Goal: Information Seeking & Learning: Learn about a topic

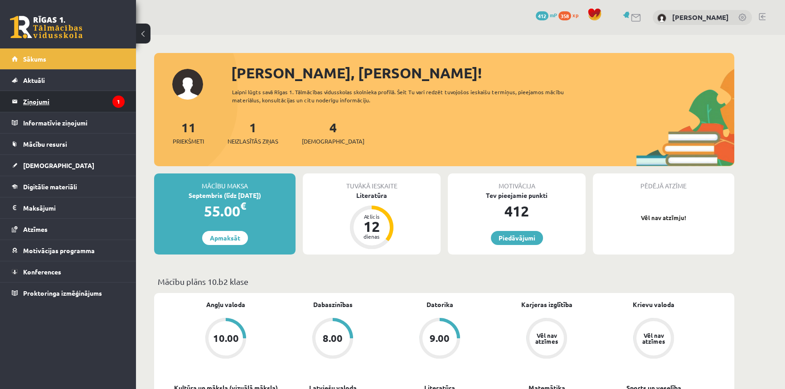
click at [34, 104] on legend "Ziņojumi 1" at bounding box center [73, 101] width 101 height 21
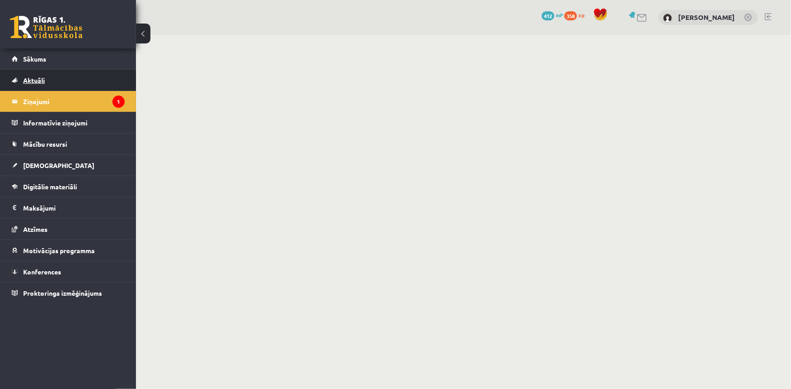
click at [29, 75] on link "Aktuāli" at bounding box center [68, 80] width 113 height 21
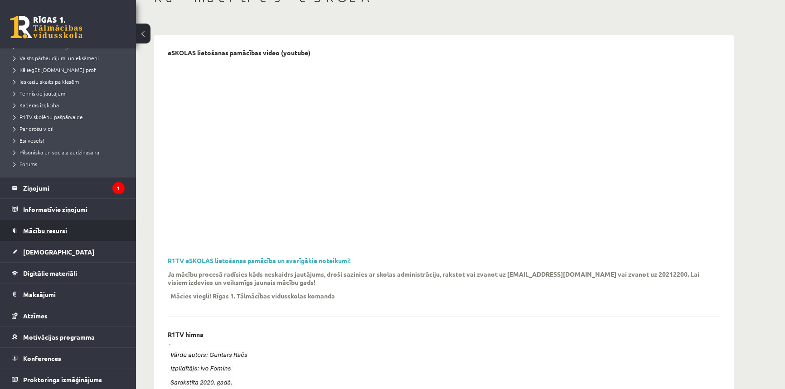
scroll to position [123, 0]
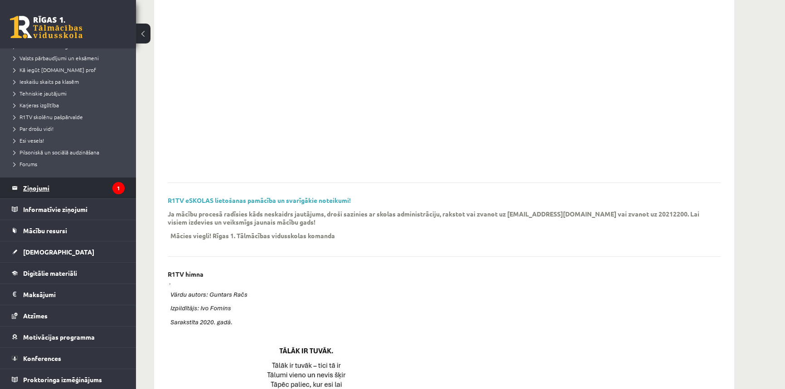
click at [38, 188] on legend "Ziņojumi 1" at bounding box center [73, 188] width 101 height 21
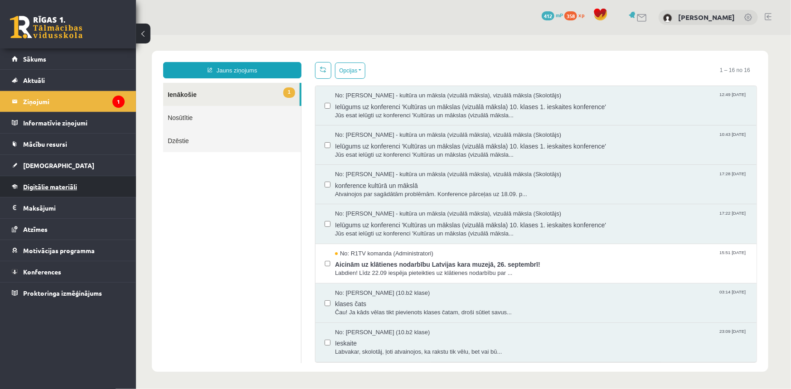
click at [42, 185] on span "Digitālie materiāli" at bounding box center [50, 187] width 54 height 8
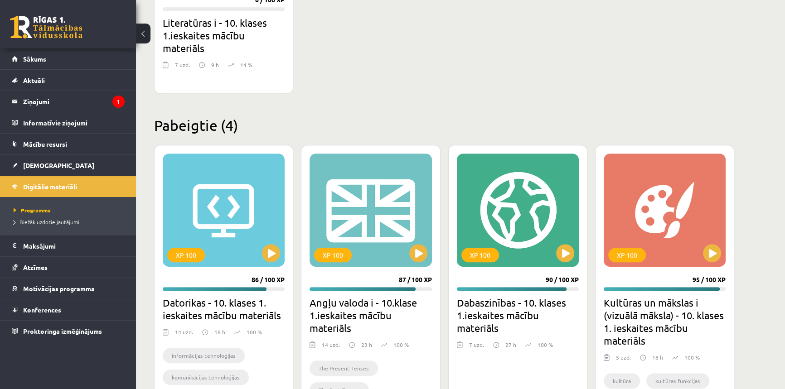
scroll to position [607, 0]
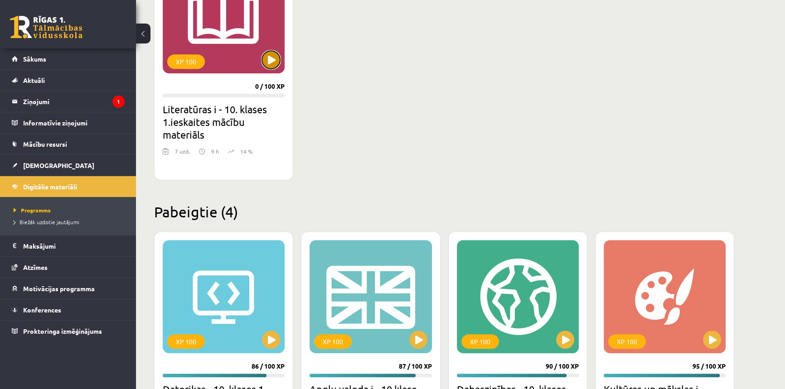
click at [267, 67] on button at bounding box center [271, 60] width 18 height 18
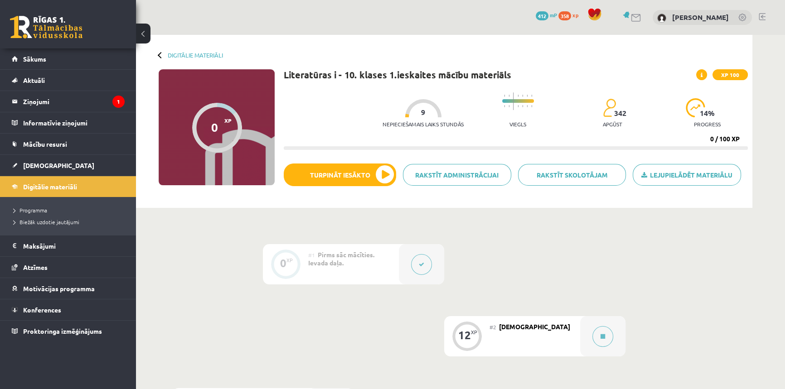
click at [420, 122] on p "Nepieciešamais laiks stundās" at bounding box center [422, 124] width 81 height 6
click at [608, 341] on button at bounding box center [602, 336] width 21 height 21
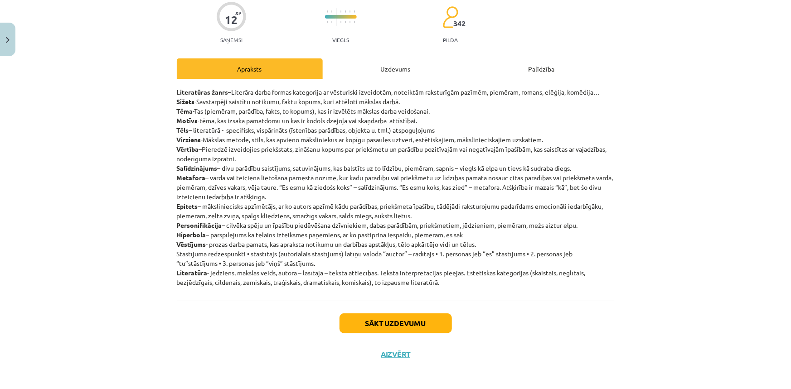
scroll to position [77, 0]
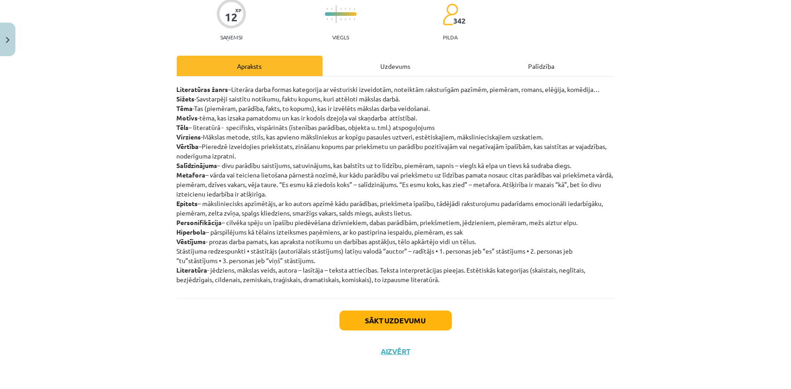
click at [386, 305] on div "Sākt uzdevumu Aizvērt" at bounding box center [396, 329] width 438 height 63
click at [384, 319] on button "Sākt uzdevumu" at bounding box center [395, 321] width 112 height 20
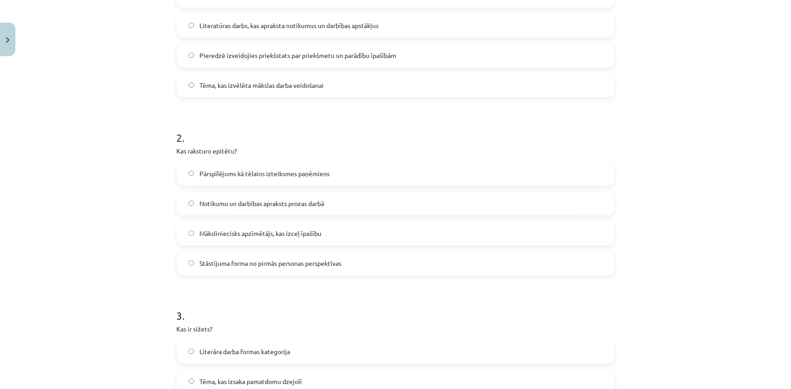
scroll to position [311, 0]
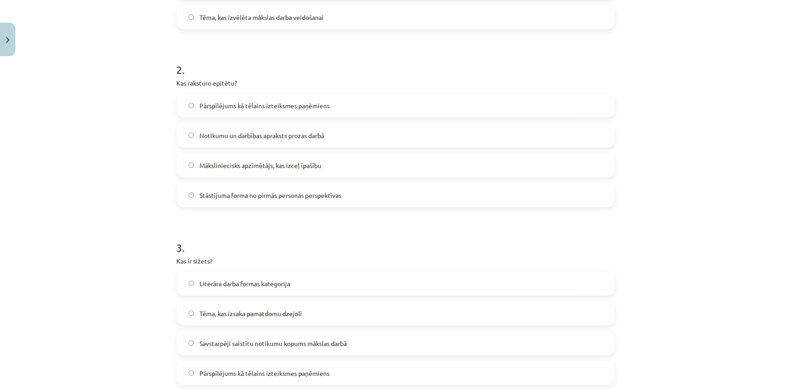
click at [217, 158] on label "Māksliniecisks apzīmētājs, kas izceļ īpašību" at bounding box center [396, 165] width 436 height 23
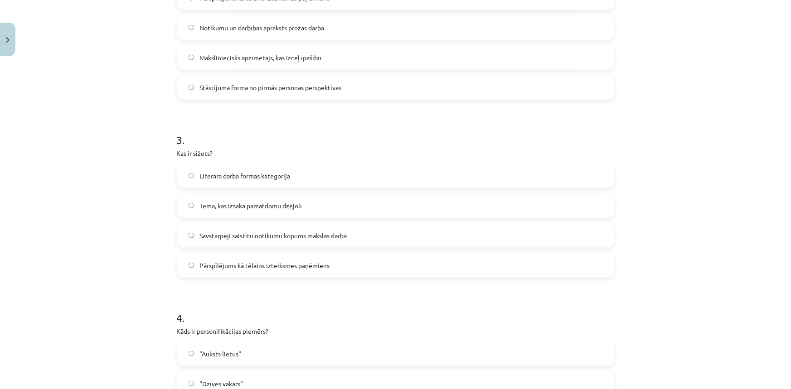
scroll to position [434, 0]
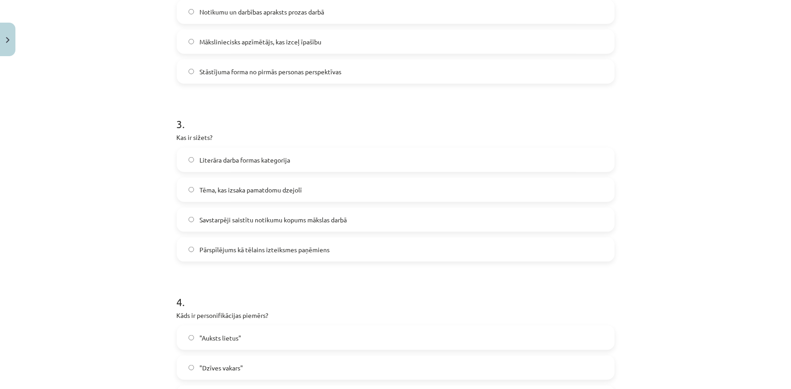
click at [288, 221] on span "Savstarpēji saistītu notikumu kopums mākslas darbā" at bounding box center [272, 220] width 147 height 10
click at [15, 39] on button "Close" at bounding box center [7, 40] width 15 height 34
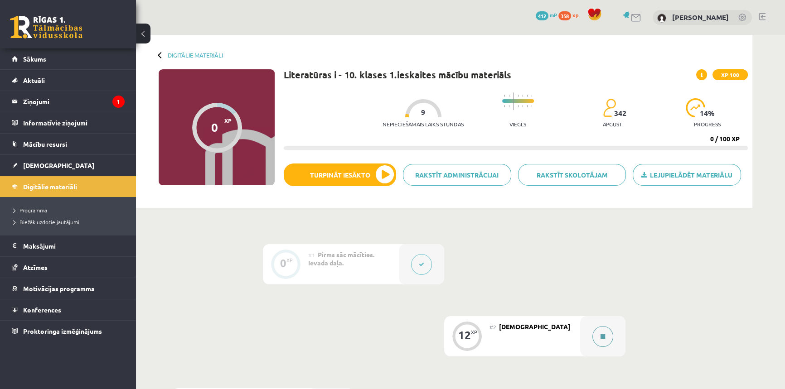
click at [610, 335] on button at bounding box center [602, 336] width 21 height 21
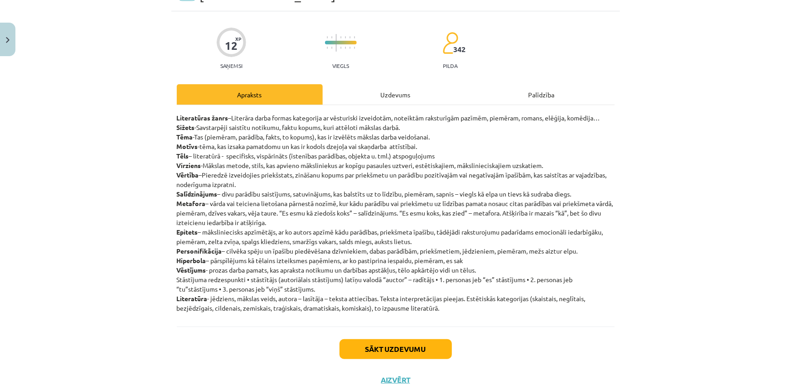
scroll to position [77, 0]
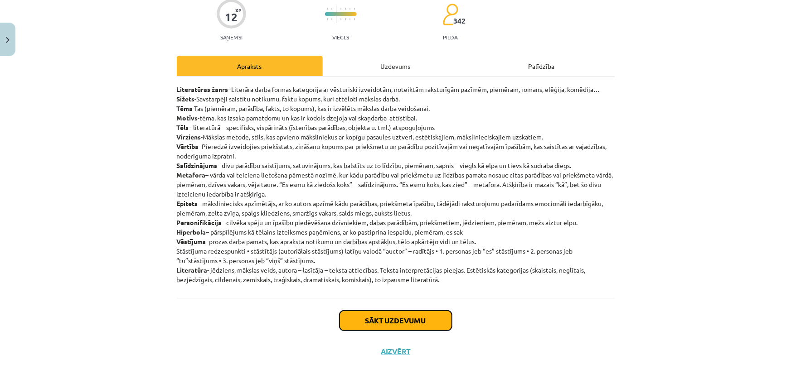
click at [373, 325] on button "Sākt uzdevumu" at bounding box center [395, 321] width 112 height 20
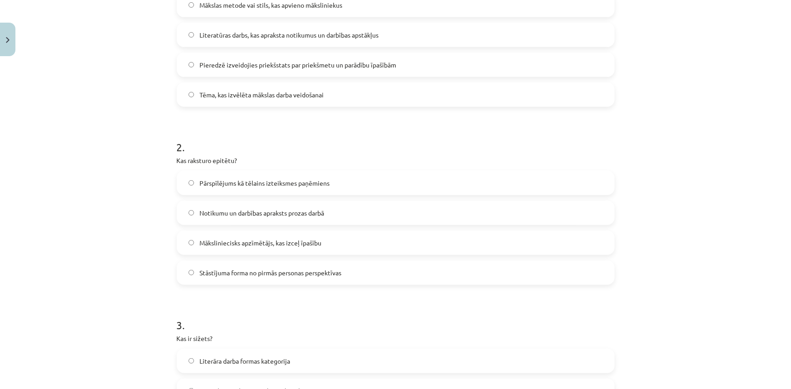
scroll to position [228, 0]
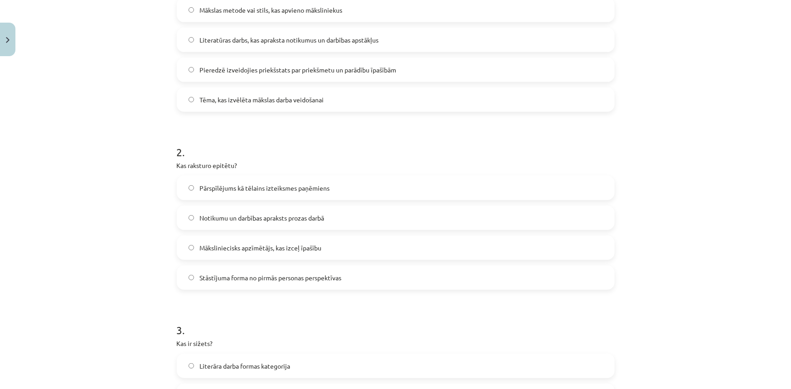
click at [284, 254] on label "Māksliniecisks apzīmētājs, kas izceļ īpašību" at bounding box center [396, 247] width 436 height 23
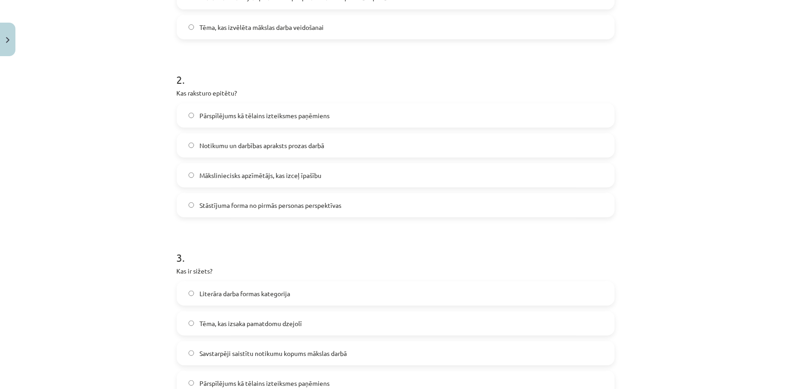
scroll to position [434, 0]
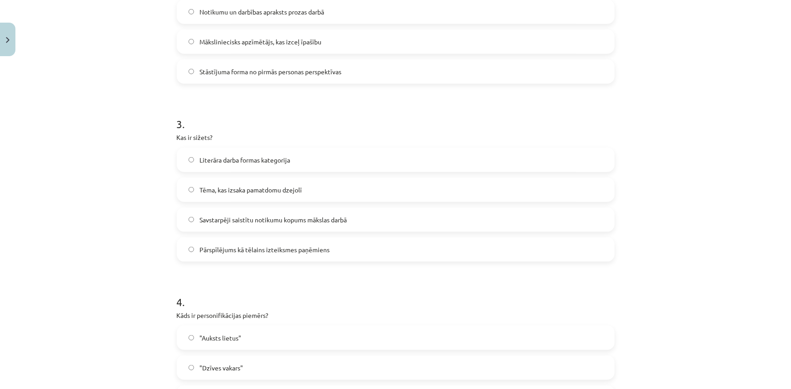
click at [267, 223] on span "Savstarpēji saistītu notikumu kopums mākslas darbā" at bounding box center [272, 220] width 147 height 10
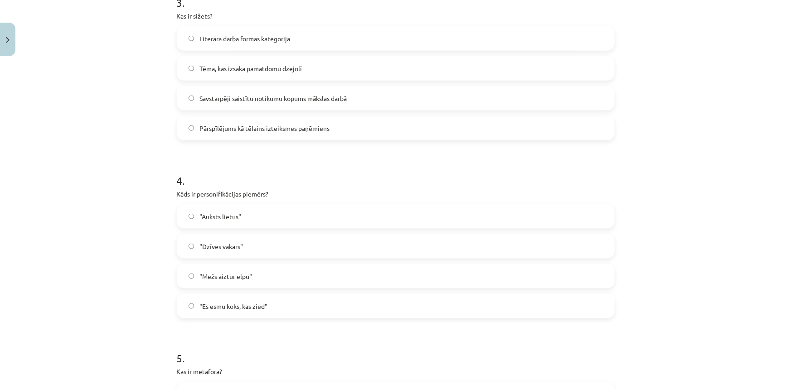
scroll to position [558, 0]
click at [11, 49] on button "Close" at bounding box center [7, 40] width 15 height 34
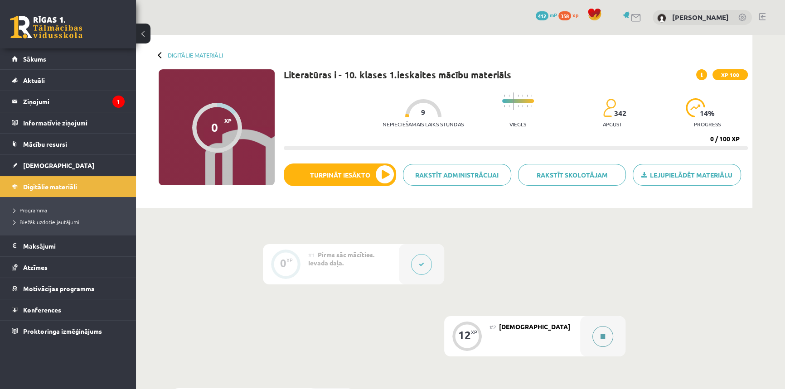
click at [602, 340] on button at bounding box center [602, 336] width 21 height 21
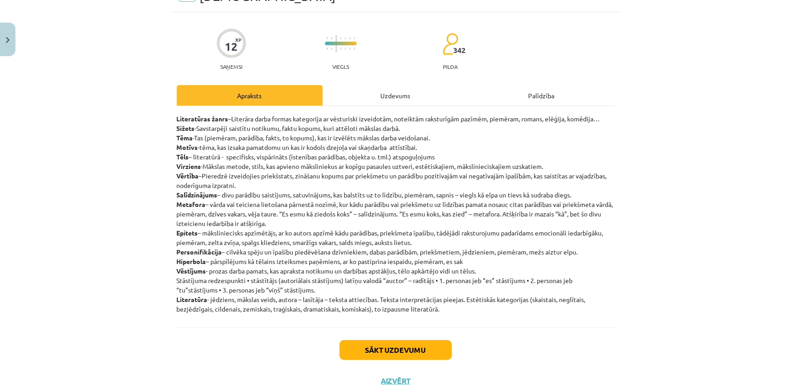
scroll to position [77, 0]
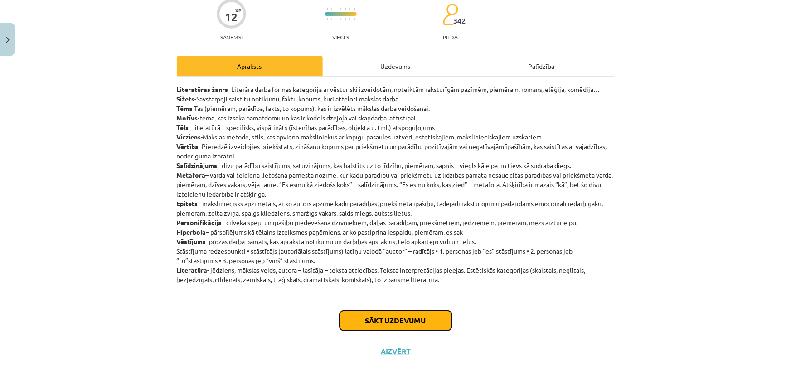
click at [407, 324] on button "Sākt uzdevumu" at bounding box center [395, 321] width 112 height 20
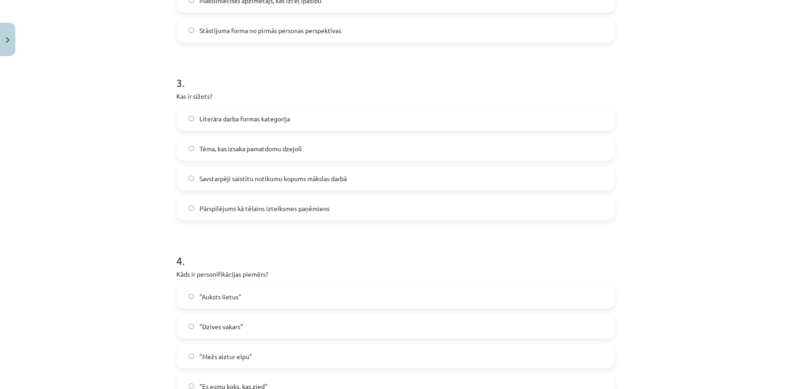
scroll to position [228, 0]
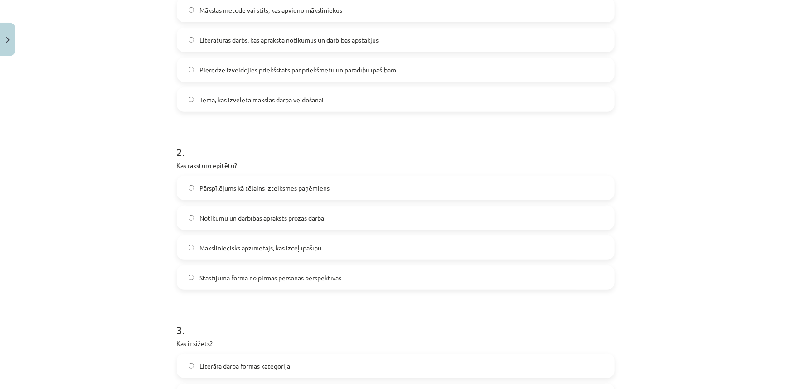
click at [281, 252] on label "Māksliniecisks apzīmētājs, kas izceļ īpašību" at bounding box center [396, 247] width 436 height 23
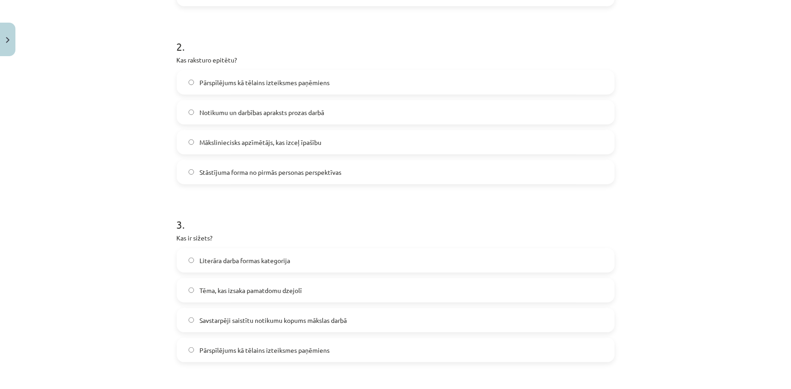
scroll to position [476, 0]
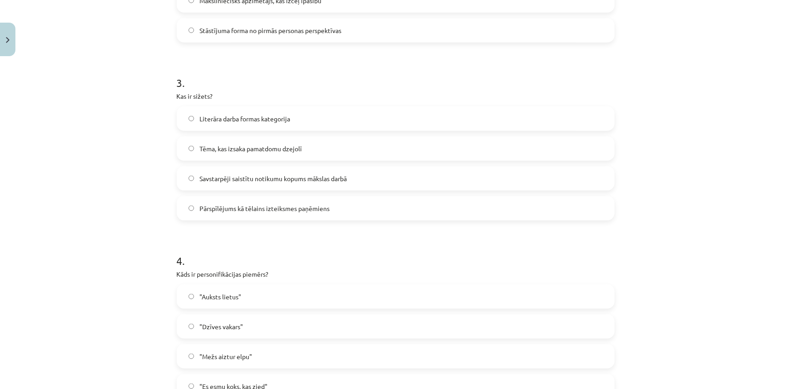
click at [299, 182] on span "Savstarpēji saistītu notikumu kopums mākslas darbā" at bounding box center [272, 179] width 147 height 10
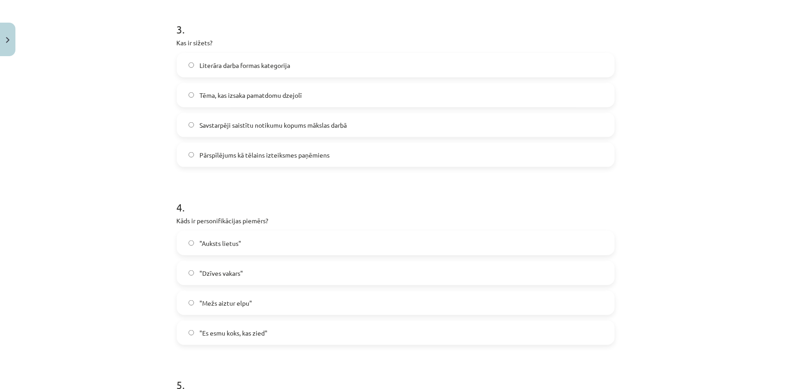
scroll to position [599, 0]
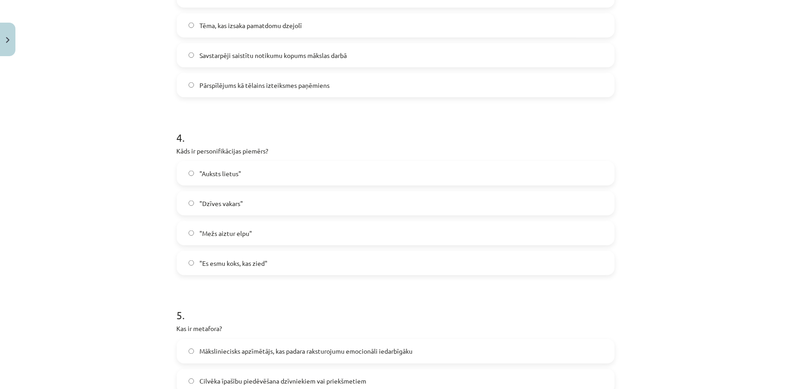
click at [250, 237] on label ""Mežs aiztur elpu"" at bounding box center [396, 233] width 436 height 23
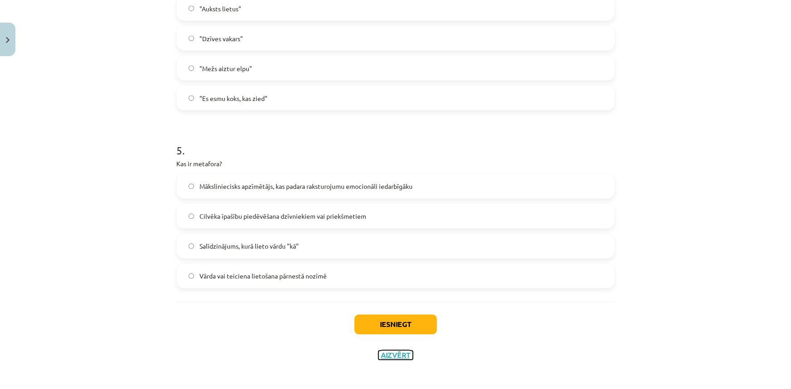
click at [384, 354] on button "Aizvērt" at bounding box center [395, 355] width 34 height 9
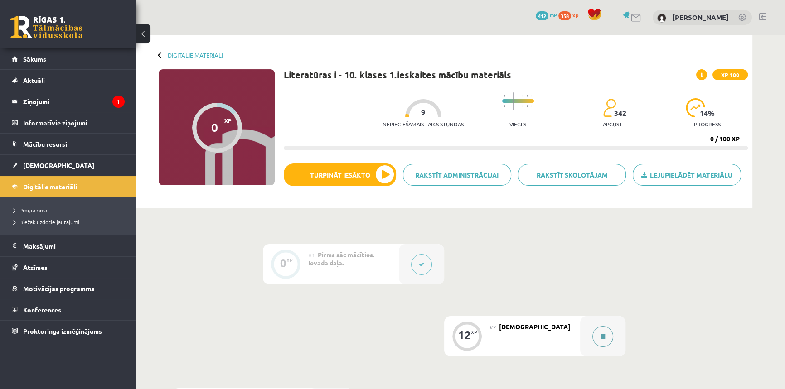
click at [594, 339] on button at bounding box center [602, 336] width 21 height 21
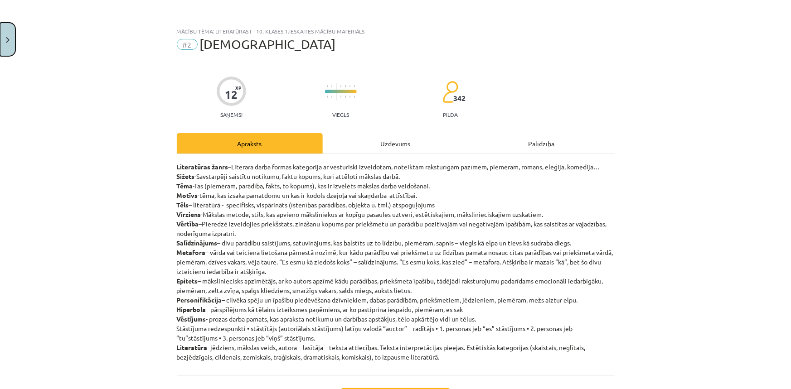
click at [3, 46] on button "Close" at bounding box center [7, 40] width 15 height 34
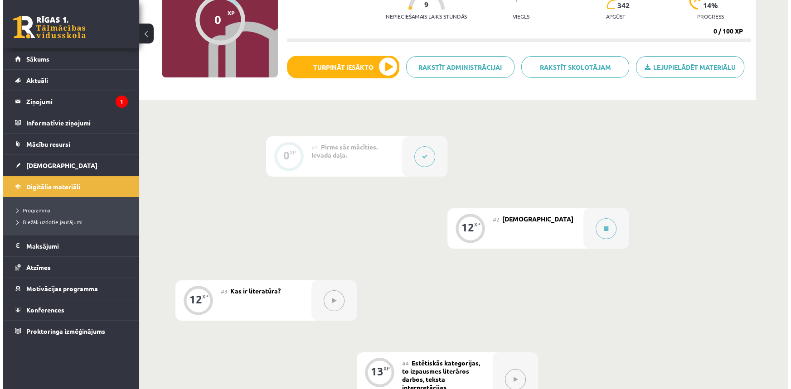
scroll to position [47, 0]
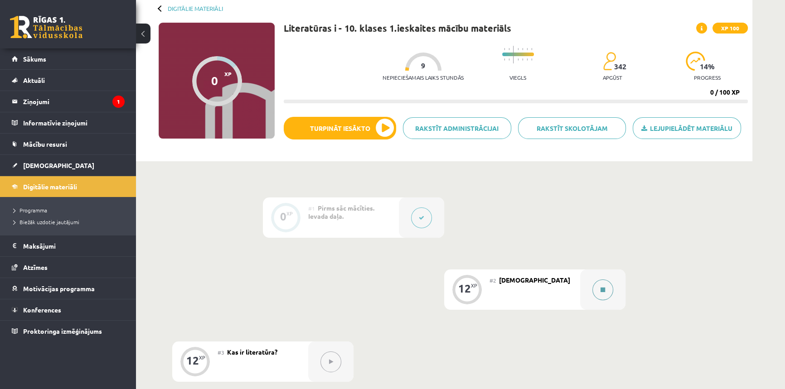
click at [591, 285] on div at bounding box center [602, 290] width 45 height 40
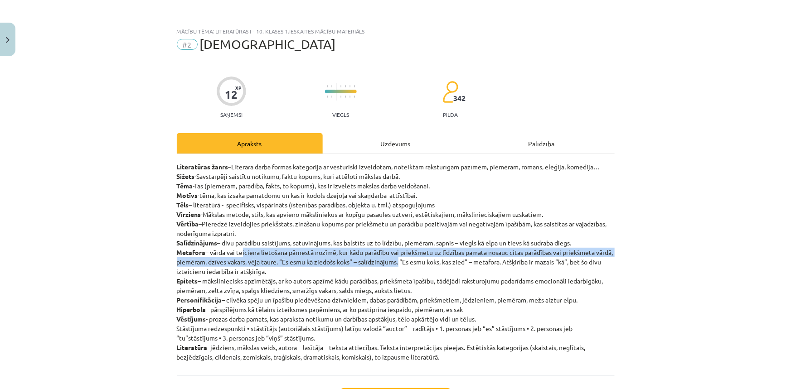
drag, startPoint x: 241, startPoint y: 256, endPoint x: 417, endPoint y: 265, distance: 176.5
click at [417, 265] on p "Literatūras žanrs –Literāra darba formas kategorija ar vēsturiski izveidotām, n…" at bounding box center [396, 262] width 438 height 200
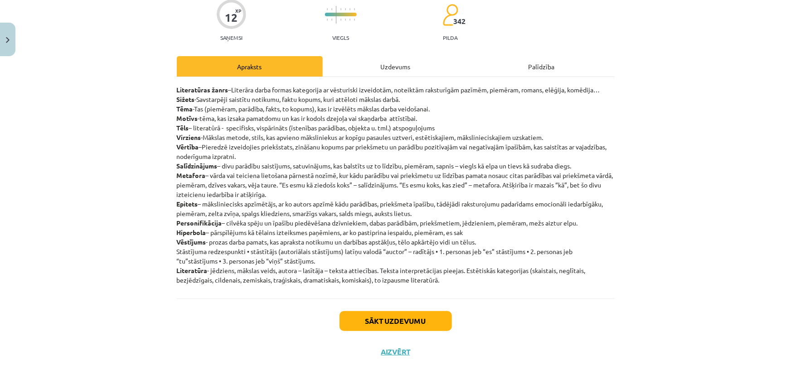
scroll to position [77, 0]
click at [401, 319] on button "Sākt uzdevumu" at bounding box center [395, 321] width 112 height 20
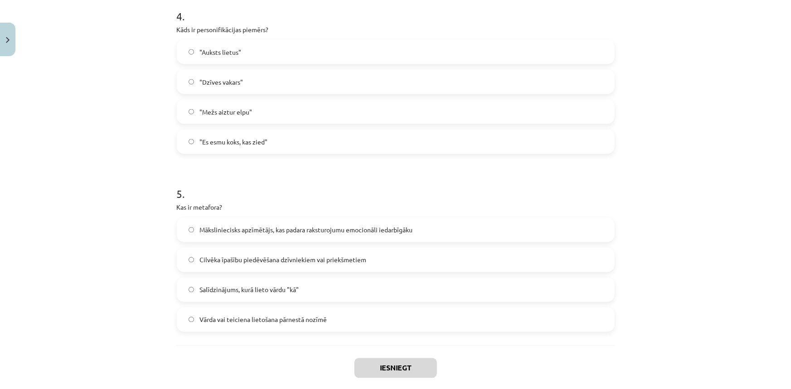
scroll to position [768, 0]
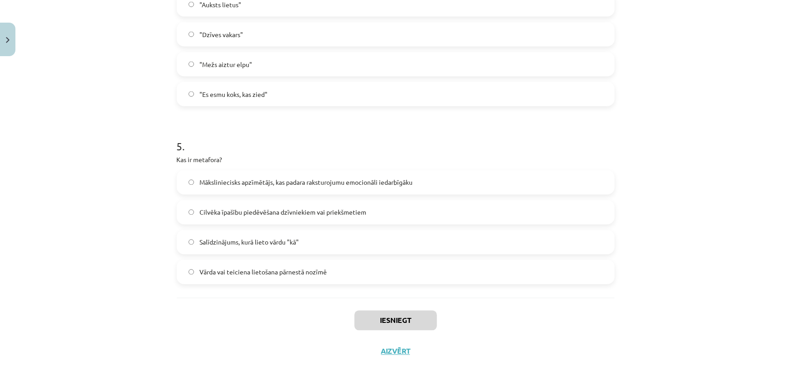
click at [273, 217] on label "Cilvēka īpašību piedēvēšana dzīvniekiem vai priekšmetiem" at bounding box center [396, 212] width 436 height 23
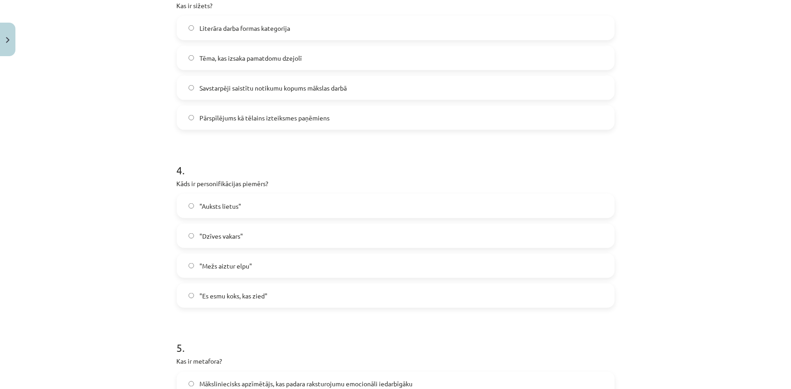
scroll to position [685, 0]
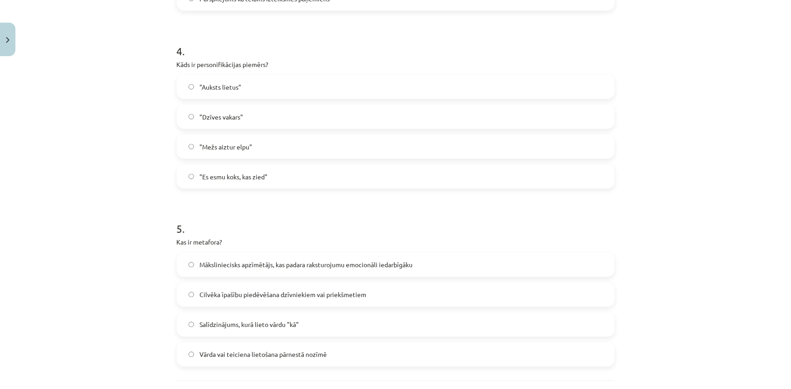
click at [238, 152] on label ""Mežs aiztur elpu"" at bounding box center [396, 146] width 436 height 23
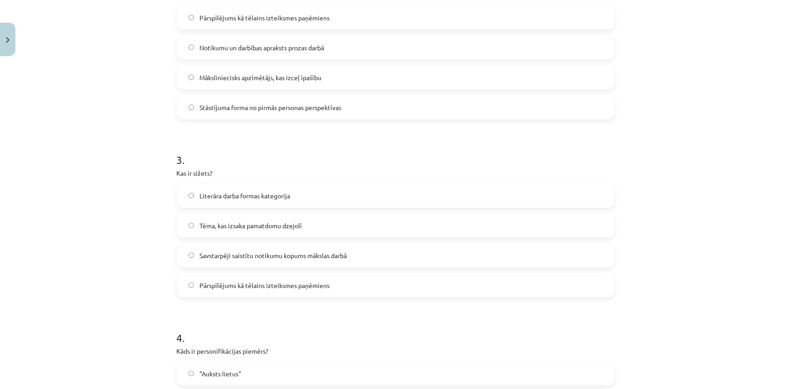
scroll to position [397, 0]
click at [264, 200] on span "Literāra darba formas kategorija" at bounding box center [244, 198] width 91 height 10
click at [286, 259] on span "Savstarpēji saistītu notikumu kopums mākslas darbā" at bounding box center [272, 257] width 147 height 10
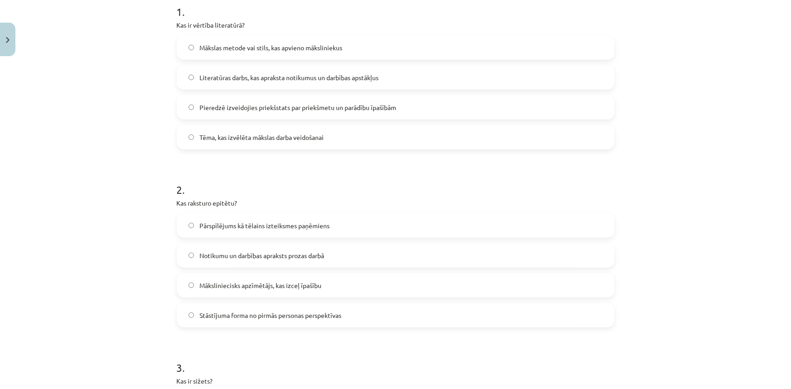
scroll to position [191, 0]
click at [247, 229] on span "Pārspīlējums kā tēlains izteiksmes paņēmiens" at bounding box center [264, 226] width 130 height 10
click at [284, 288] on span "Māksliniecisks apzīmētājs, kas izceļ īpašību" at bounding box center [260, 285] width 122 height 10
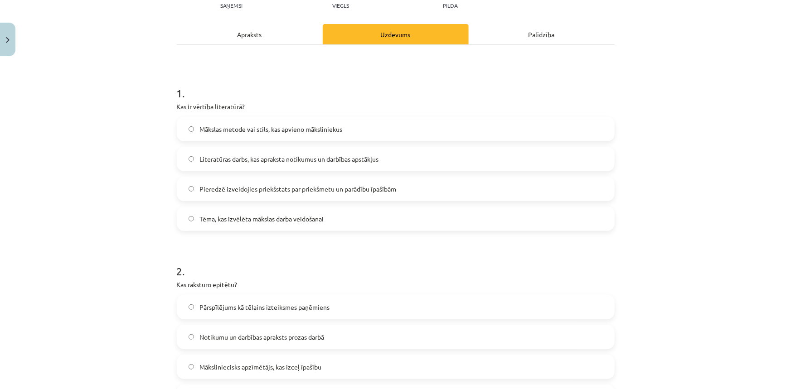
scroll to position [27, 0]
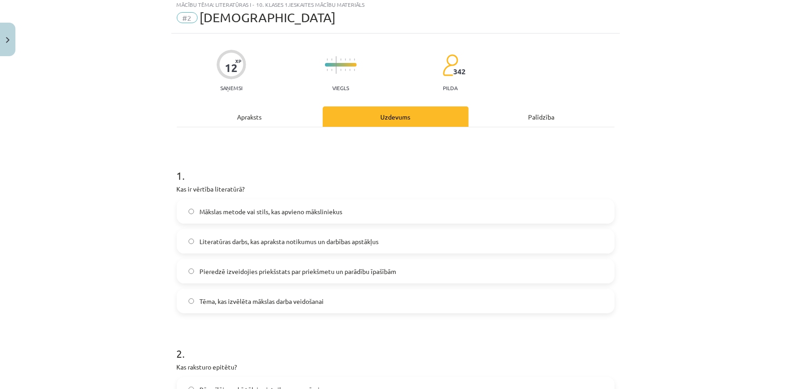
click at [267, 246] on label "Literatūras darbs, kas apraksta notikumus un darbības apstākļus" at bounding box center [396, 241] width 436 height 23
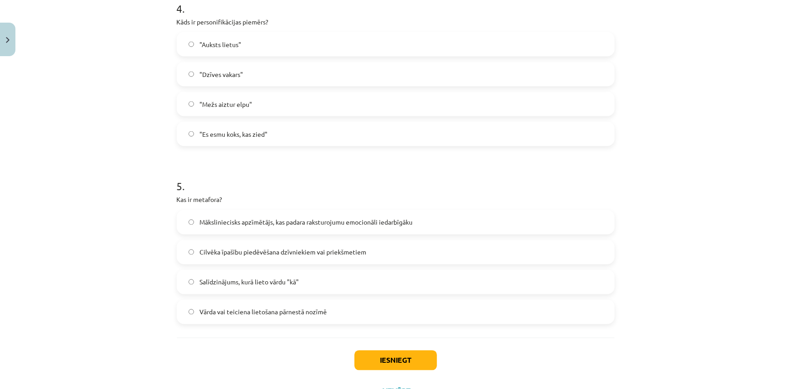
scroll to position [768, 0]
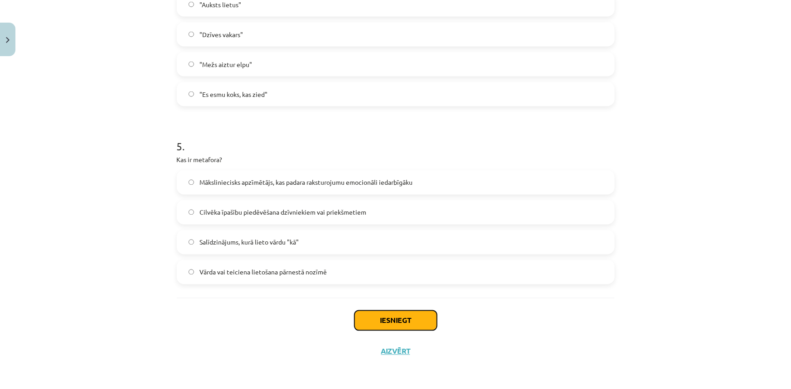
click at [417, 321] on button "Iesniegt" at bounding box center [395, 321] width 82 height 20
click at [410, 321] on button "Iesniegt" at bounding box center [395, 321] width 82 height 20
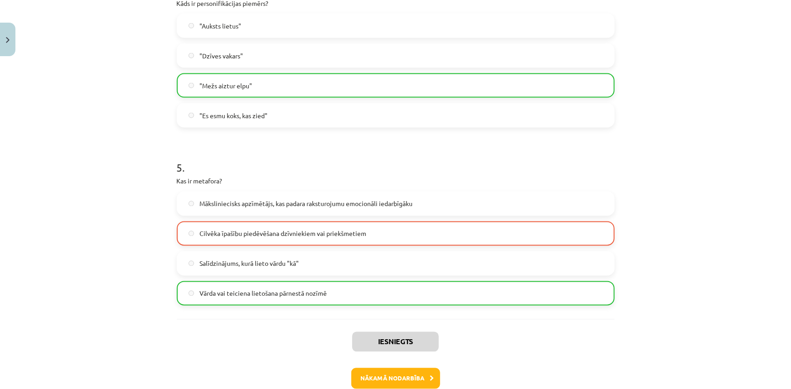
scroll to position [796, 0]
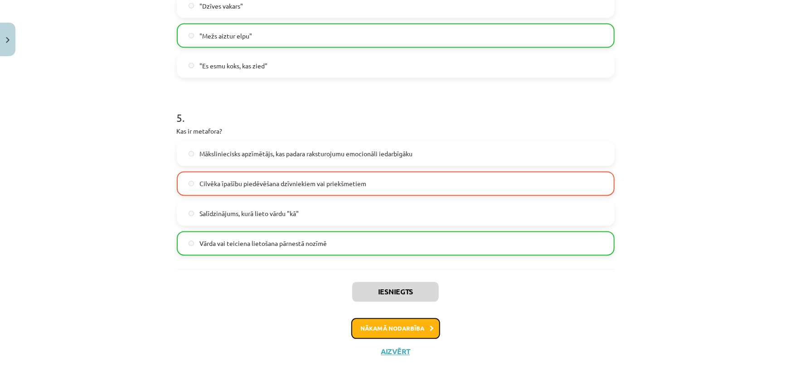
click at [399, 326] on button "Nākamā nodarbība" at bounding box center [395, 328] width 89 height 21
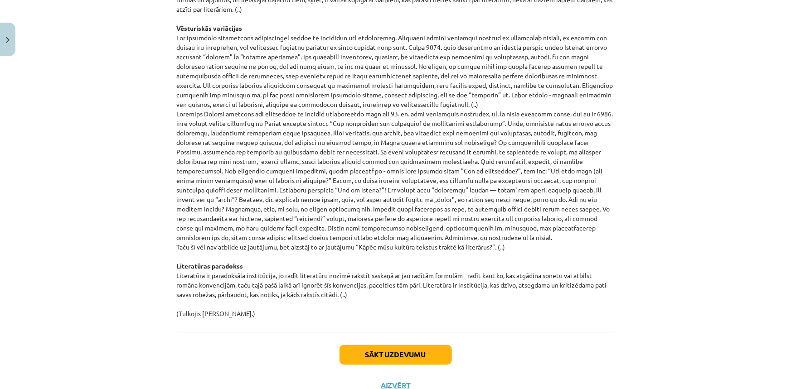
scroll to position [902, 0]
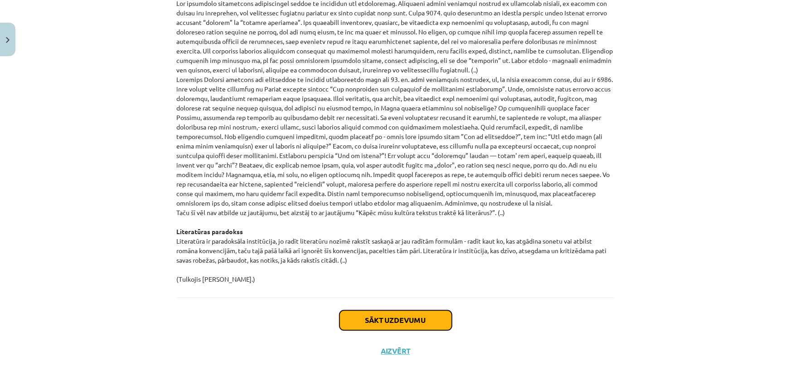
click at [379, 323] on button "Sākt uzdevumu" at bounding box center [395, 320] width 112 height 20
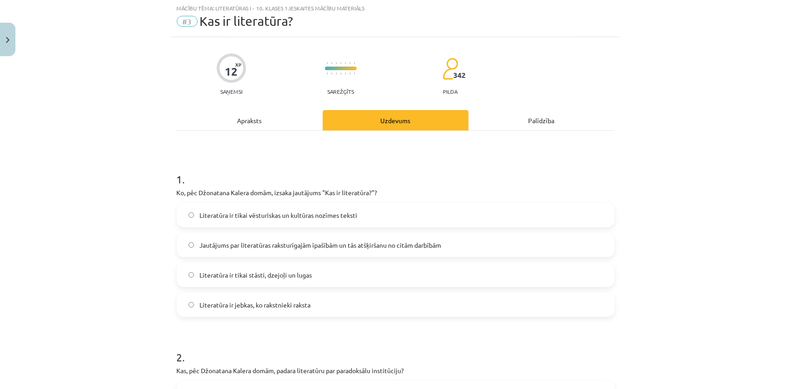
scroll to position [23, 0]
click at [13, 38] on button "Close" at bounding box center [7, 40] width 15 height 34
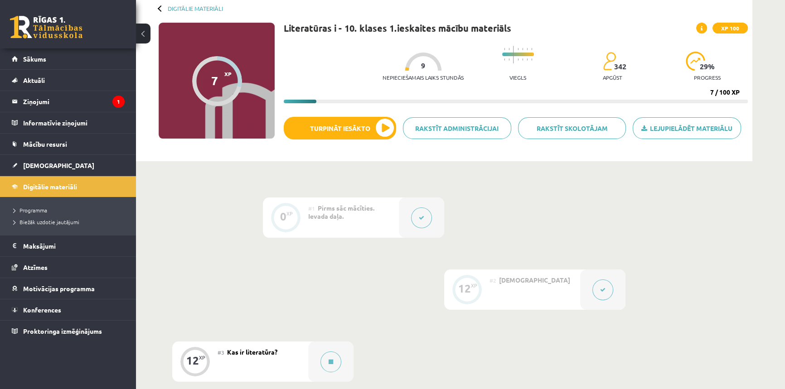
click at [606, 289] on button at bounding box center [602, 290] width 21 height 21
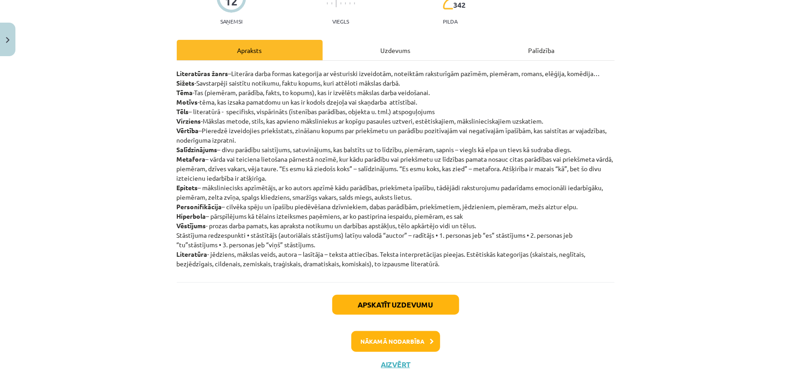
scroll to position [106, 0]
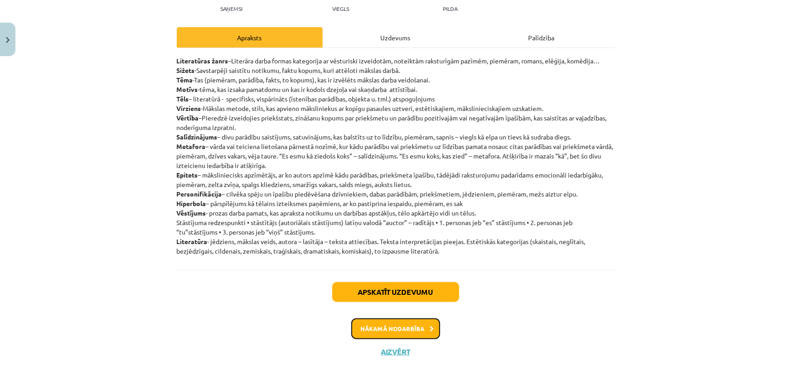
drag, startPoint x: 367, startPoint y: 323, endPoint x: 376, endPoint y: 333, distance: 13.1
drag, startPoint x: 376, startPoint y: 333, endPoint x: 355, endPoint y: 317, distance: 25.8
click at [355, 317] on div "Apskatīt uzdevumu Nākamā nodarbība Aizvērt" at bounding box center [396, 316] width 438 height 92
click at [364, 322] on button "Nākamā nodarbība" at bounding box center [395, 328] width 89 height 21
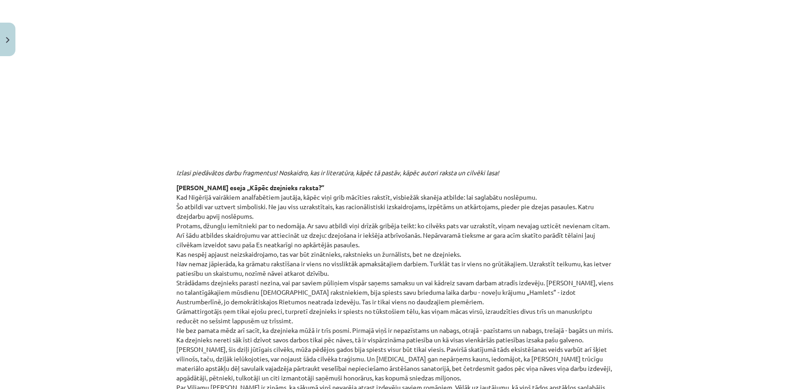
scroll to position [270, 0]
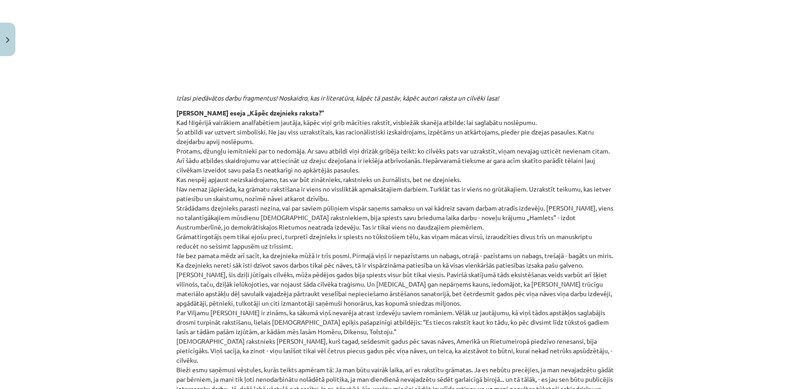
drag, startPoint x: 684, startPoint y: 44, endPoint x: 700, endPoint y: 49, distance: 16.9
click at [700, 49] on div "Mācību tēma: Literatūras i - 10. klases 1.ieskaites mācību materiāls #3 Kas ir …" at bounding box center [395, 194] width 791 height 389
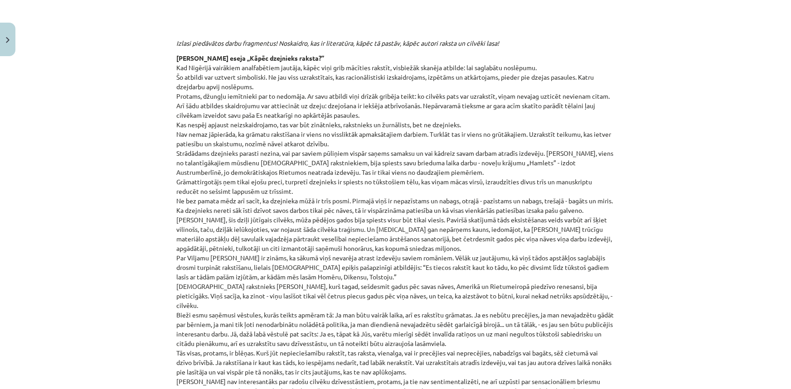
scroll to position [356, 0]
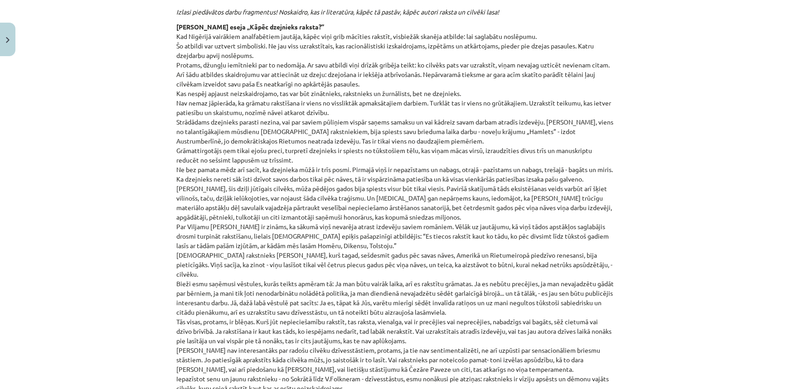
click at [401, 8] on em "Izlasi piedāvātos darbu fragmentus! Noskaidro, kas ir literatūra, kāpēc tā past…" at bounding box center [338, 12] width 323 height 8
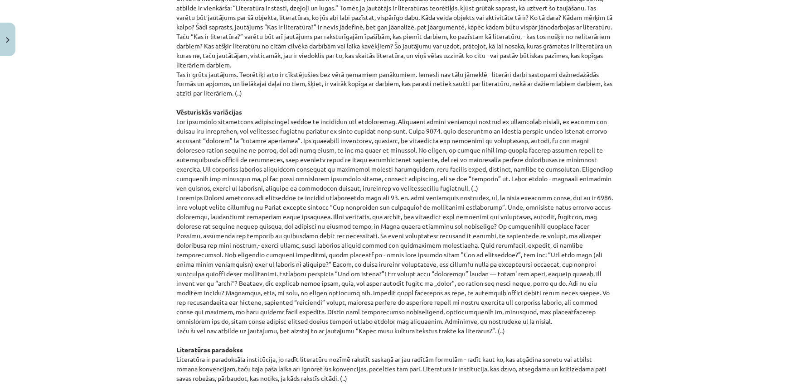
scroll to position [902, 0]
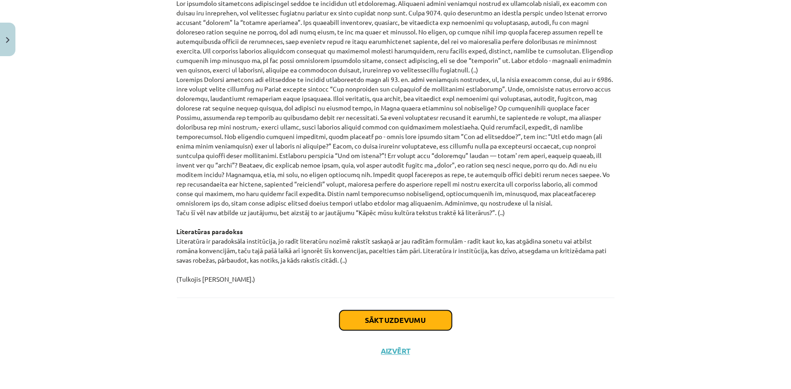
click at [415, 319] on button "Sākt uzdevumu" at bounding box center [395, 320] width 112 height 20
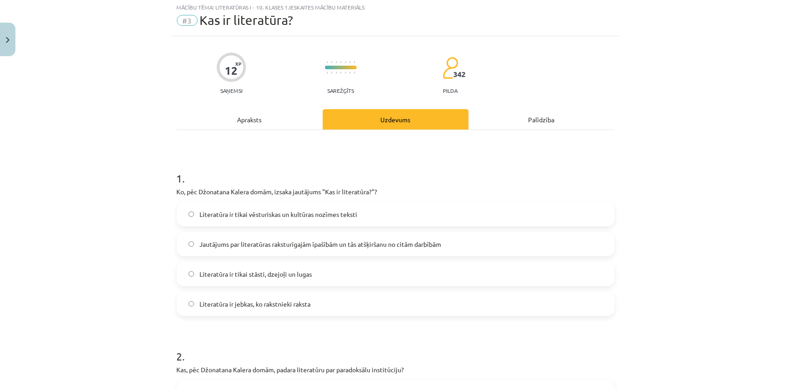
scroll to position [23, 0]
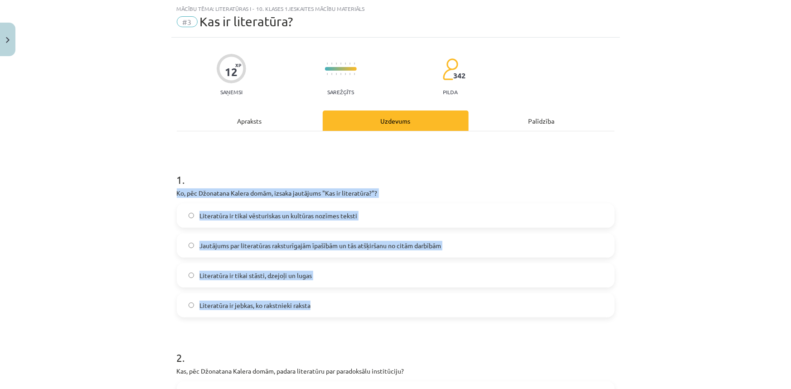
drag, startPoint x: 174, startPoint y: 194, endPoint x: 338, endPoint y: 304, distance: 197.3
click at [338, 304] on div "1 . Ko, pēc Džonatana Kalera domām, izsaka jautājums "Kas ir literatūra?"? Lite…" at bounding box center [396, 238] width 438 height 160
copy div "Ko, pēc Džonatana Kalera domām, izsaka jautājums "Kas ir literatūra?"? Literatū…"
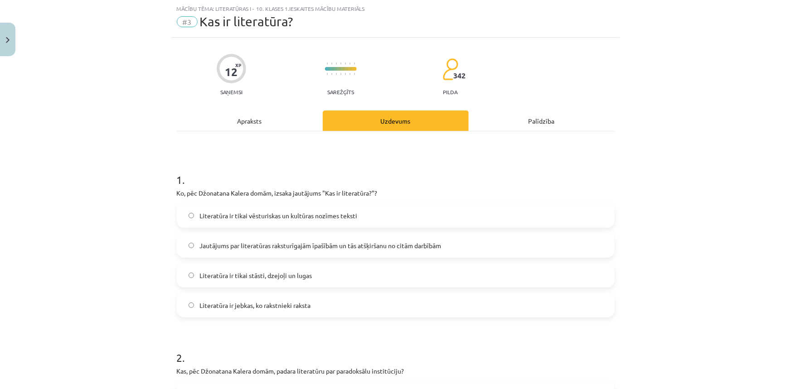
click at [320, 171] on h1 "1 ." at bounding box center [396, 172] width 438 height 28
drag, startPoint x: 174, startPoint y: 167, endPoint x: 176, endPoint y: 191, distance: 23.6
click at [177, 191] on div "1 . Ko, pēc Džonatana Kalera domām, izsaka jautājums "Kas ir literatūra?"? Lite…" at bounding box center [396, 238] width 438 height 160
click at [167, 192] on div "Mācību tēma: Literatūras i - 10. klases 1.ieskaites mācību materiāls #3 Kas ir …" at bounding box center [395, 194] width 791 height 389
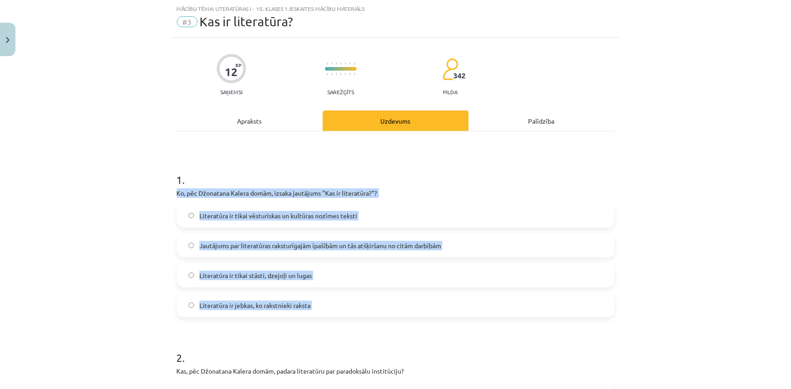
drag, startPoint x: 167, startPoint y: 192, endPoint x: 324, endPoint y: 301, distance: 191.5
click at [324, 301] on div "Mācību tēma: Literatūras i - 10. klases 1.ieskaites mācību materiāls #3 Kas ir …" at bounding box center [395, 194] width 791 height 389
drag, startPoint x: 228, startPoint y: 190, endPoint x: 241, endPoint y: 194, distance: 13.8
click at [241, 194] on p "Ko, pēc Džonatana Kalera domām, izsaka jautājums "Kas ir literatūra?"?" at bounding box center [396, 193] width 438 height 10
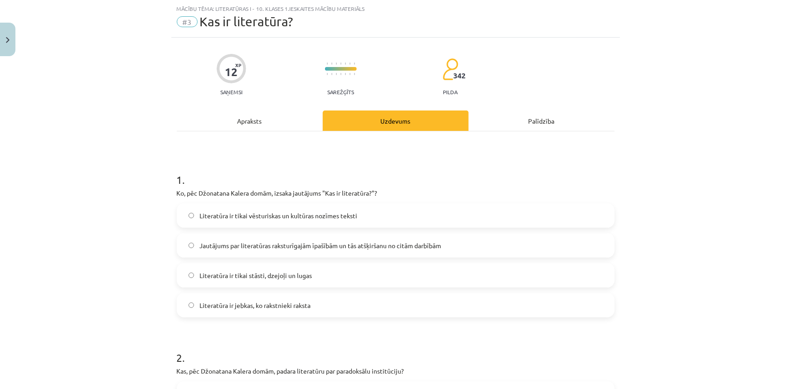
click at [387, 252] on label "Jautājums par literatūras raksturīgajām īpašībām un tās atšķiršanu no citām dar…" at bounding box center [396, 245] width 436 height 23
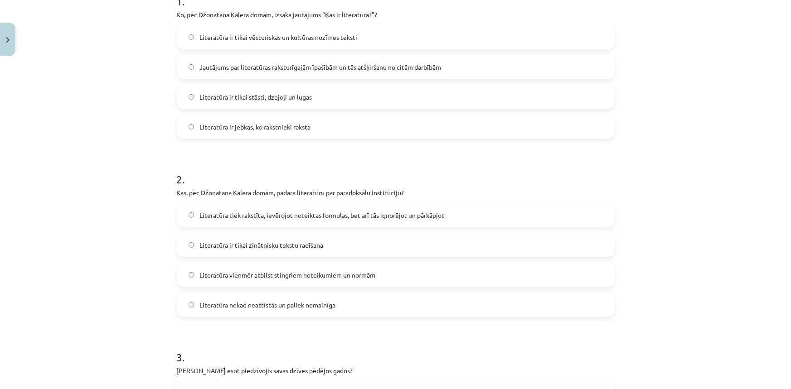
scroll to position [187, 0]
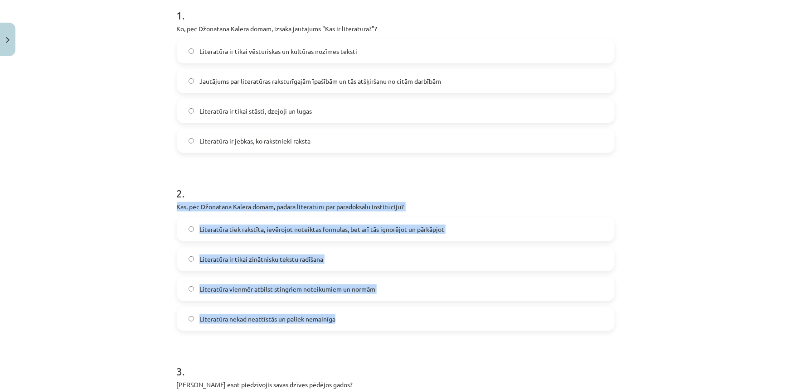
drag, startPoint x: 171, startPoint y: 206, endPoint x: 418, endPoint y: 317, distance: 271.3
copy div "Kas, pēc Džonatana Kalera domām, padara literatūru par paradoksālu institūciju?…"
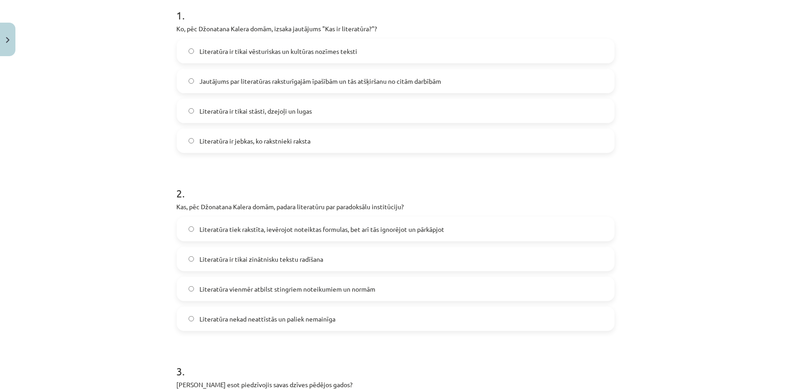
click at [256, 186] on h1 "2 ." at bounding box center [396, 185] width 438 height 28
click at [421, 232] on span "Literatūra tiek rakstīta, ievērojot noteiktas formulas, bet arī tās ignorējot u…" at bounding box center [321, 230] width 245 height 10
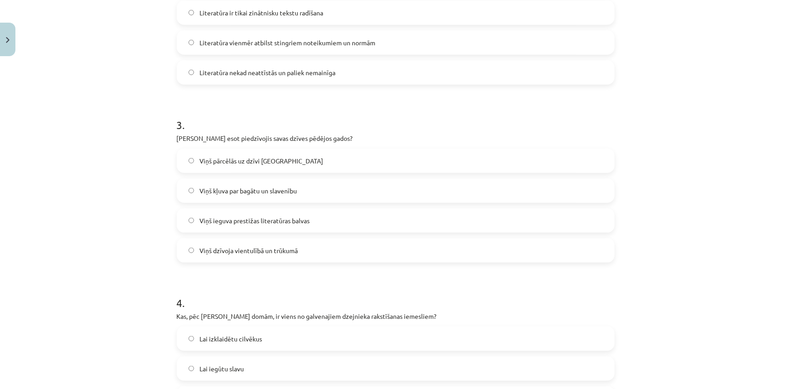
scroll to position [434, 0]
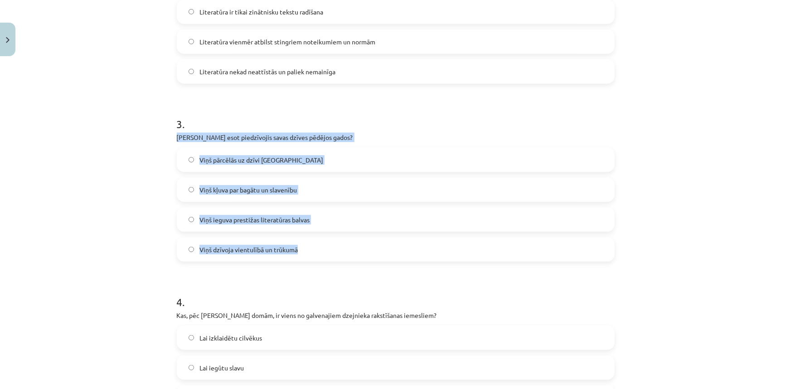
drag, startPoint x: 169, startPoint y: 140, endPoint x: 367, endPoint y: 239, distance: 222.3
click at [367, 239] on div "12 XP Saņemsi Sarežģīts 342 pilda Apraksts Uzdevums Palīdzība 1 . Ko, pēc Džona…" at bounding box center [395, 163] width 449 height 1075
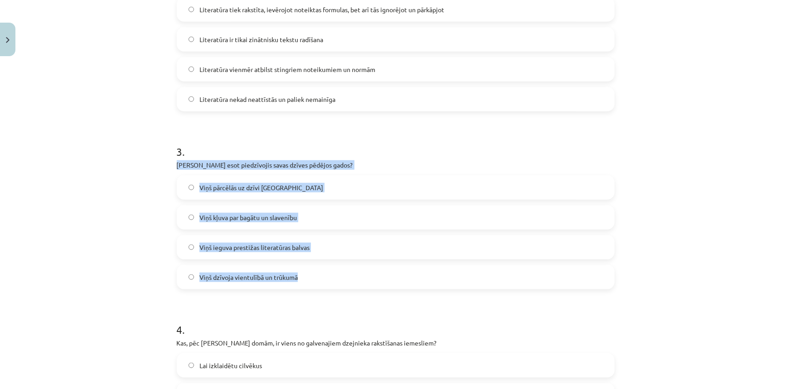
scroll to position [393, 0]
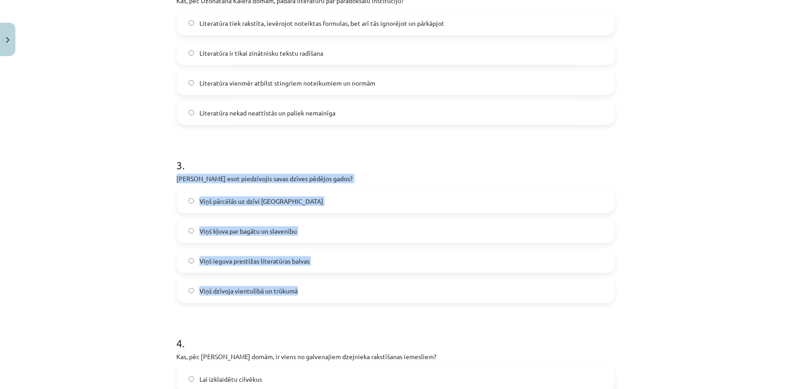
copy div "[PERSON_NAME] esot piedzīvojis savas dzīves pēdējos gados? Viņš pārcēlās uz dzī…"
click at [391, 171] on div "3 . Ko [PERSON_NAME] esot piedzīvojis savas dzīves pēdējos gados? Viņš pārcēlās…" at bounding box center [396, 223] width 438 height 160
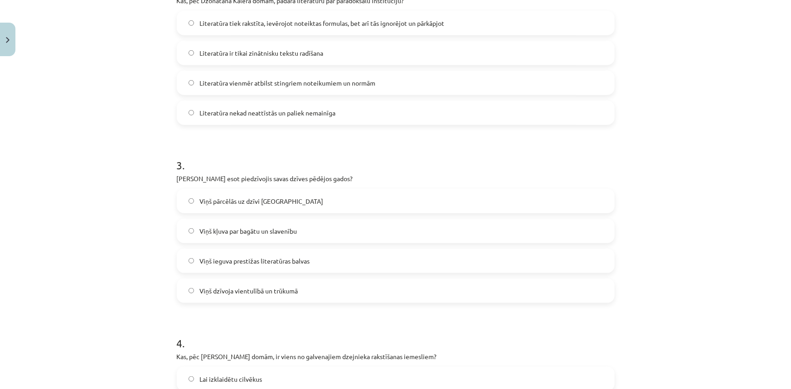
click at [281, 293] on span "Viņš dzīvoja vientulībā un trūkumā" at bounding box center [248, 291] width 98 height 10
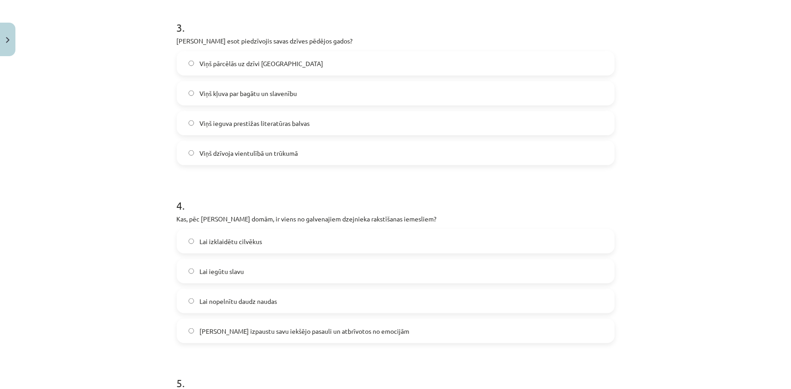
scroll to position [516, 0]
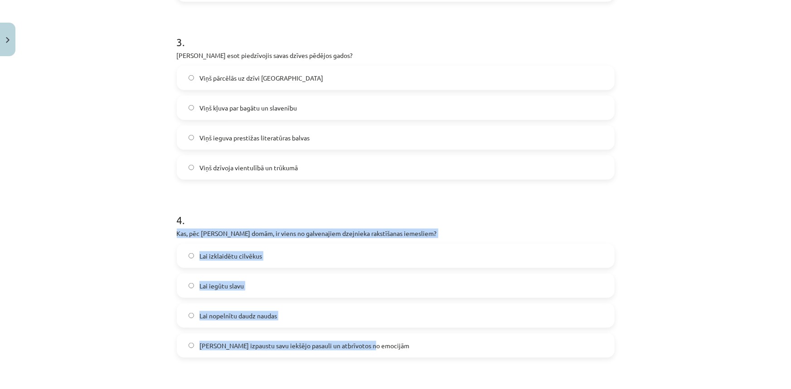
drag, startPoint x: 163, startPoint y: 227, endPoint x: 365, endPoint y: 342, distance: 232.3
click at [365, 342] on div "Mācību tēma: Literatūras i - 10. klases 1.ieskaites mācību materiāls #3 Kas ir …" at bounding box center [395, 194] width 791 height 389
click at [94, 340] on div "Mācību tēma: Literatūras i - 10. klases 1.ieskaites mācību materiāls #3 Kas ir …" at bounding box center [395, 194] width 791 height 389
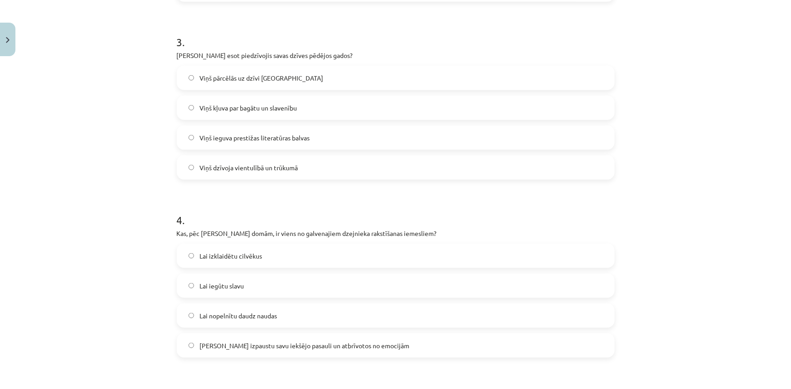
click at [292, 363] on form "1 . Ko, pēc Džonatana Kalera domām, izsaka jautājums "Kas ir literatūra?"? Lite…" at bounding box center [396, 100] width 438 height 872
click at [293, 349] on span "[PERSON_NAME] izpaustu savu iekšējo pasauli un atbrīvotos no emocijām" at bounding box center [304, 346] width 210 height 10
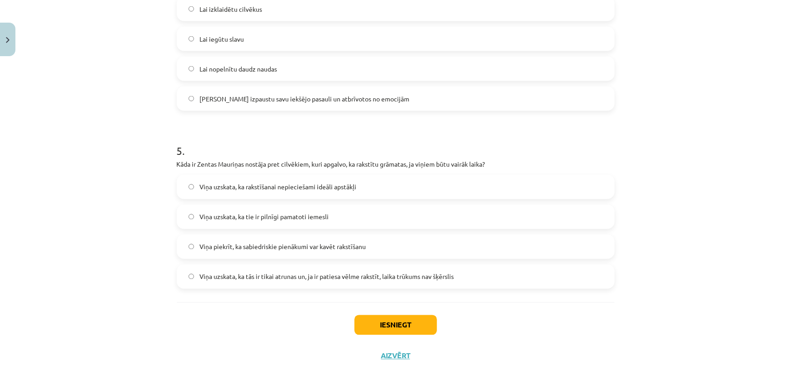
scroll to position [768, 0]
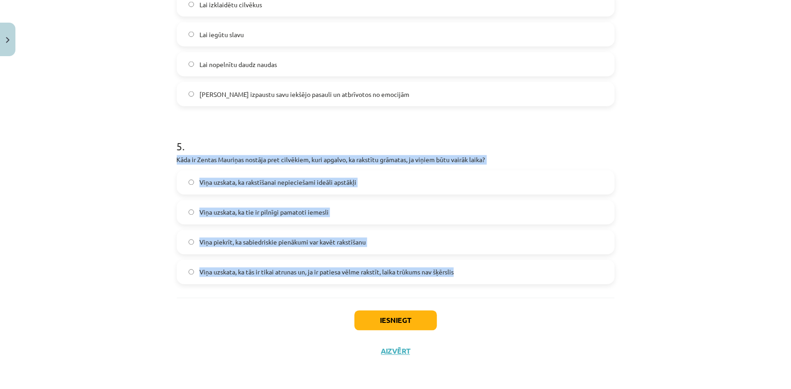
drag, startPoint x: 171, startPoint y: 159, endPoint x: 478, endPoint y: 268, distance: 325.7
copy div "Kāda ir Zentas Mauriņas nostāja pret cilvēkiem, kuri apgalvo, ka rakstītu grāma…"
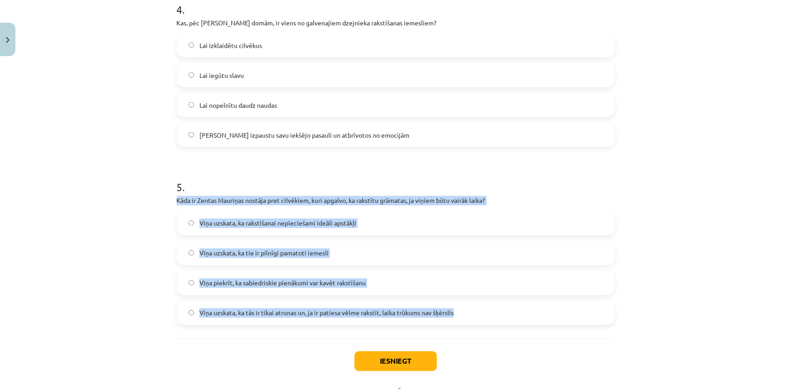
click at [395, 275] on div "Viņa uzskata, ka rakstīšanai nepieciešami ideāli apstākļi Viņa uzskata, ka tie …" at bounding box center [396, 268] width 438 height 114
click at [404, 314] on span "Viņa uzskata, ka tās ir tikai atrunas un, ja ir patiesa vēlme rakstīt, laika tr…" at bounding box center [326, 314] width 254 height 10
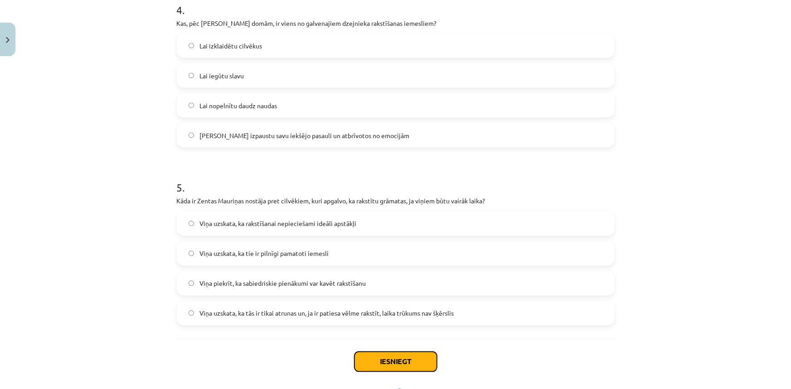
click at [412, 355] on button "Iesniegt" at bounding box center [395, 362] width 82 height 20
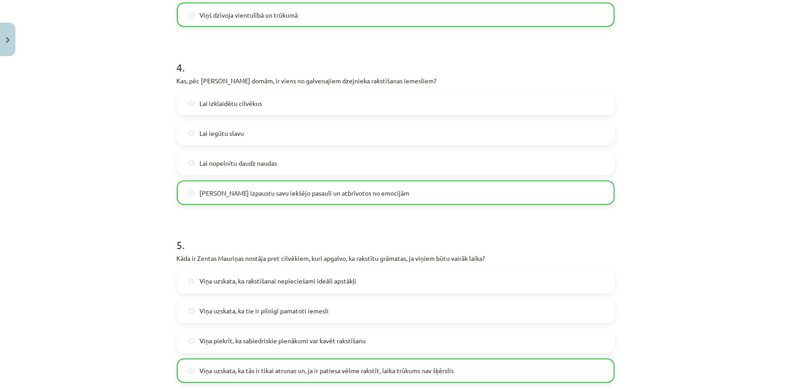
scroll to position [796, 0]
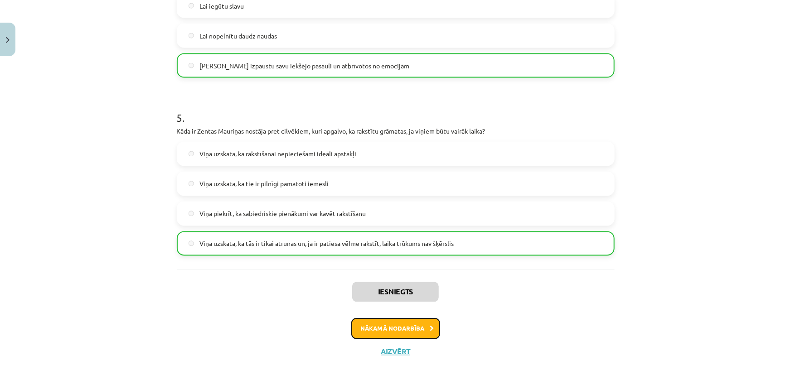
click at [408, 334] on button "Nākamā nodarbība" at bounding box center [395, 328] width 89 height 21
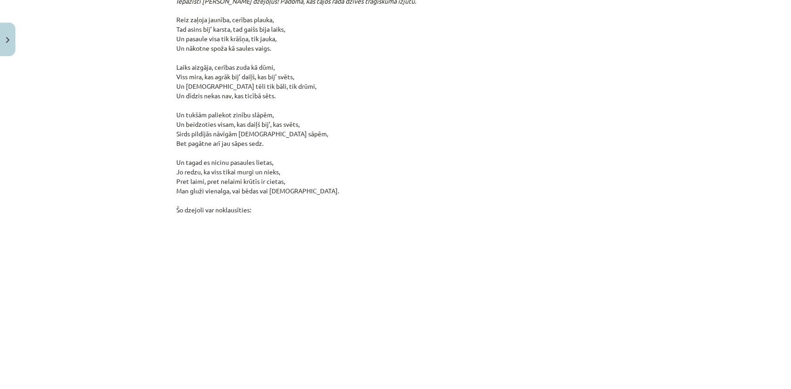
scroll to position [7743, 0]
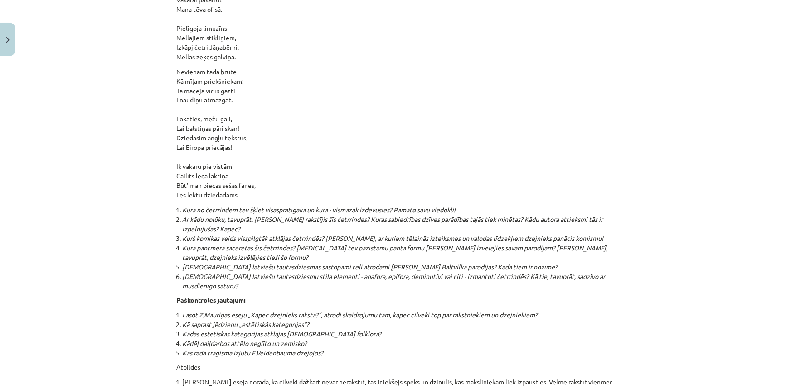
scroll to position [9649, 0]
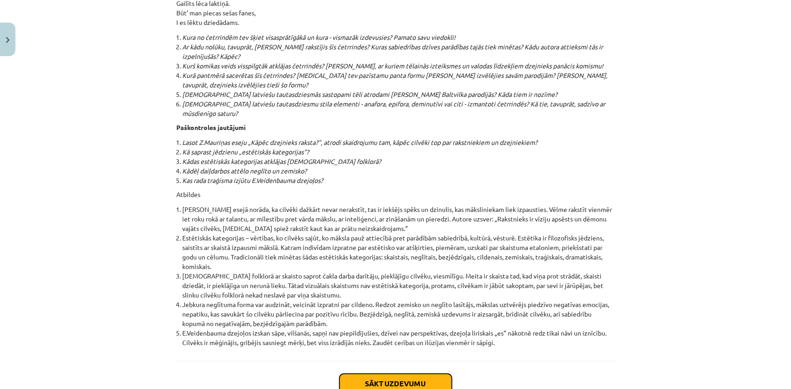
click at [430, 374] on button "Sākt uzdevumu" at bounding box center [395, 384] width 112 height 20
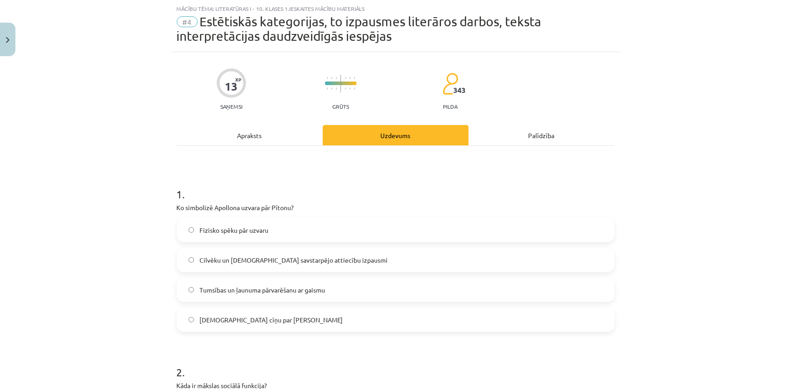
scroll to position [23, 0]
click at [7, 35] on button "Close" at bounding box center [7, 40] width 15 height 34
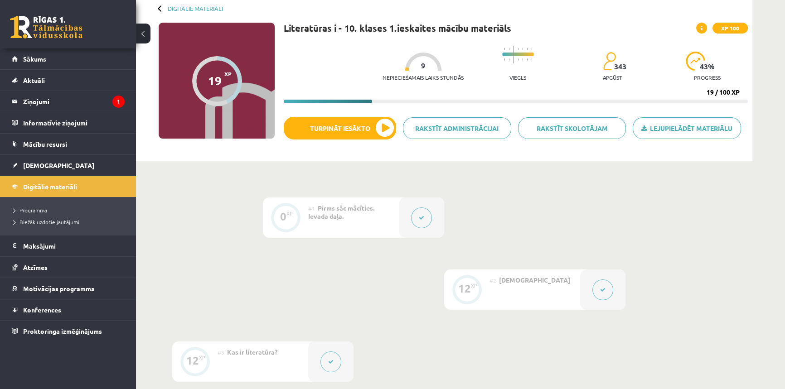
click at [324, 363] on button at bounding box center [330, 362] width 21 height 21
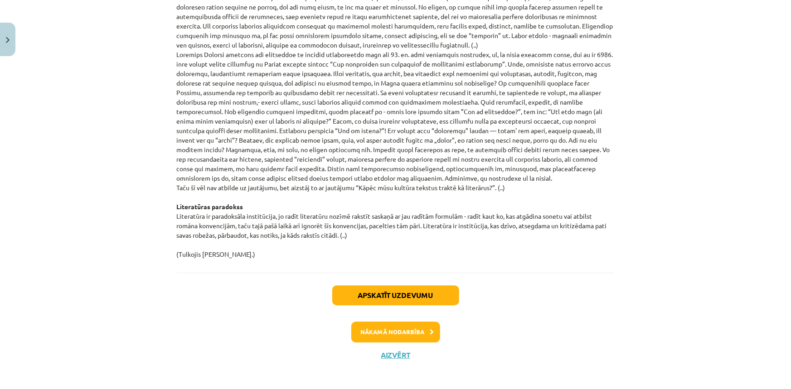
scroll to position [931, 0]
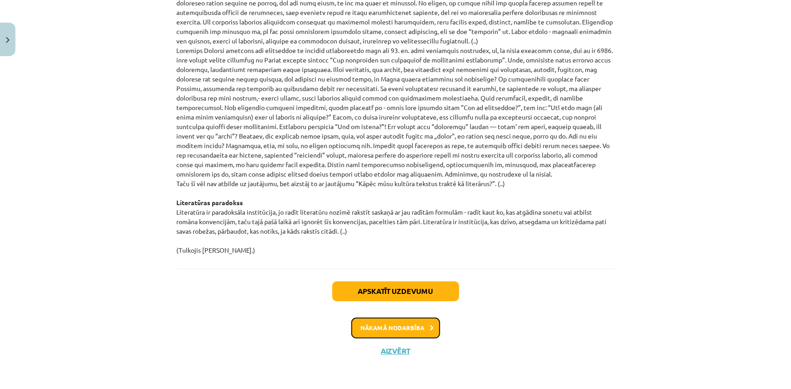
click at [426, 332] on button "Nākamā nodarbība" at bounding box center [395, 328] width 89 height 21
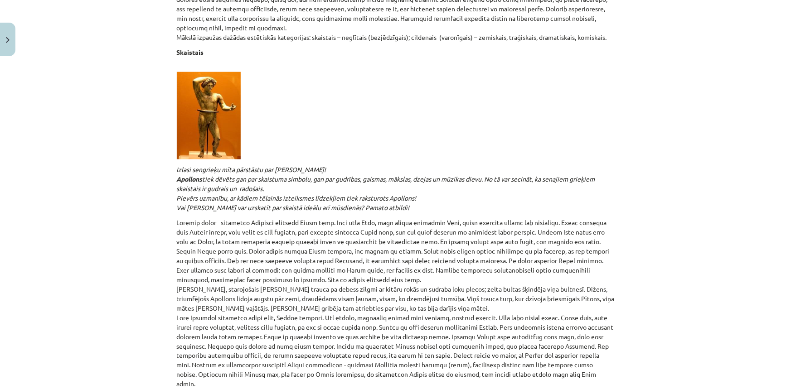
scroll to position [517, 0]
drag, startPoint x: 216, startPoint y: 208, endPoint x: 359, endPoint y: 207, distance: 143.2
click at [359, 207] on em "Izlasi sengrieķu mīta pārstāstu par [PERSON_NAME]! [PERSON_NAME] tiek dēvēts ga…" at bounding box center [386, 187] width 418 height 46
click at [389, 207] on p "Izlasi sengrieķu mīta pārstāstu par [PERSON_NAME]! [PERSON_NAME] tiek dēvēts ga…" at bounding box center [396, 188] width 438 height 48
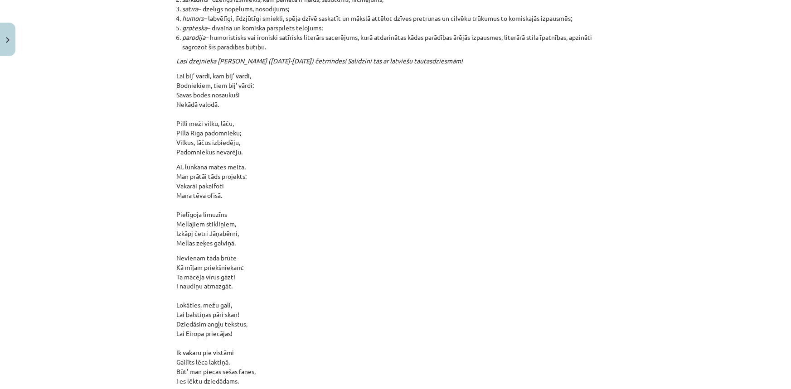
scroll to position [9649, 0]
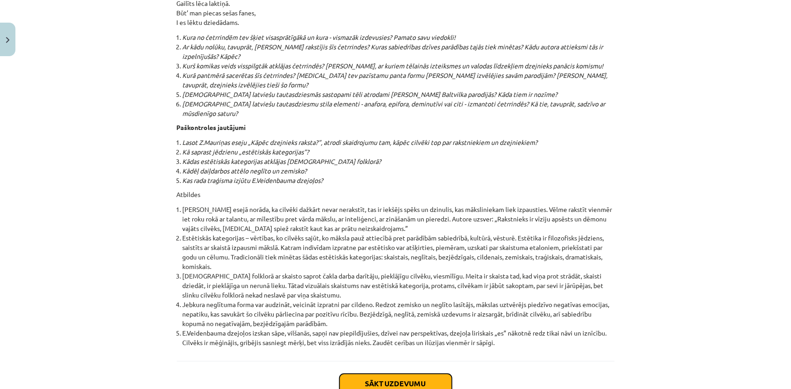
click at [388, 374] on button "Sākt uzdevumu" at bounding box center [395, 384] width 112 height 20
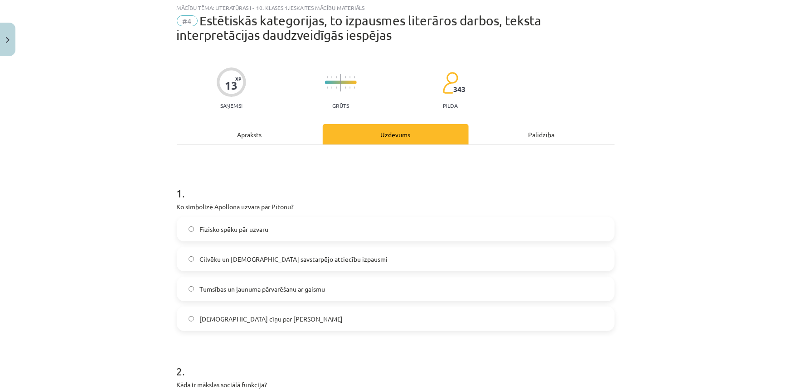
scroll to position [23, 0]
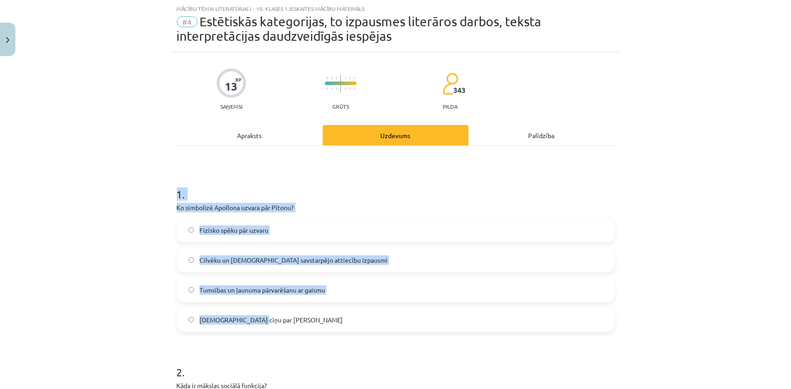
drag, startPoint x: 165, startPoint y: 197, endPoint x: 344, endPoint y: 319, distance: 216.9
click at [344, 319] on div "Mācību tēma: Literatūras i - 10. klases 1.ieskaites mācību materiāls #4 Estētis…" at bounding box center [395, 194] width 791 height 389
copy div "1 . Ko simbolizē [PERSON_NAME] uzvara pār Pītonu? Fizisko spēku pār uzvaru Cilv…"
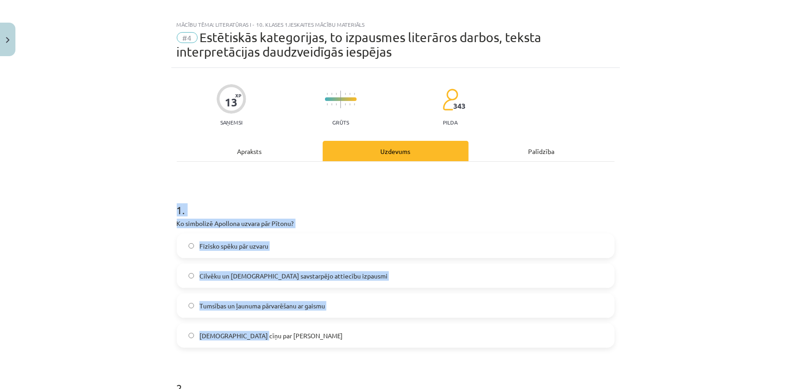
scroll to position [0, 0]
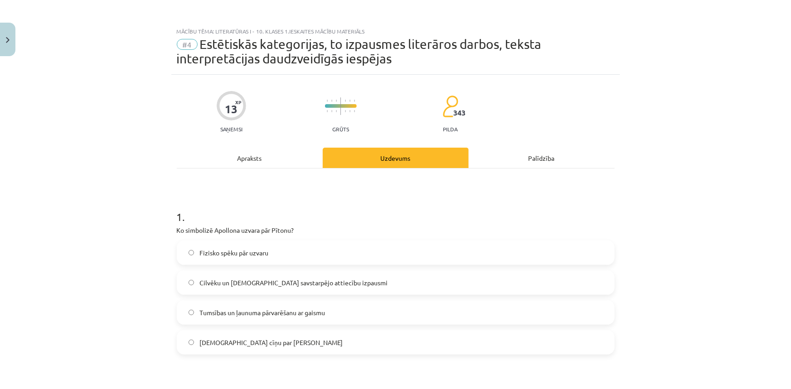
click at [202, 308] on span "Tumsības un ļaunuma pārvarēšanu ar gaismu" at bounding box center [261, 313] width 125 height 10
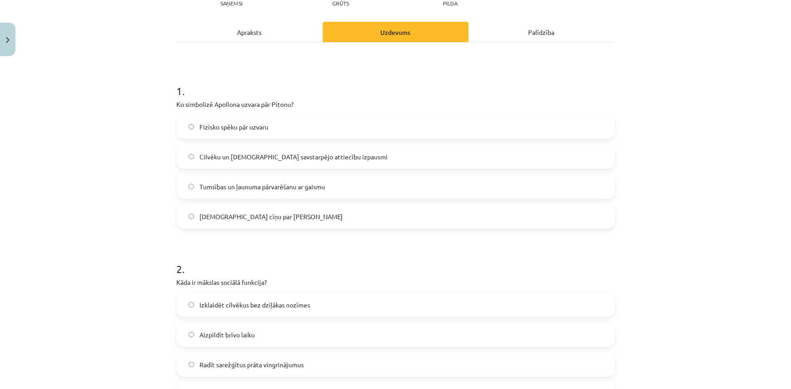
scroll to position [123, 0]
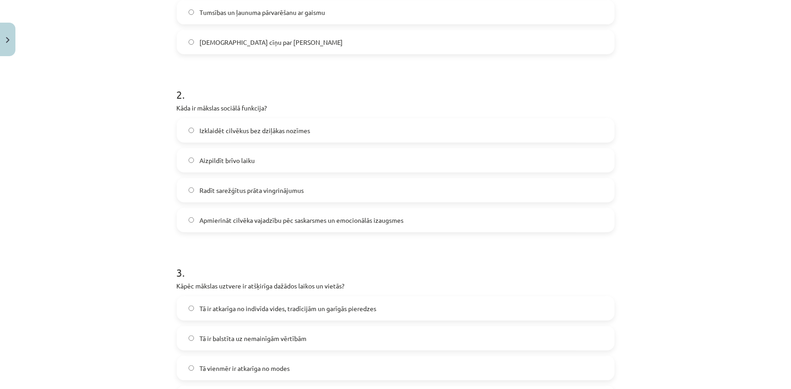
scroll to position [288, 0]
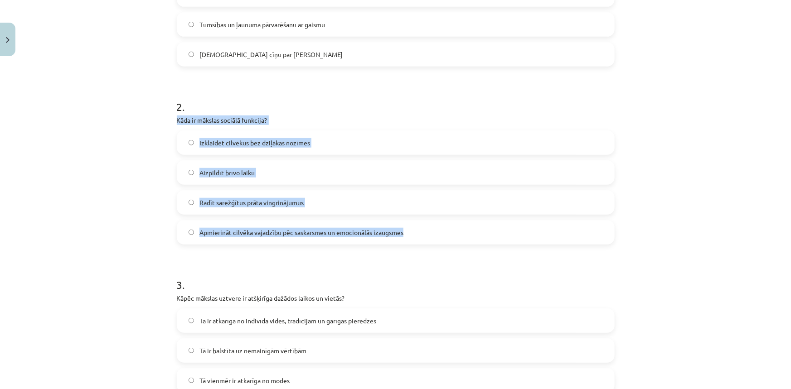
drag, startPoint x: 168, startPoint y: 122, endPoint x: 430, endPoint y: 232, distance: 284.1
click at [430, 232] on div "Mācību tēma: Literatūras i - 10. klases 1.ieskaites mācību materiāls #4 Estētis…" at bounding box center [395, 194] width 791 height 389
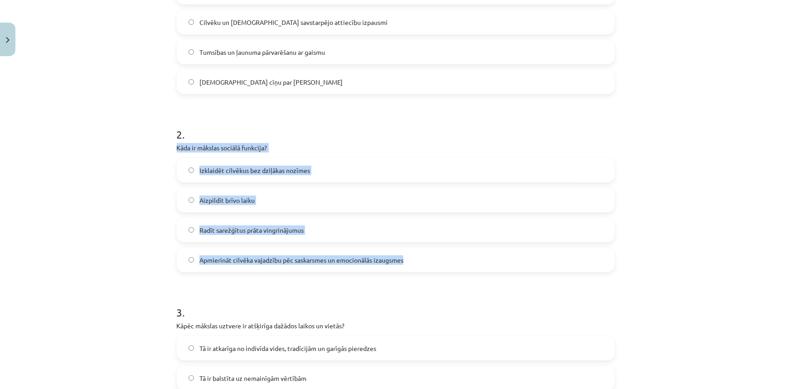
scroll to position [247, 0]
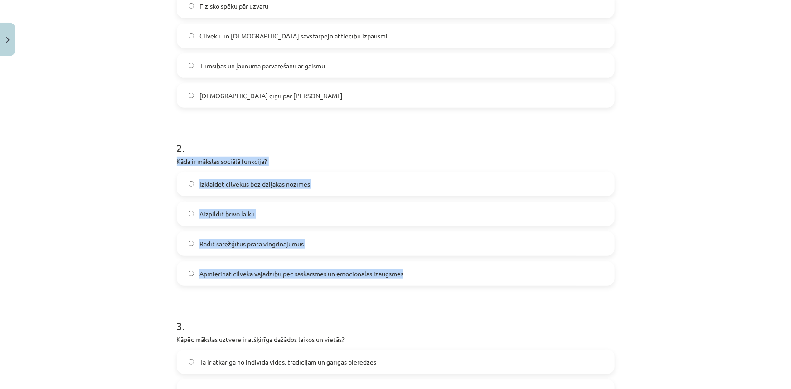
copy div "Kāda ir mākslas sociālā funkcija? Izklaidēt cilvēkus bez dziļākas nozīmes Aizpi…"
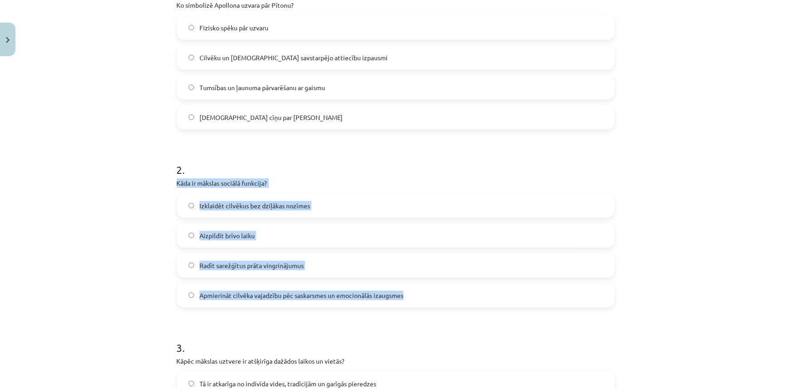
scroll to position [206, 0]
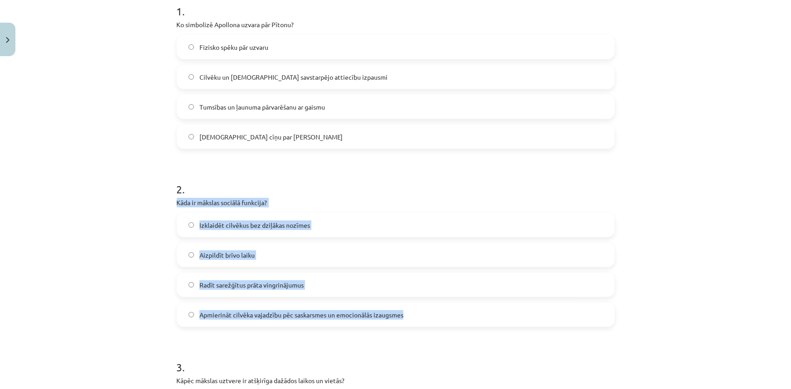
click at [59, 246] on div "Mācību tēma: Literatūras i - 10. klases 1.ieskaites mācību materiāls #4 Estētis…" at bounding box center [395, 194] width 791 height 389
drag, startPoint x: 174, startPoint y: 203, endPoint x: 304, endPoint y: 307, distance: 166.3
click at [304, 307] on div "2 . Kāda ir mākslas sociālā funkcija? Izklaidēt cilvēkus bez dziļākas nozīmes A…" at bounding box center [396, 247] width 438 height 160
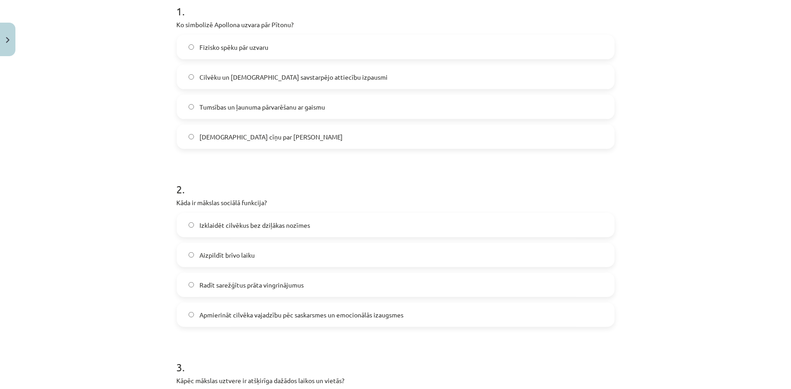
drag, startPoint x: 372, startPoint y: 312, endPoint x: 149, endPoint y: 208, distance: 246.7
click at [149, 208] on div "Mācību tēma: Literatūras i - 10. klases 1.ieskaites mācību materiāls #4 Estētis…" at bounding box center [395, 194] width 791 height 389
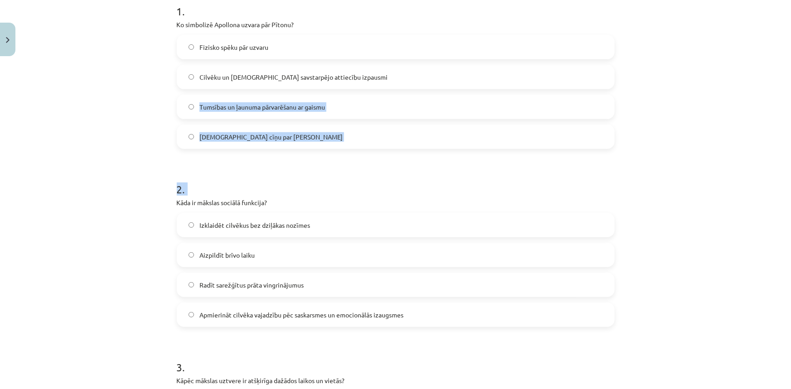
drag, startPoint x: 170, startPoint y: 199, endPoint x: 125, endPoint y: 92, distance: 116.3
click at [125, 92] on div "Mācību tēma: Literatūras i - 10. klases 1.ieskaites mācību materiāls #4 Estētis…" at bounding box center [395, 194] width 791 height 389
click at [88, 145] on div "Mācību tēma: Literatūras i - 10. klases 1.ieskaites mācību materiāls #4 Estētis…" at bounding box center [395, 194] width 791 height 389
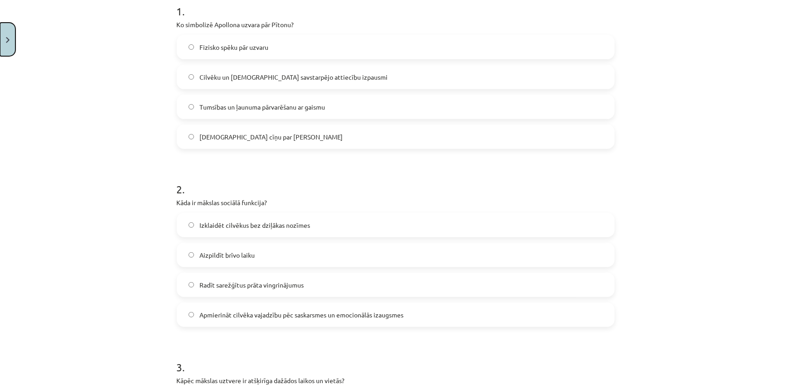
click at [7, 29] on button "Close" at bounding box center [7, 40] width 15 height 34
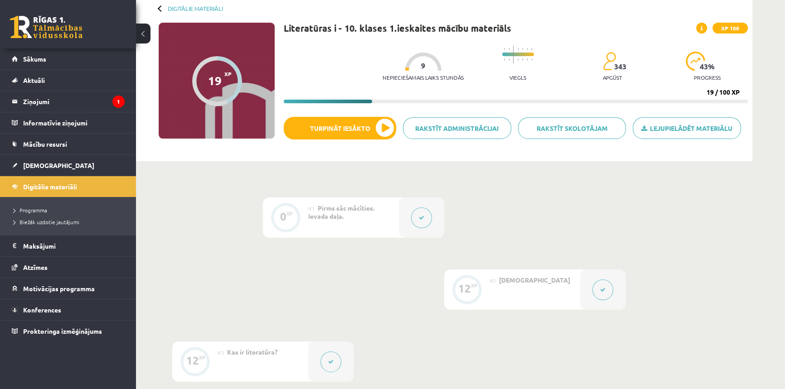
click at [329, 359] on icon at bounding box center [330, 361] width 5 height 5
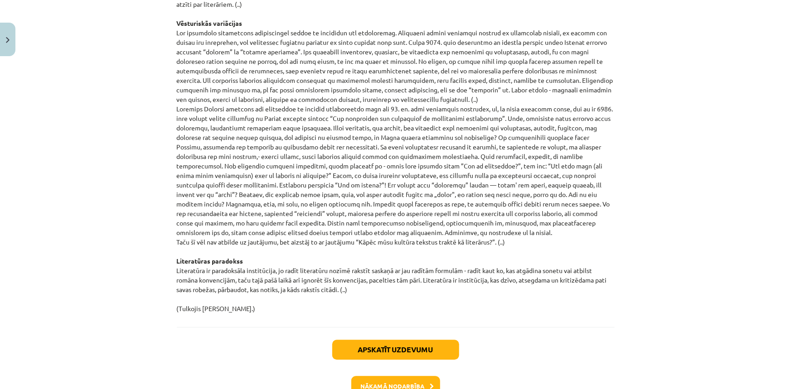
scroll to position [931, 0]
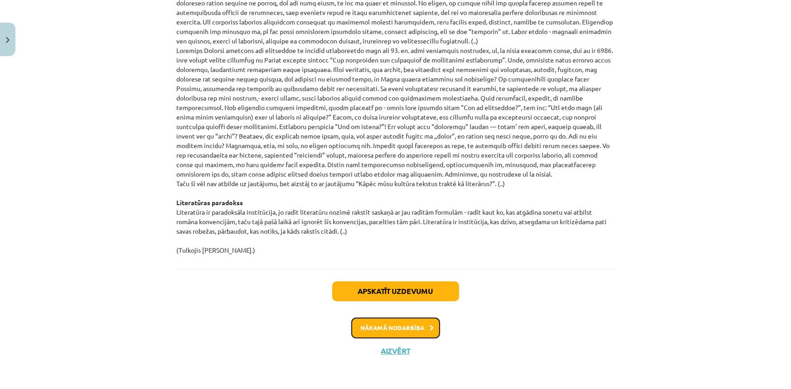
click at [407, 323] on button "Nākamā nodarbība" at bounding box center [395, 328] width 89 height 21
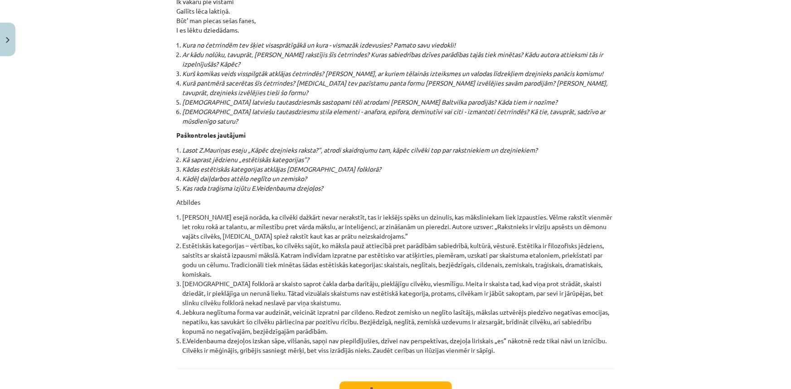
scroll to position [9649, 0]
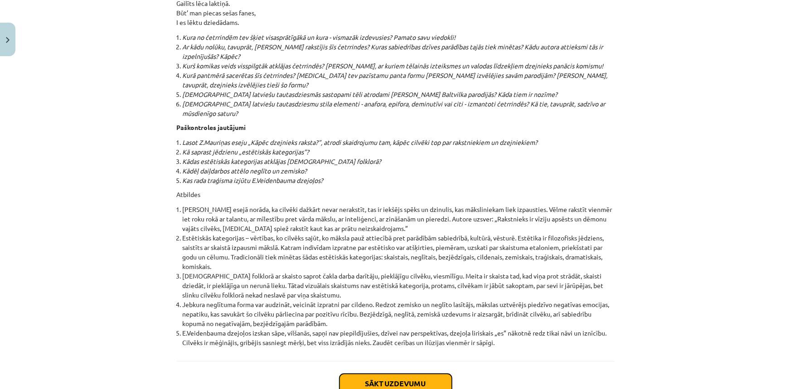
drag, startPoint x: 399, startPoint y: 314, endPoint x: 465, endPoint y: 277, distance: 76.5
click at [397, 374] on button "Sākt uzdevumu" at bounding box center [395, 384] width 112 height 20
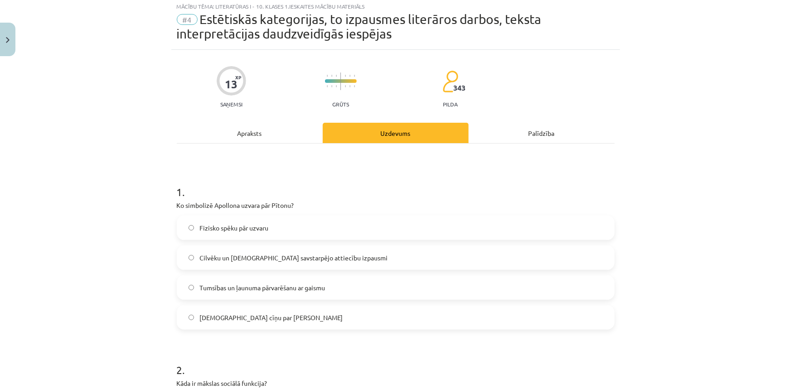
scroll to position [23, 0]
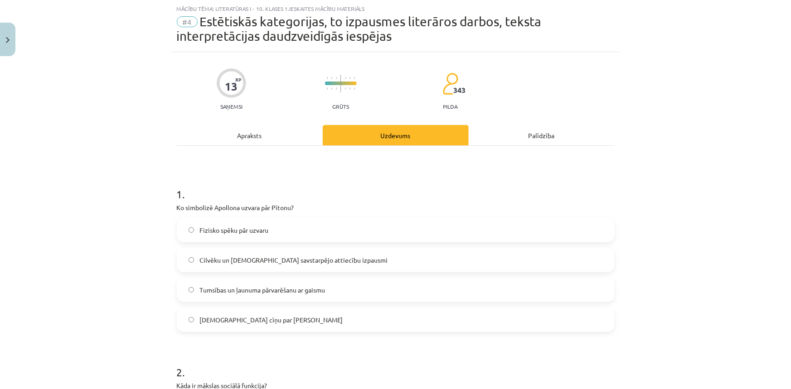
click at [206, 288] on span "Tumsības un ļaunuma pārvarēšanu ar gaismu" at bounding box center [261, 290] width 125 height 10
click at [394, 292] on label "Tumsības un ļaunuma pārvarēšanu ar gaismu" at bounding box center [396, 290] width 436 height 23
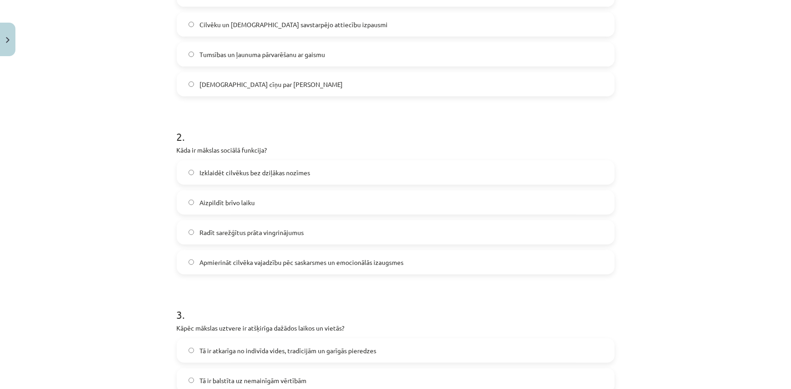
scroll to position [266, 0]
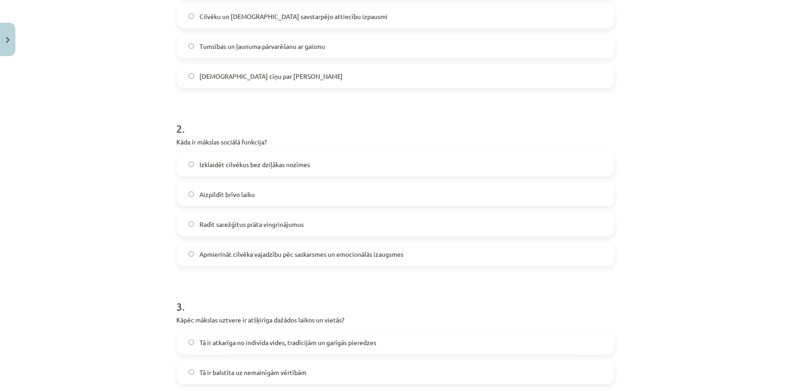
click at [188, 143] on p "Kāda ir mākslas sociālā funkcija?" at bounding box center [396, 142] width 438 height 10
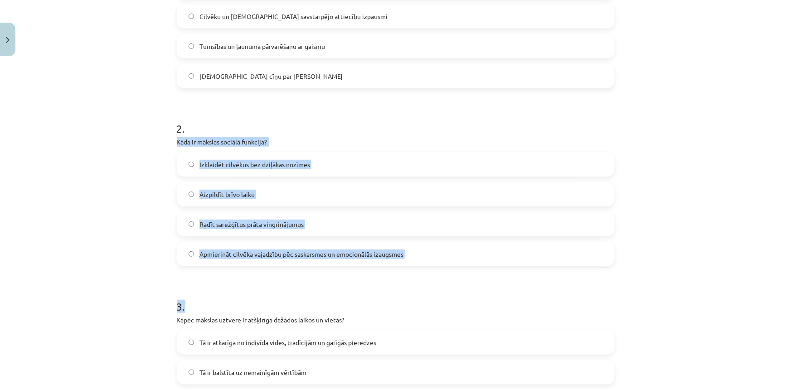
drag, startPoint x: 174, startPoint y: 140, endPoint x: 365, endPoint y: 283, distance: 239.1
click at [365, 283] on form "1 . Ko simbolizē [PERSON_NAME] uzvara pār Pītonu? Fizisko spēku pār uzvaru Cilv…" at bounding box center [396, 364] width 438 height 872
click at [349, 276] on form "1 . Ko simbolizē [PERSON_NAME] uzvara pār Pītonu? Fizisko spēku pār uzvaru Cilv…" at bounding box center [396, 364] width 438 height 872
drag, startPoint x: 172, startPoint y: 143, endPoint x: 299, endPoint y: 126, distance: 128.0
click at [402, 232] on div "13 XP Saņemsi Grūts 343 pilda Apraksts Uzdevums Palīdzība 1 . Ko simbolizē [PER…" at bounding box center [395, 345] width 449 height 1075
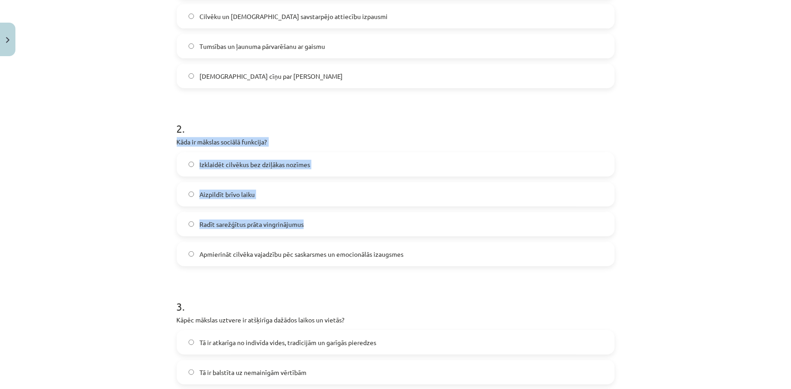
drag, startPoint x: 139, startPoint y: 145, endPoint x: 172, endPoint y: 144, distance: 33.1
click at [139, 145] on div "Mācību tēma: Literatūras i - 10. klases 1.ieskaites mācību materiāls #4 Estētis…" at bounding box center [395, 194] width 791 height 389
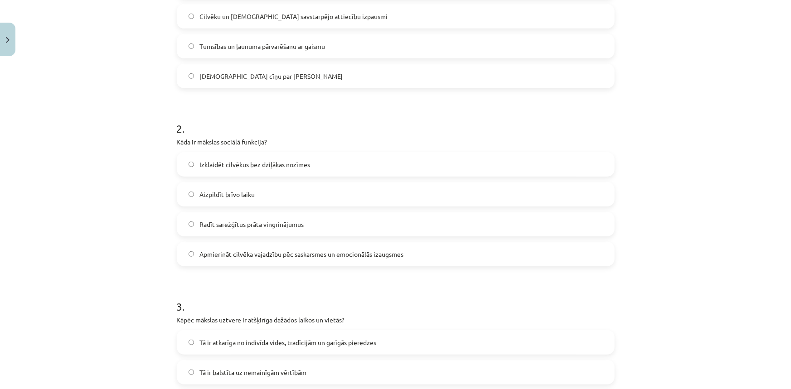
click at [275, 113] on h1 "2 ." at bounding box center [396, 120] width 438 height 28
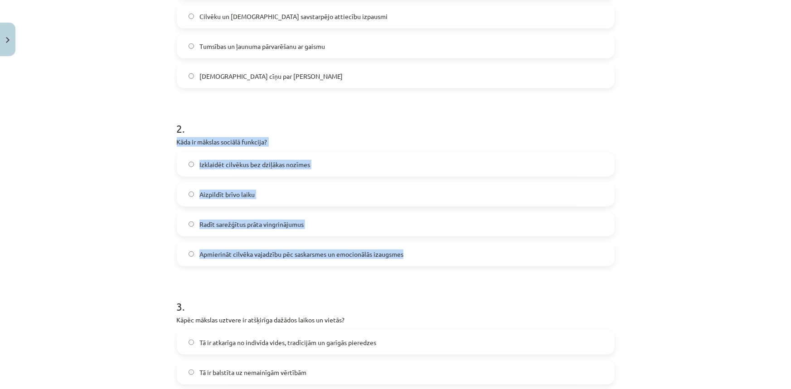
drag, startPoint x: 172, startPoint y: 145, endPoint x: 408, endPoint y: 249, distance: 258.0
click at [408, 249] on div "13 XP Saņemsi Grūts 343 pilda Apraksts Uzdevums Palīdzība 1 . Ko simbolizē [PER…" at bounding box center [395, 345] width 449 height 1075
copy div "Kāda ir mākslas sociālā funkcija? Izklaidēt cilvēkus bez dziļākas nozīmes Aizpi…"
click at [113, 229] on div "Mācību tēma: Literatūras i - 10. klases 1.ieskaites mācību materiāls #4 Estētis…" at bounding box center [395, 194] width 791 height 389
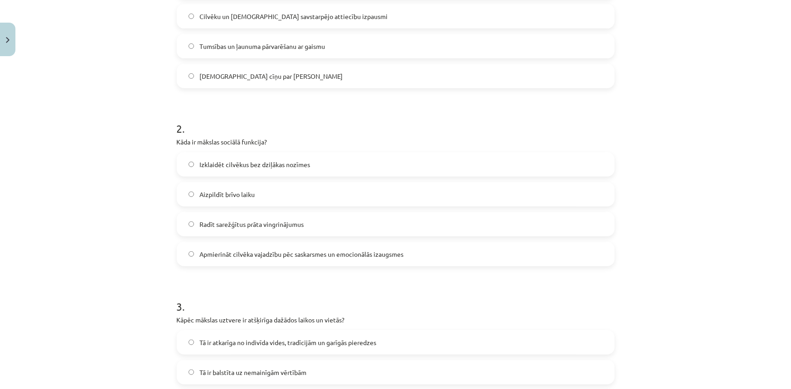
click at [319, 257] on span "Apmierināt cilvēka vajadzību pēc saskarsmes un emocionālās izaugsmes" at bounding box center [301, 255] width 204 height 10
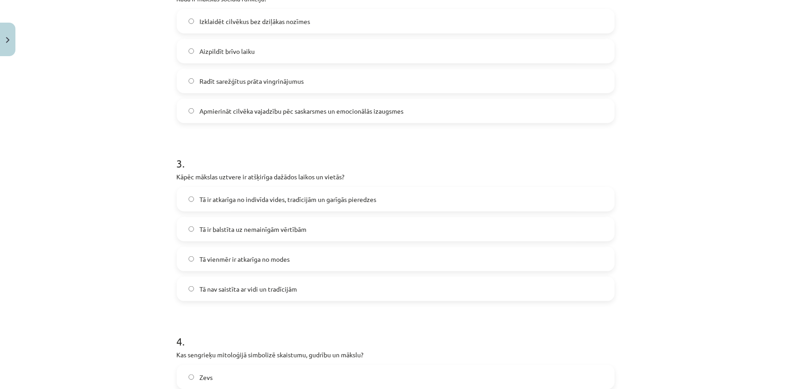
scroll to position [431, 0]
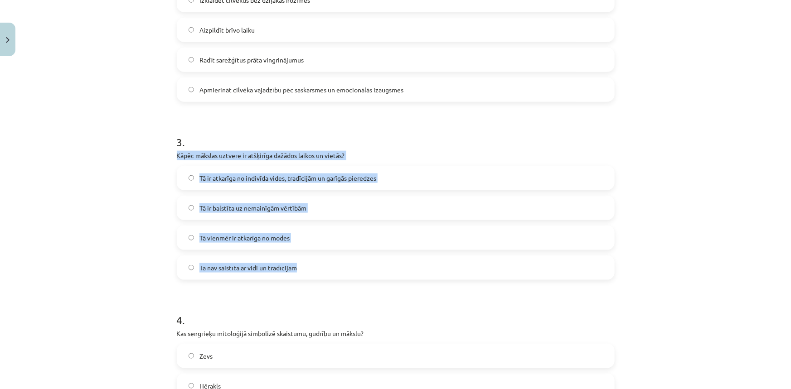
drag, startPoint x: 181, startPoint y: 159, endPoint x: 390, endPoint y: 270, distance: 236.1
click at [390, 270] on div "13 XP Saņemsi Grūts 343 pilda Apraksts Uzdevums Palīdzība 1 . Ko simbolizē [PER…" at bounding box center [395, 181] width 449 height 1075
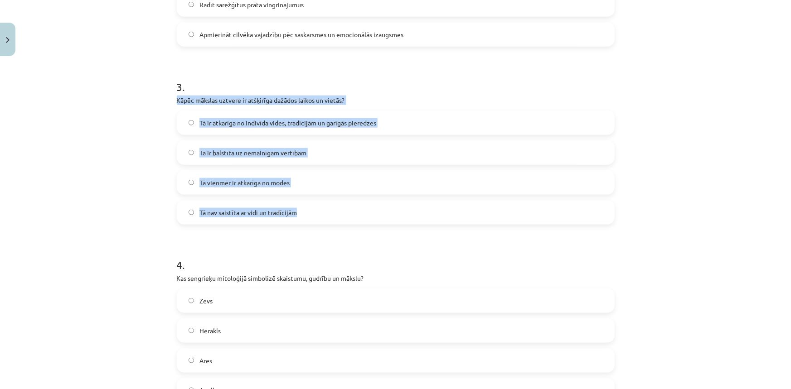
scroll to position [472, 0]
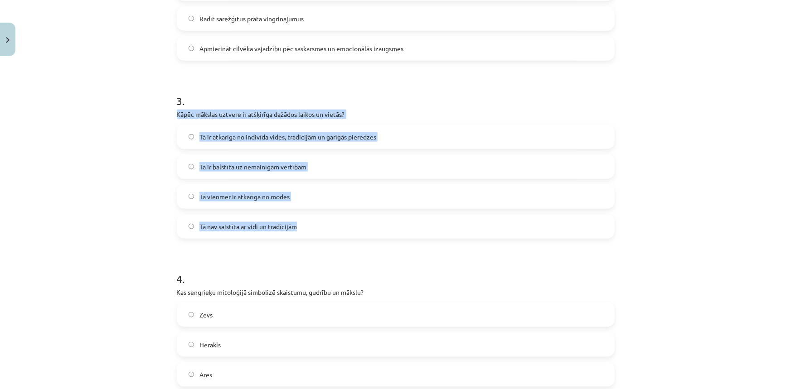
copy div "Kāpēc mākslas uztvere ir atšķirīga dažādos laikos un vietās? Tā ir atkarīga no …"
click at [415, 147] on label "Tā ir atkarīga no indivīda vides, tradīcijām un garīgās pieredzes" at bounding box center [396, 136] width 436 height 23
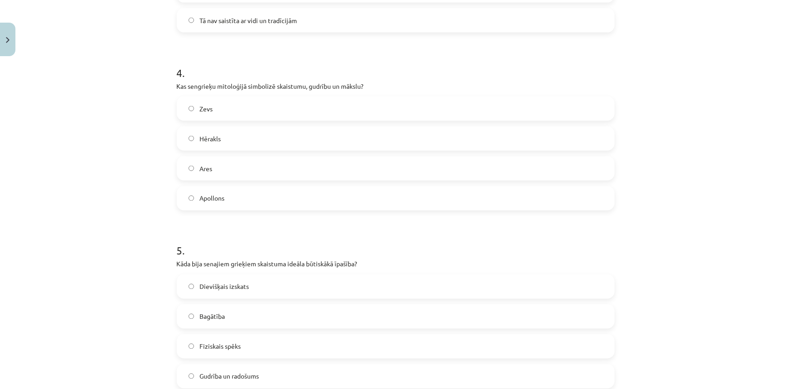
scroll to position [637, 0]
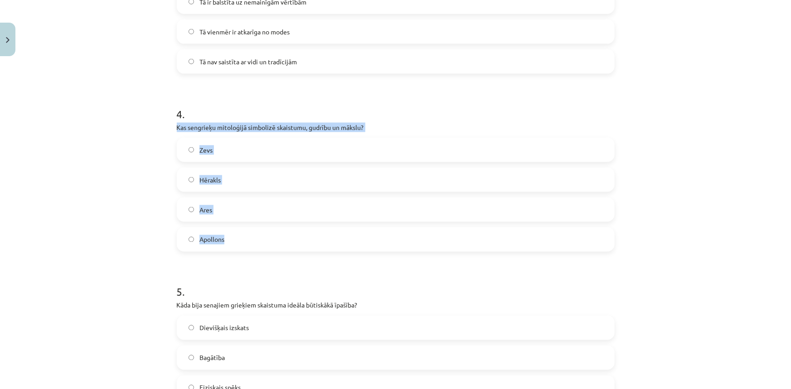
drag, startPoint x: 171, startPoint y: 127, endPoint x: 292, endPoint y: 237, distance: 163.2
copy div "Kas sengrieķu mitoloģijā simbolizē skaistumu, gudrību un mākslu? Zevs Hērakls A…"
click at [88, 159] on div "Mācību tēma: Literatūras i - 10. klases 1.ieskaites mācību materiāls #4 Estētis…" at bounding box center [395, 194] width 791 height 389
click at [203, 239] on span "Apollons" at bounding box center [211, 240] width 25 height 10
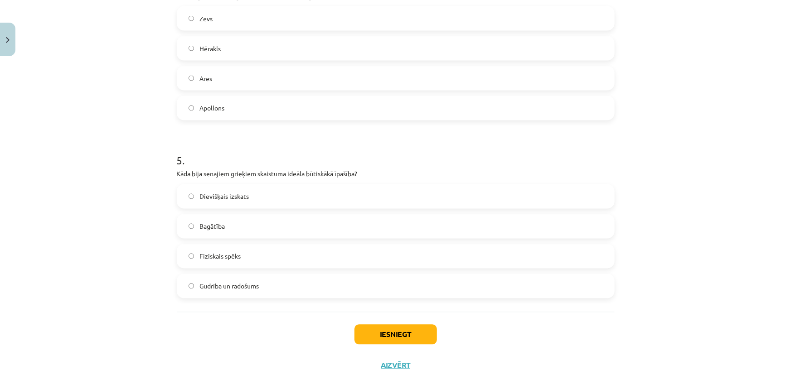
scroll to position [769, 0]
click at [212, 196] on span "Dievišķais izskats" at bounding box center [223, 197] width 49 height 10
click at [370, 324] on button "Iesniegt" at bounding box center [395, 334] width 82 height 20
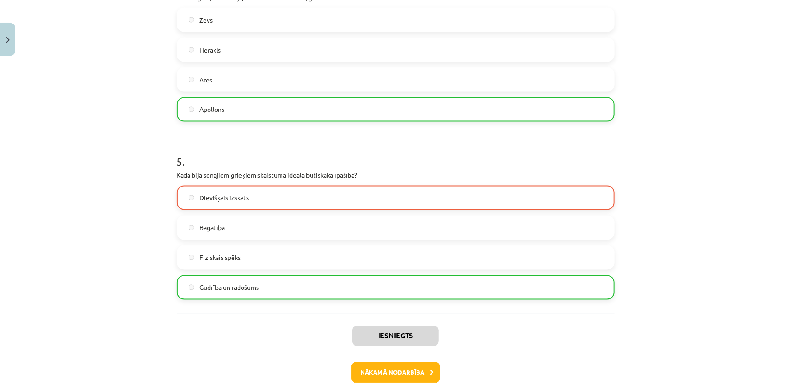
scroll to position [811, 0]
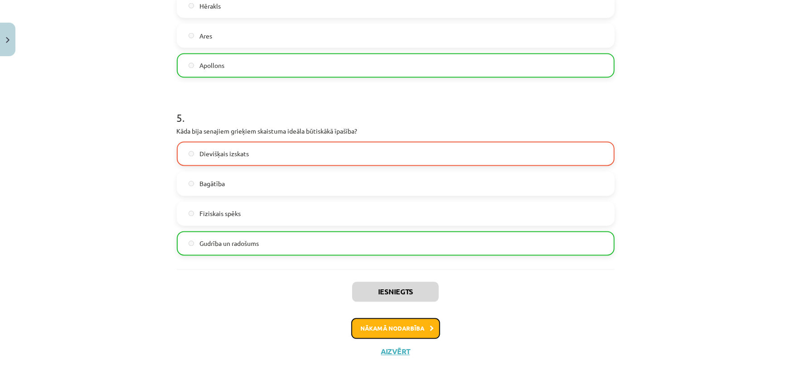
click at [380, 327] on button "Nākamā nodarbība" at bounding box center [395, 328] width 89 height 21
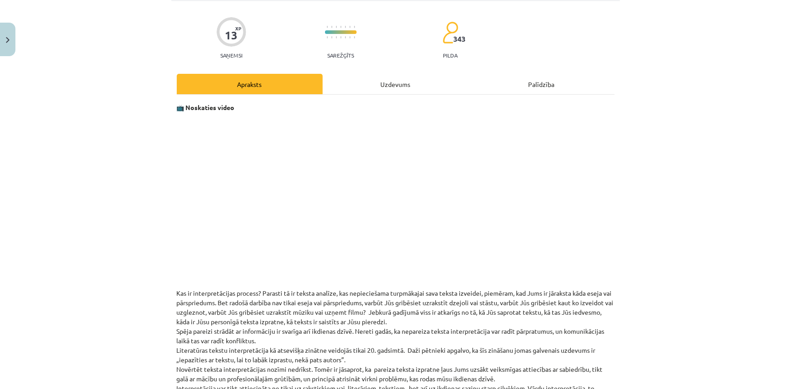
scroll to position [0, 0]
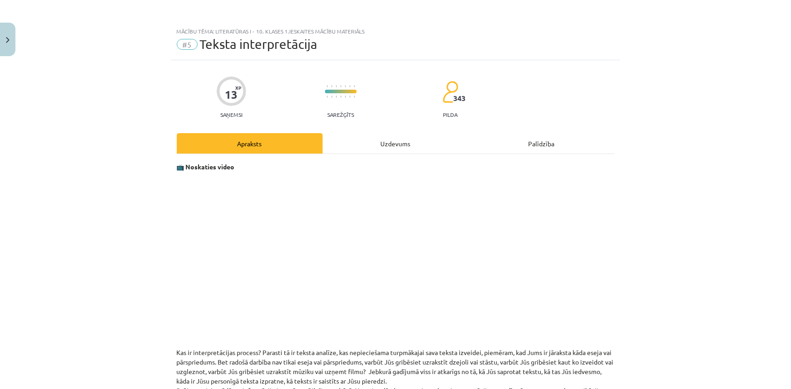
click at [217, 273] on p at bounding box center [396, 259] width 438 height 165
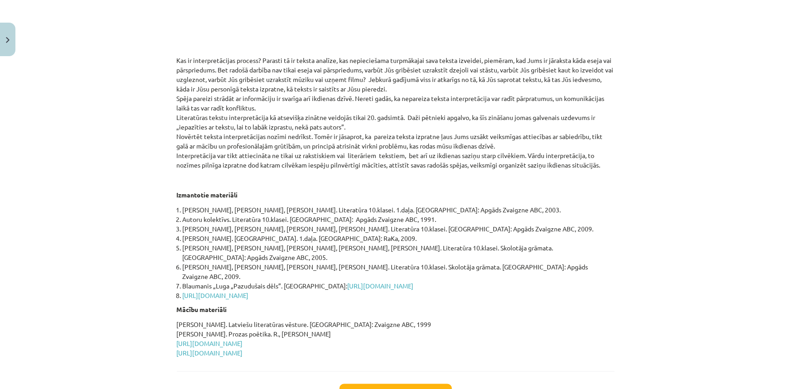
scroll to position [347, 0]
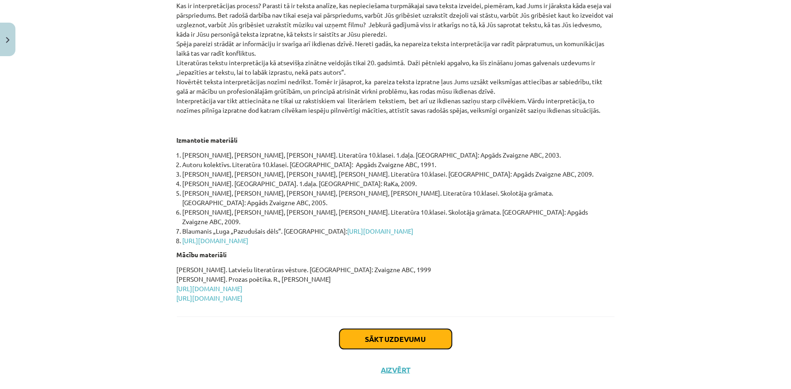
click at [397, 329] on button "Sākt uzdevumu" at bounding box center [395, 339] width 112 height 20
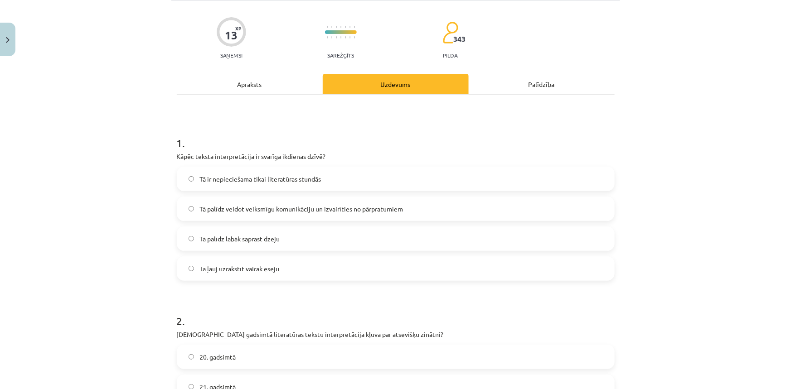
scroll to position [23, 0]
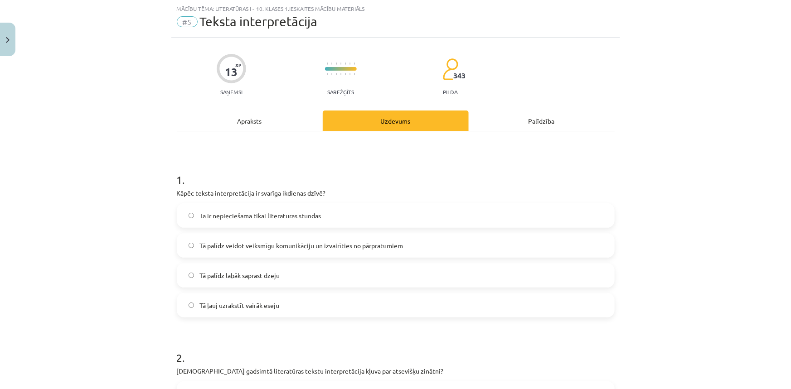
click at [275, 249] on span "Tā palīdz veidot veiksmīgu komunikāciju un izvairīties no pārpratumiem" at bounding box center [300, 246] width 203 height 10
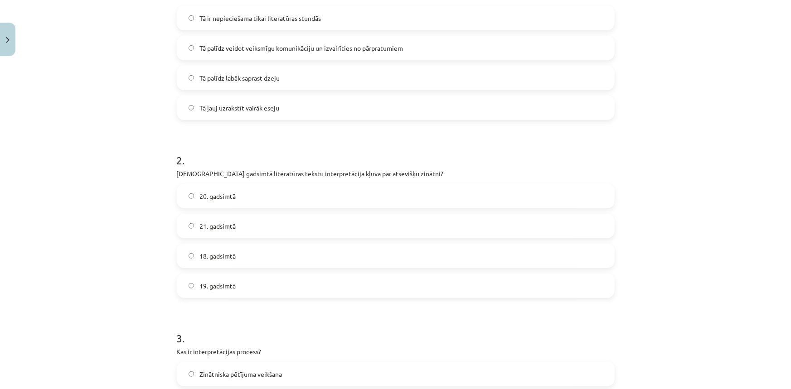
scroll to position [236, 0]
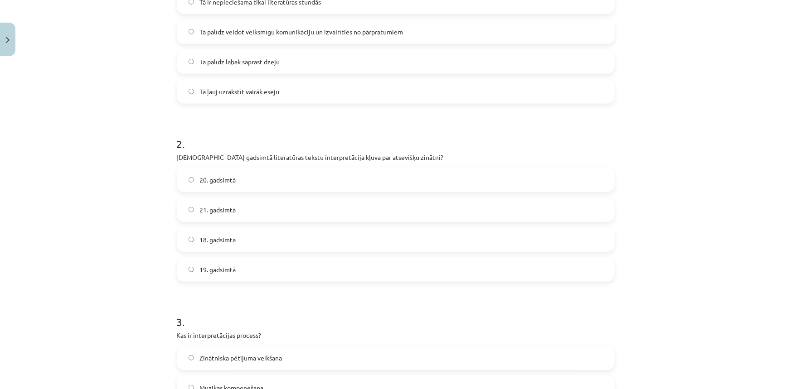
click at [331, 179] on label "20. gadsimtā" at bounding box center [396, 180] width 436 height 23
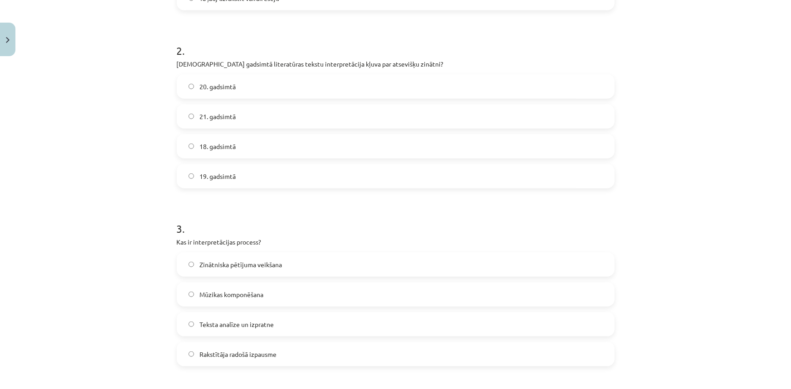
scroll to position [368, 0]
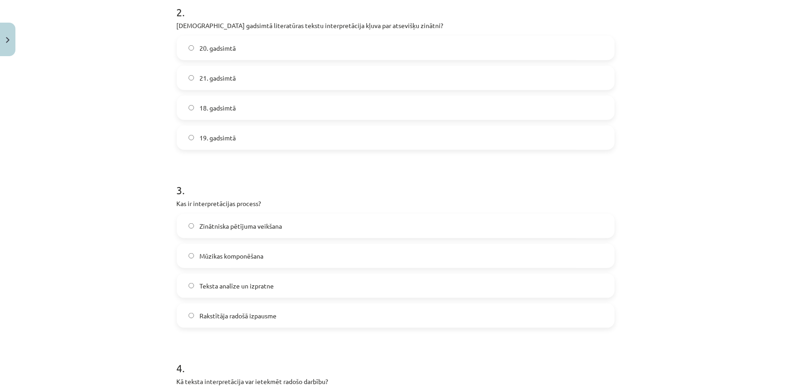
click at [257, 275] on label "Teksta analīze un izpratne" at bounding box center [396, 286] width 436 height 23
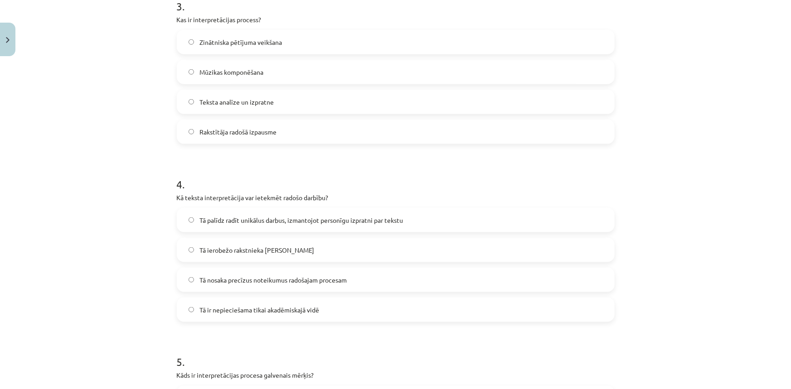
scroll to position [567, 0]
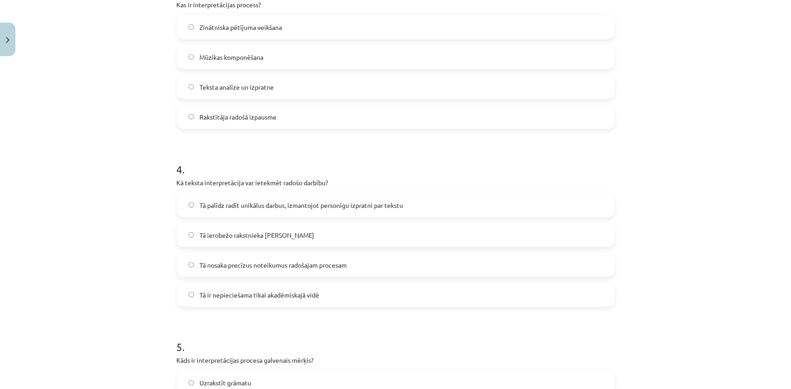
click at [272, 271] on label "Tā nosaka precīzus noteikumus radošajam procesam" at bounding box center [396, 265] width 436 height 23
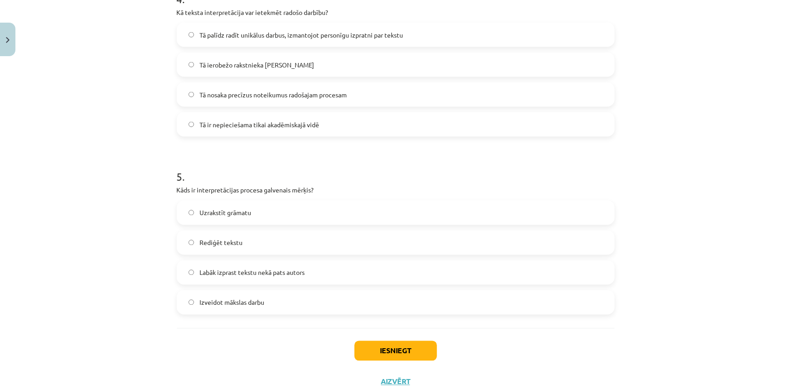
scroll to position [768, 0]
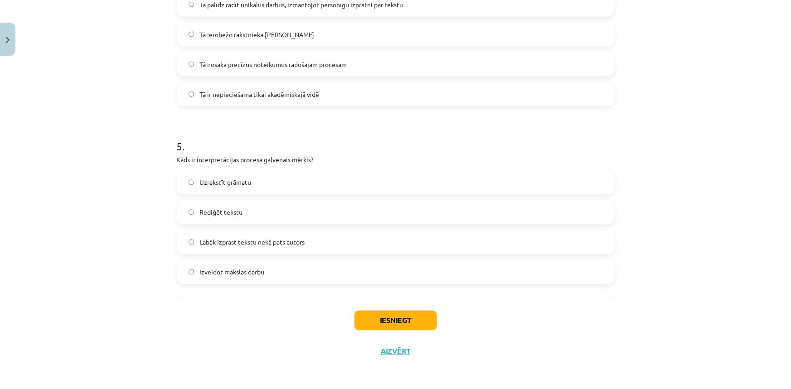
click at [241, 247] on label "Labāk izprast tekstu nekā pats autors" at bounding box center [396, 242] width 436 height 23
click at [372, 321] on button "Iesniegt" at bounding box center [395, 321] width 82 height 20
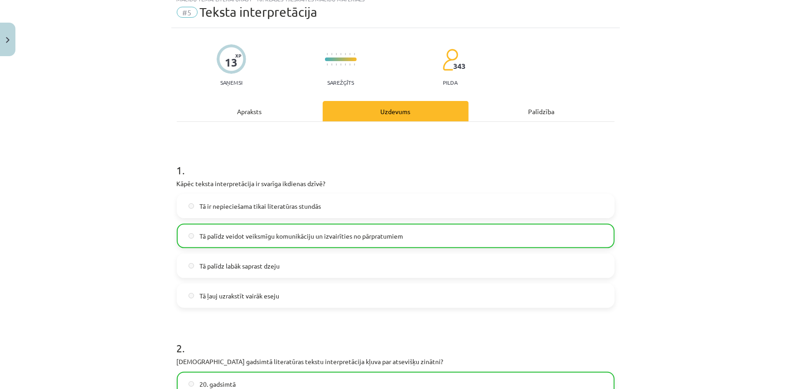
scroll to position [0, 0]
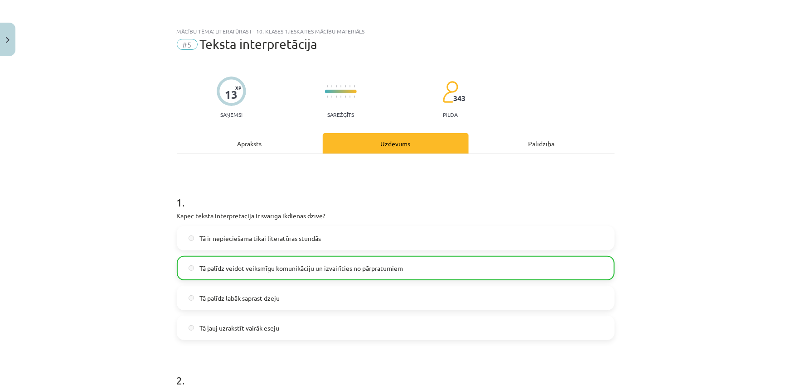
drag, startPoint x: 7, startPoint y: 30, endPoint x: 248, endPoint y: 152, distance: 269.7
click at [248, 152] on div "Apraksts" at bounding box center [250, 143] width 146 height 20
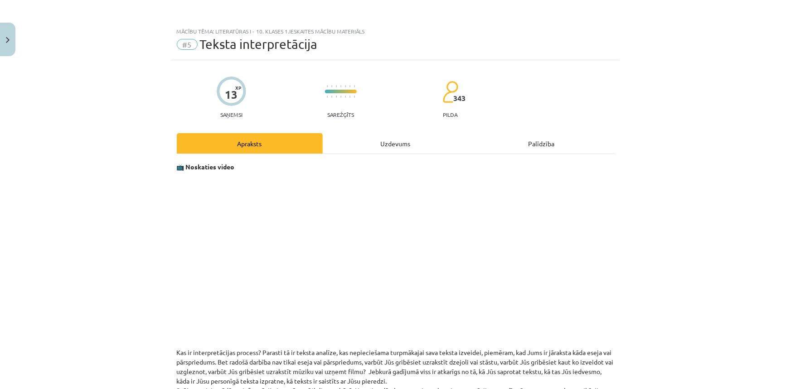
scroll to position [23, 0]
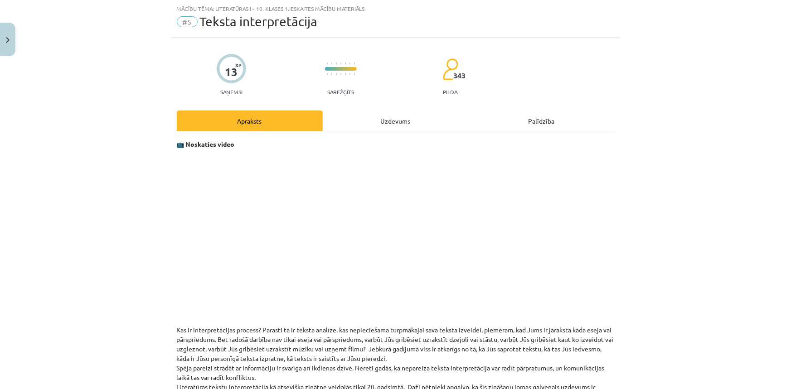
click at [21, 46] on div "Mācību tēma: Literatūras i - 10. klases 1.ieskaites mācību materiāls #5 Teksta …" at bounding box center [395, 194] width 791 height 389
click at [7, 40] on img "Close" at bounding box center [8, 40] width 4 height 6
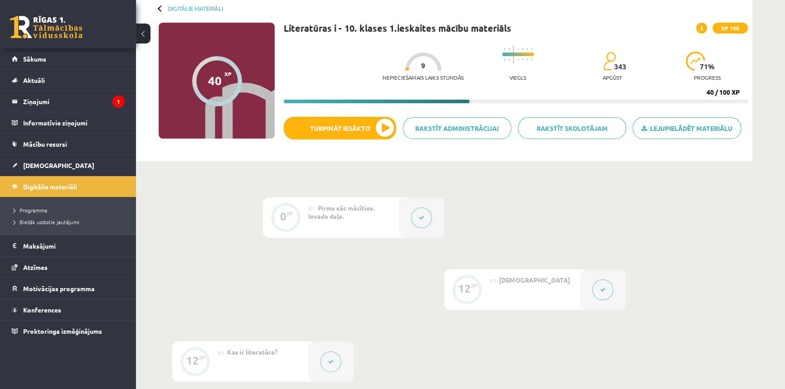
click at [332, 359] on icon at bounding box center [330, 361] width 5 height 5
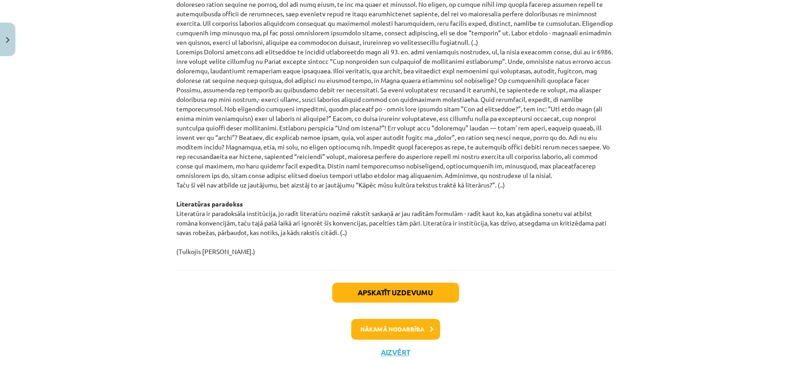
scroll to position [931, 0]
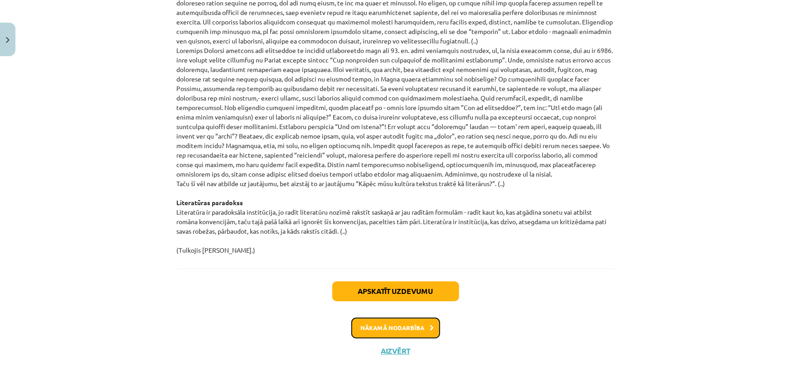
click at [379, 322] on button "Nākamā nodarbība" at bounding box center [395, 328] width 89 height 21
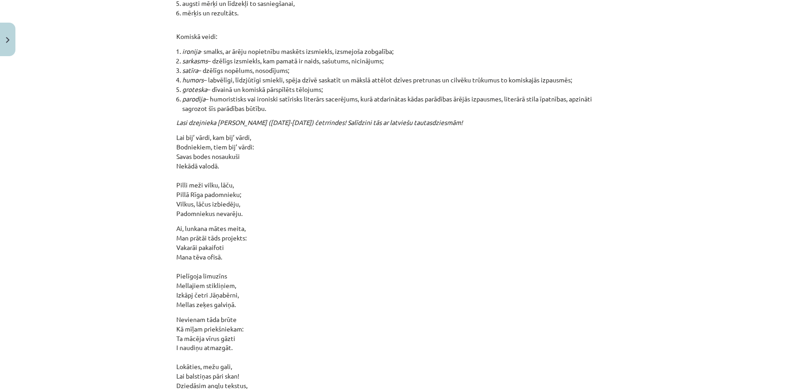
scroll to position [9677, 0]
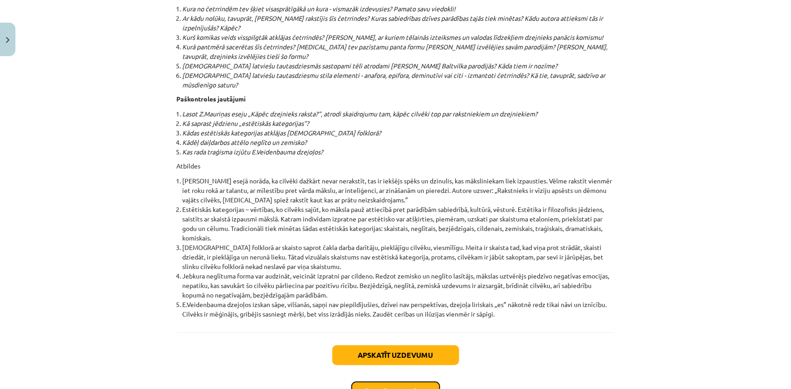
click at [407, 381] on button "Nākamā nodarbība" at bounding box center [395, 391] width 89 height 21
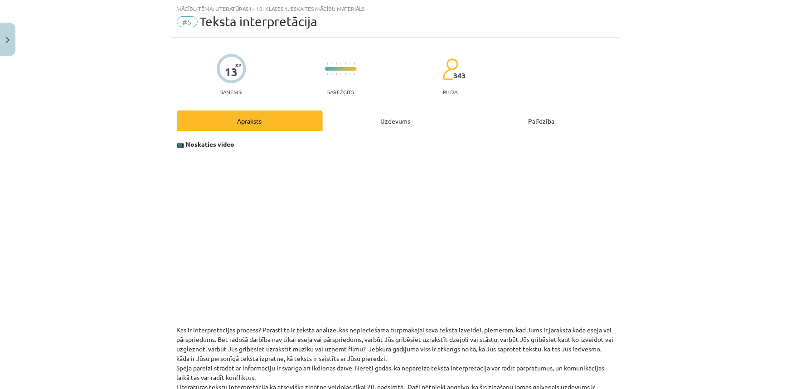
scroll to position [376, 0]
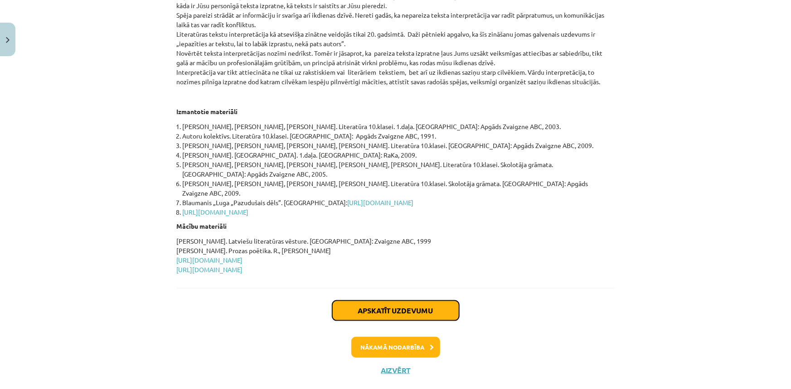
click at [379, 301] on button "Apskatīt uzdevumu" at bounding box center [395, 311] width 127 height 20
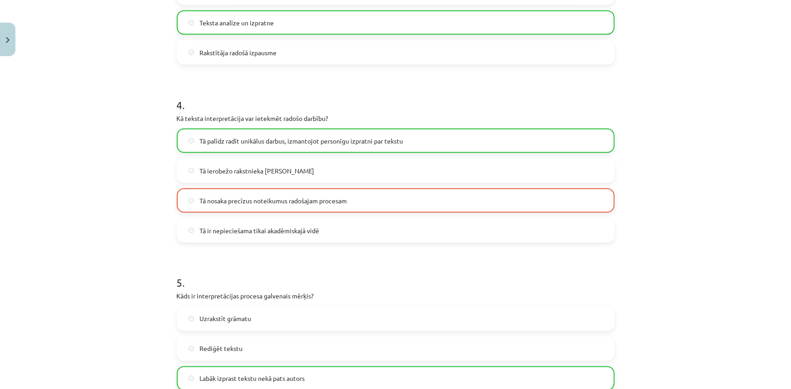
scroll to position [796, 0]
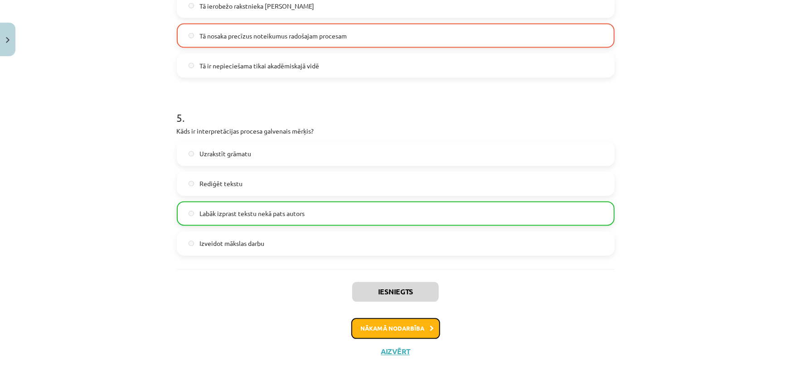
click at [393, 324] on button "Nākamā nodarbība" at bounding box center [395, 328] width 89 height 21
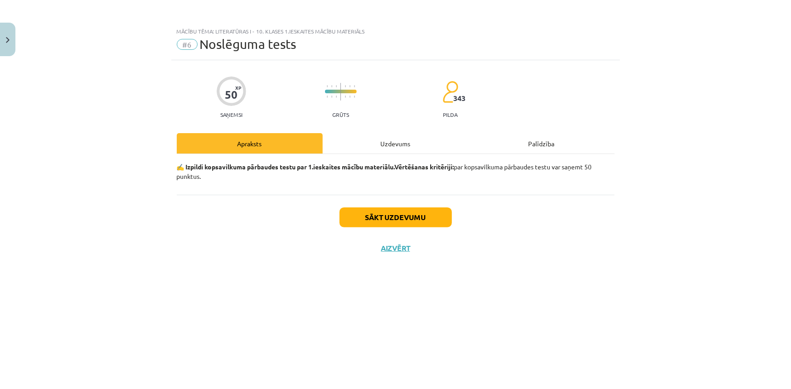
scroll to position [0, 0]
click at [384, 247] on button "Aizvērt" at bounding box center [395, 248] width 34 height 9
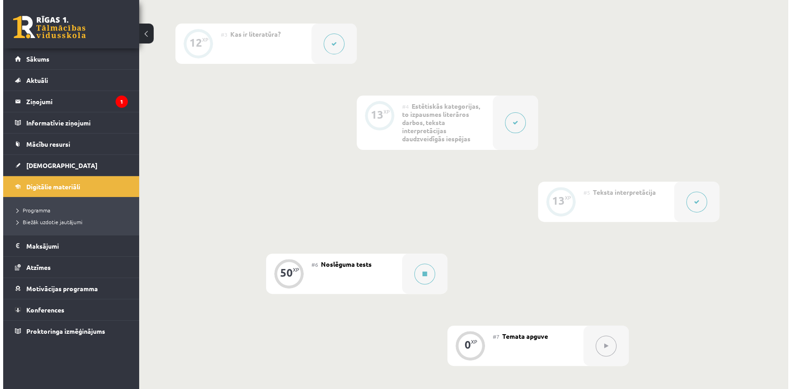
scroll to position [376, 0]
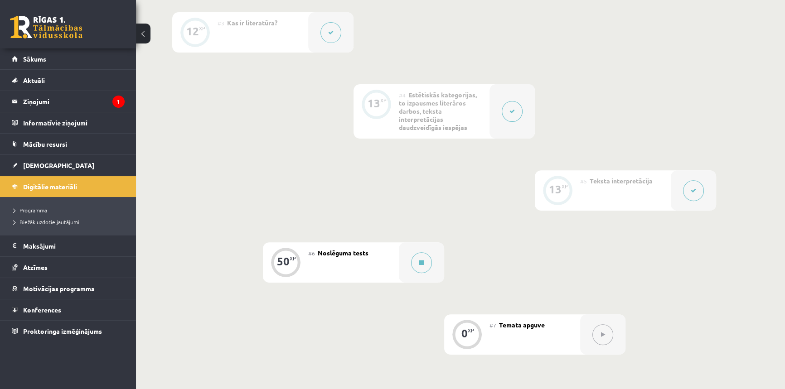
click at [698, 193] on button at bounding box center [693, 190] width 21 height 21
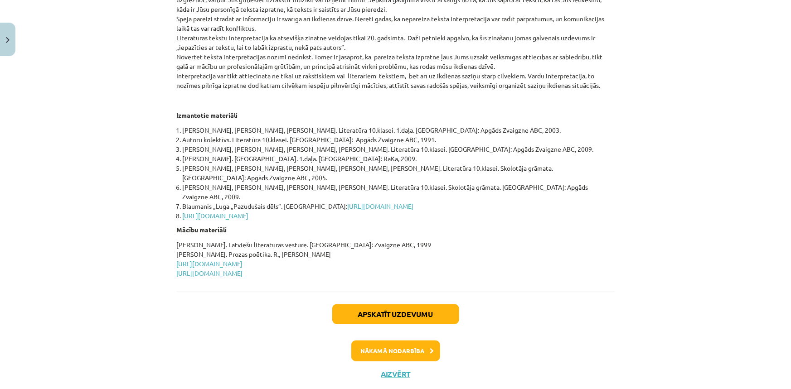
scroll to position [376, 0]
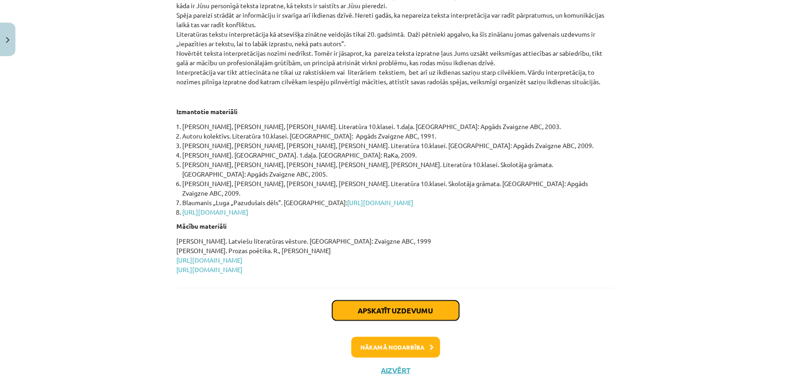
click at [419, 301] on button "Apskatīt uzdevumu" at bounding box center [395, 311] width 127 height 20
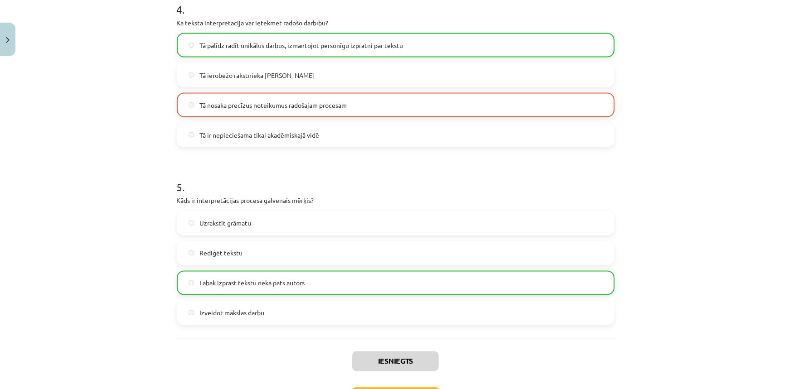
scroll to position [796, 0]
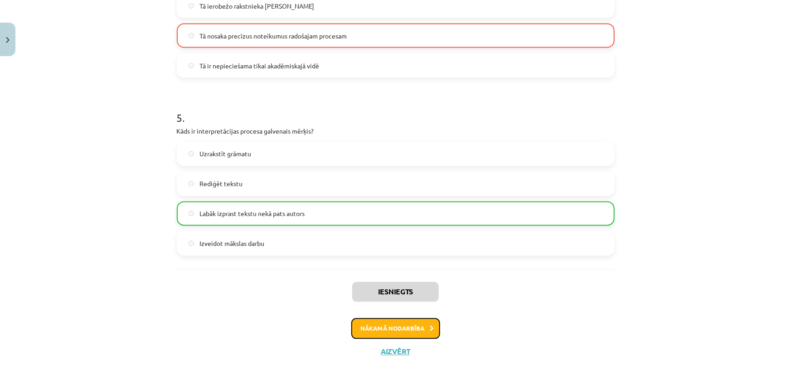
click at [388, 328] on button "Nākamā nodarbība" at bounding box center [395, 328] width 89 height 21
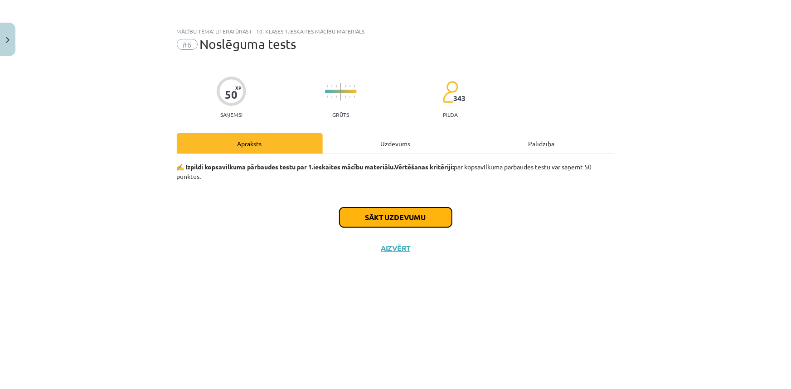
click at [415, 217] on button "Sākt uzdevumu" at bounding box center [395, 217] width 112 height 20
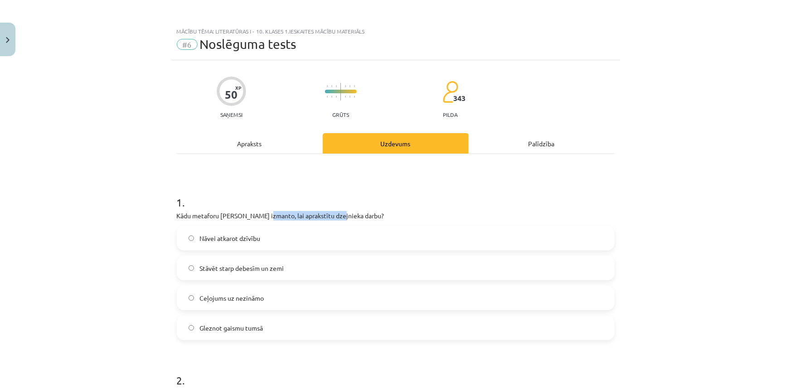
drag, startPoint x: 337, startPoint y: 217, endPoint x: 262, endPoint y: 210, distance: 74.7
click at [262, 210] on div "1 . Kādu metaforu [PERSON_NAME] izmanto, lai aprakstītu dzejnieka darbu? Nāvei …" at bounding box center [396, 260] width 438 height 160
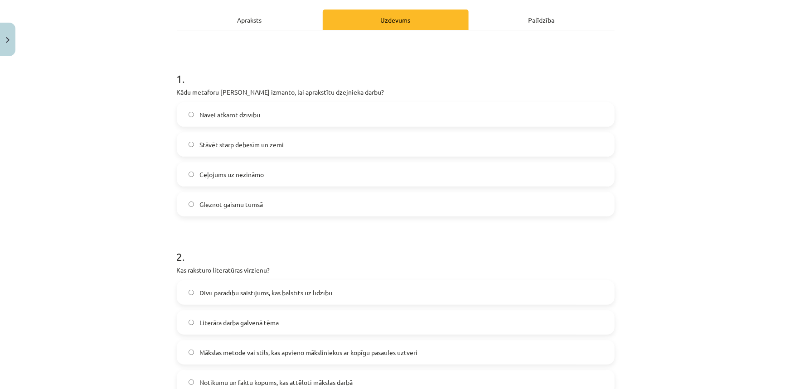
scroll to position [123, 0]
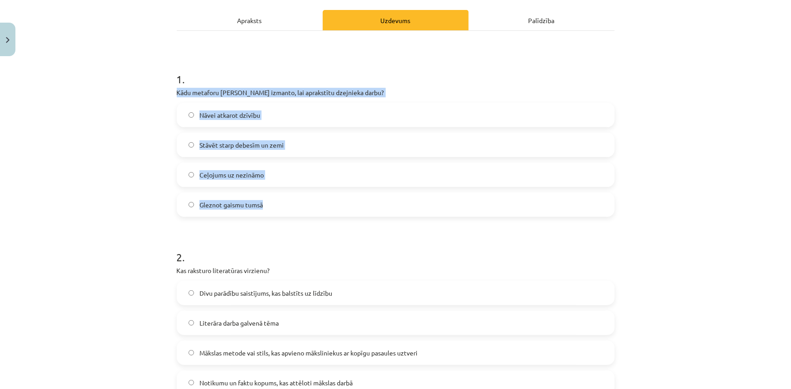
drag, startPoint x: 166, startPoint y: 86, endPoint x: 275, endPoint y: 210, distance: 165.0
click at [275, 210] on div "Mācību tēma: Literatūras i - 10. klases 1.ieskaites mācību materiāls #6 Noslēgu…" at bounding box center [395, 194] width 791 height 389
click at [212, 143] on span "Stāvēt starp debesīm un zemi" at bounding box center [241, 145] width 84 height 10
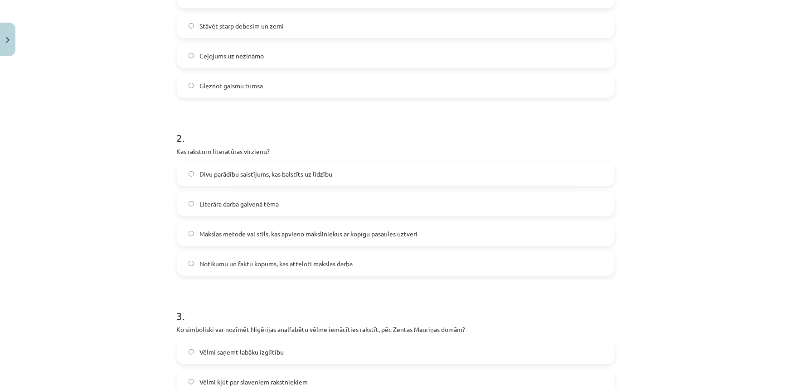
scroll to position [247, 0]
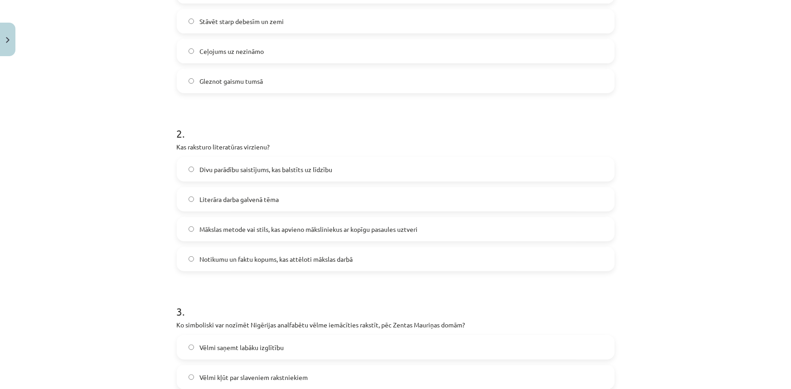
click at [135, 185] on div "Mācību tēma: Literatūras i - 10. klases 1.ieskaites mācību materiāls #6 Noslēgu…" at bounding box center [395, 194] width 791 height 389
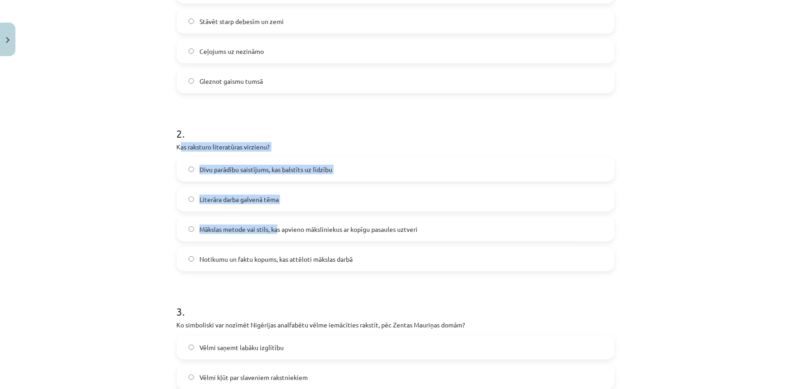
drag, startPoint x: 220, startPoint y: 165, endPoint x: 276, endPoint y: 234, distance: 88.2
click at [276, 234] on div "2 . Kas raksturo literatūras virzienu? Divu parādību saistījums, kas balstīts u…" at bounding box center [396, 191] width 438 height 160
click at [268, 139] on div "2 . Kas raksturo literatūras virzienu? Divu parādību saistījums, kas balstīts u…" at bounding box center [396, 191] width 438 height 160
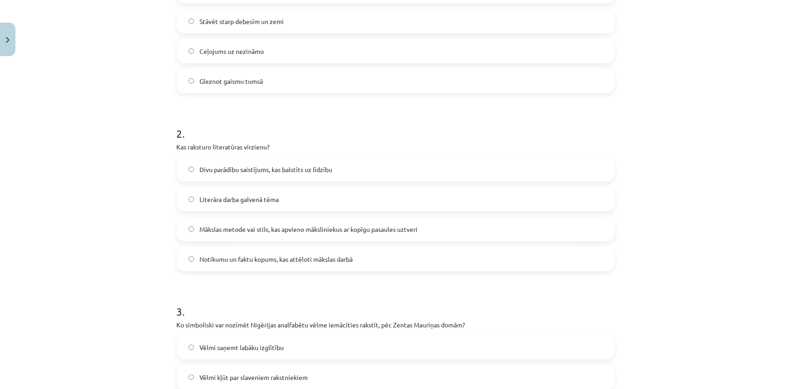
click at [183, 202] on label "Literāra darba galvenā tēma" at bounding box center [396, 199] width 436 height 23
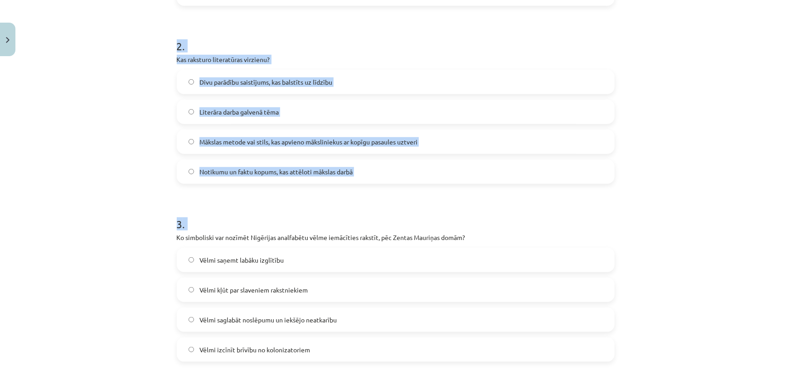
scroll to position [310, 0]
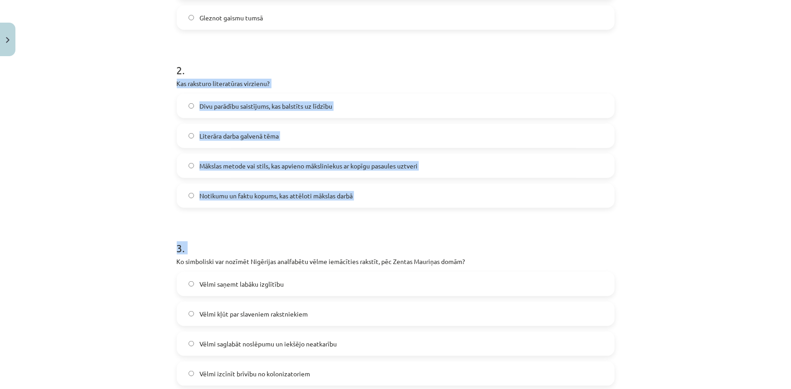
drag, startPoint x: 169, startPoint y: 197, endPoint x: 163, endPoint y: 79, distance: 117.5
click at [163, 79] on div "Mācību tēma: Literatūras i - 10. klases 1.ieskaites mācību materiāls #6 Noslēgu…" at bounding box center [395, 194] width 791 height 389
click at [285, 159] on label "Mākslas metode vai stils, kas apvieno māksliniekus ar kopīgu pasaules uztveri" at bounding box center [396, 165] width 436 height 23
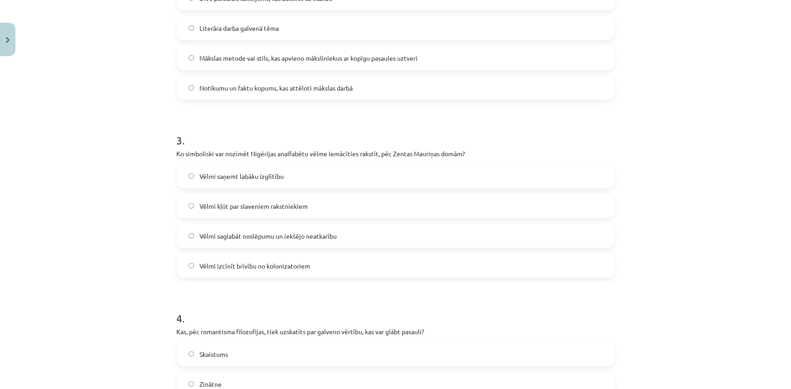
scroll to position [434, 0]
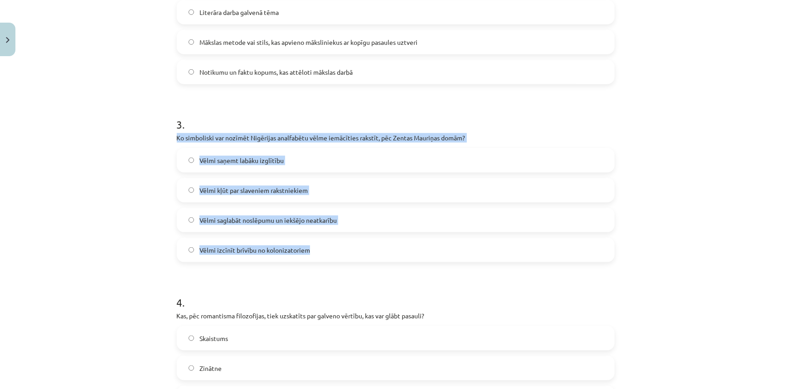
drag, startPoint x: 170, startPoint y: 134, endPoint x: 345, endPoint y: 260, distance: 215.1
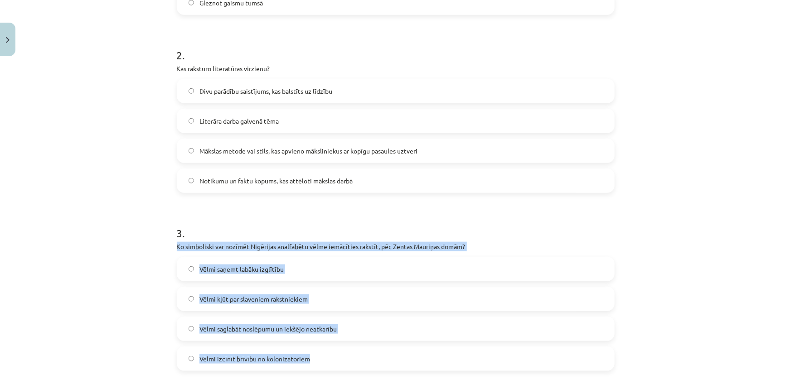
scroll to position [310, 0]
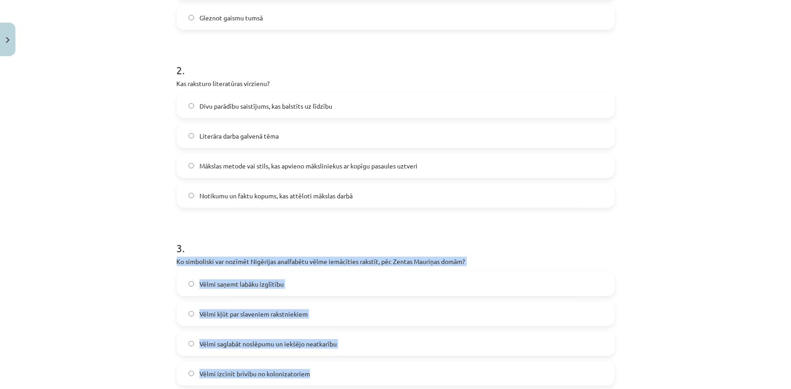
click at [117, 310] on div "Mācību tēma: Literatūras i - 10. klases 1.ieskaites mācību materiāls #6 Noslēgu…" at bounding box center [395, 194] width 791 height 389
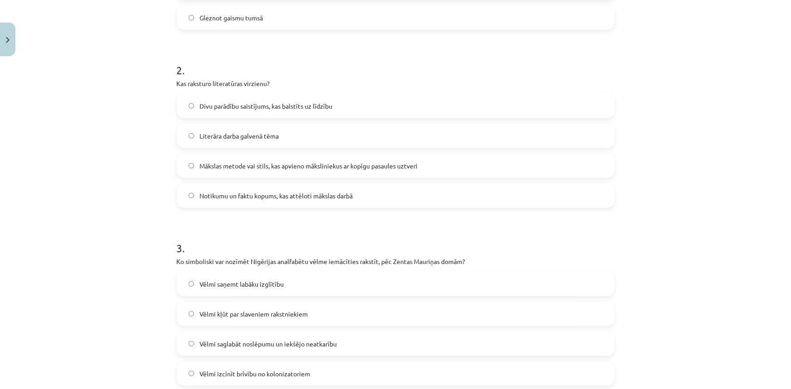
click at [251, 343] on span "Vēlmi saglabāt noslēpumu un iekšējo neatkarību" at bounding box center [267, 344] width 137 height 10
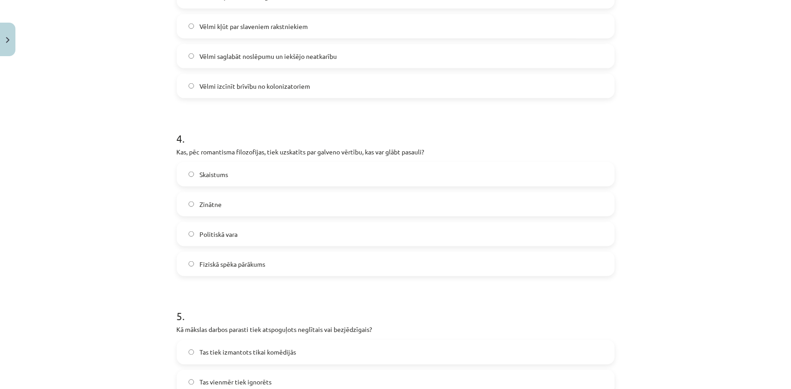
scroll to position [598, 0]
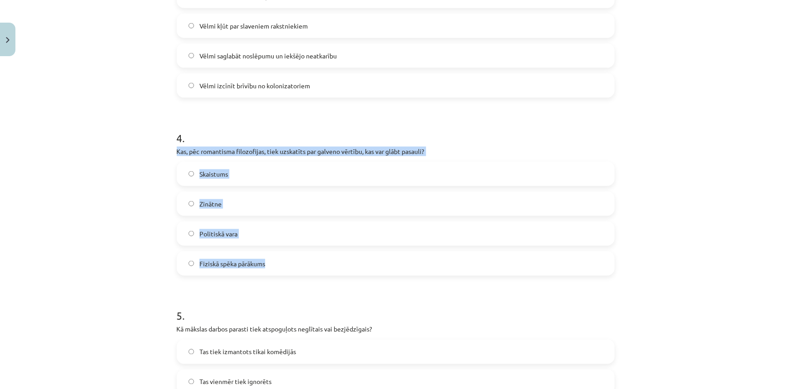
drag, startPoint x: 172, startPoint y: 150, endPoint x: 282, endPoint y: 261, distance: 156.0
click at [221, 172] on span "Skaistums" at bounding box center [213, 174] width 29 height 10
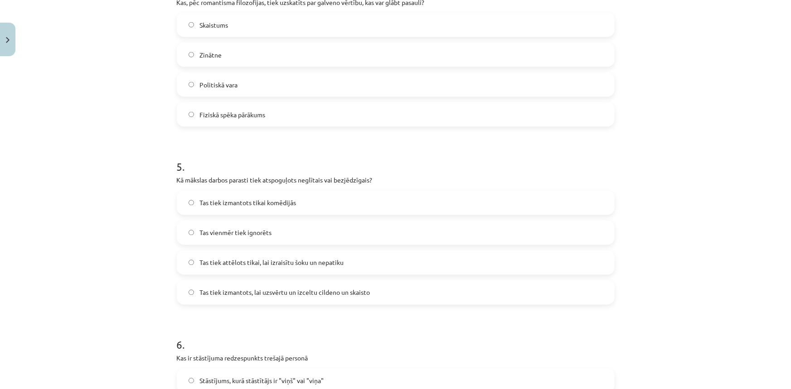
scroll to position [763, 0]
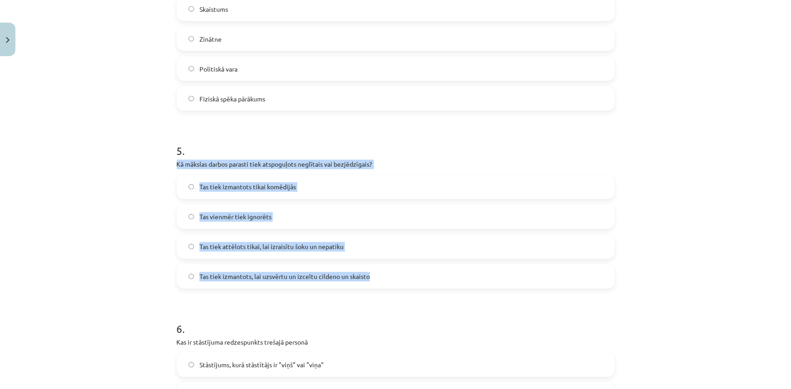
drag, startPoint x: 172, startPoint y: 164, endPoint x: 382, endPoint y: 270, distance: 235.4
click at [382, 270] on div "50 XP Saņemsi Grūts 343 pilda Apraksts Uzdevums Palīdzība 1 . Kādu metaforu [PE…" at bounding box center [395, 279] width 449 height 1965
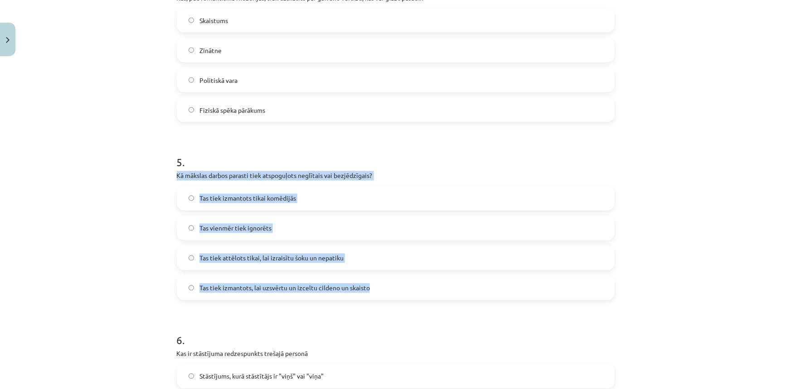
scroll to position [722, 0]
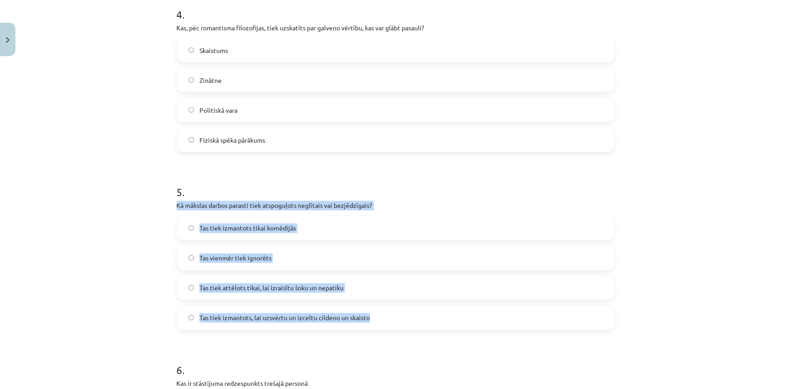
click at [303, 315] on span "Tas tiek izmantots, lai uzsvērtu un izceltu cildeno un skaisto" at bounding box center [284, 319] width 170 height 10
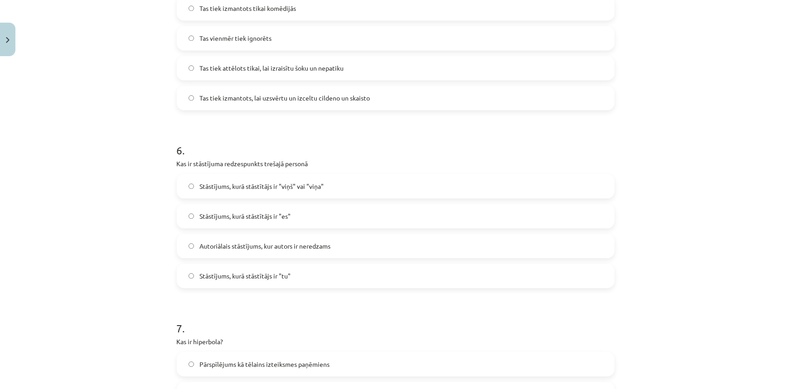
scroll to position [970, 0]
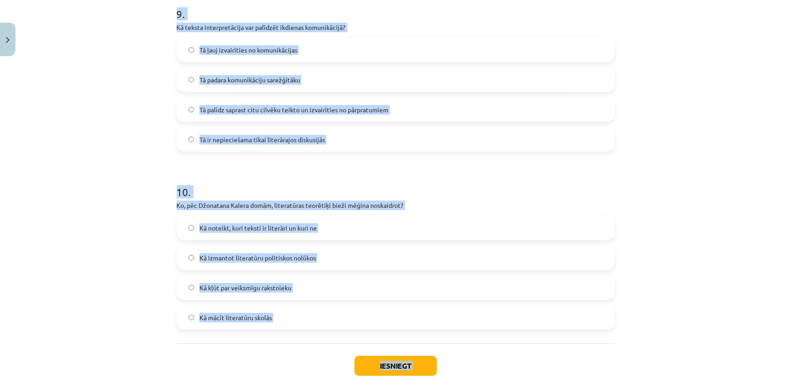
drag, startPoint x: 172, startPoint y: 132, endPoint x: 255, endPoint y: 290, distance: 177.9
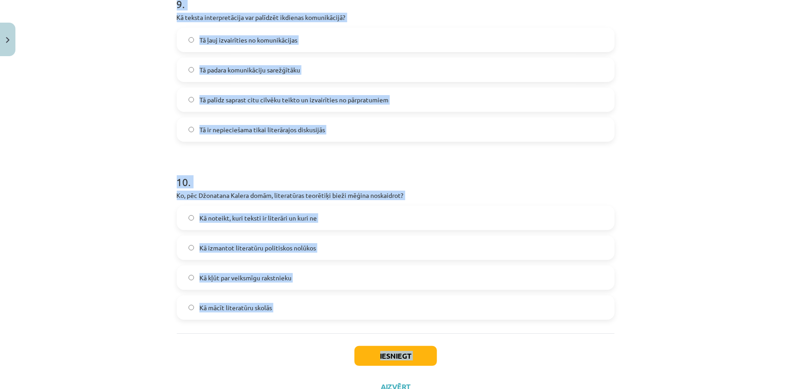
click at [156, 72] on div "Mācību tēma: Literatūras i - 10. klases 1.ieskaites mācību materiāls #6 Noslēgu…" at bounding box center [395, 194] width 791 height 389
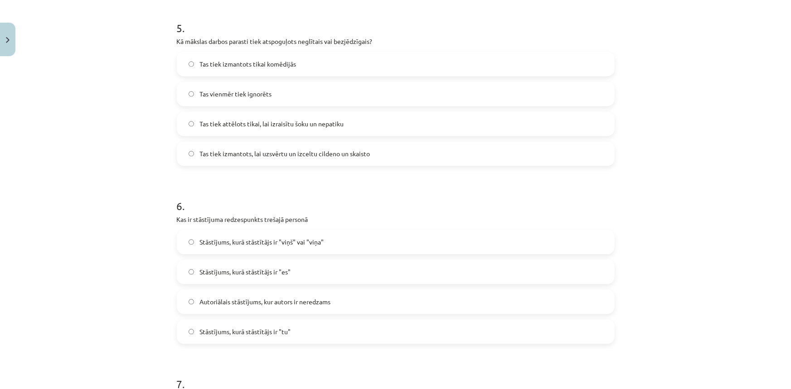
scroll to position [799, 0]
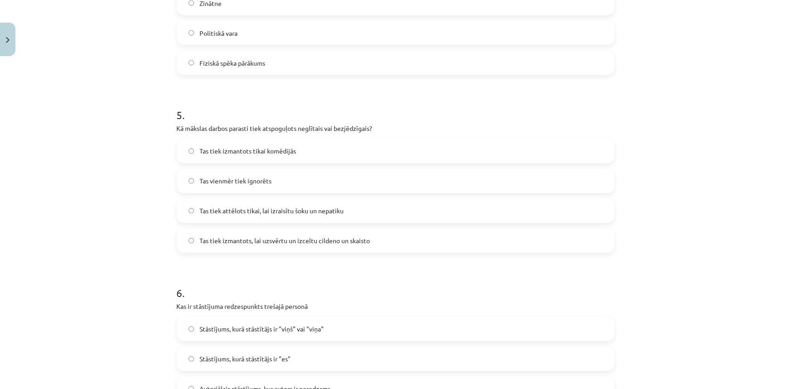
click at [313, 333] on label "Stāstījums, kurā stāstītājs ir "viņš" vai "viņa"" at bounding box center [396, 329] width 436 height 23
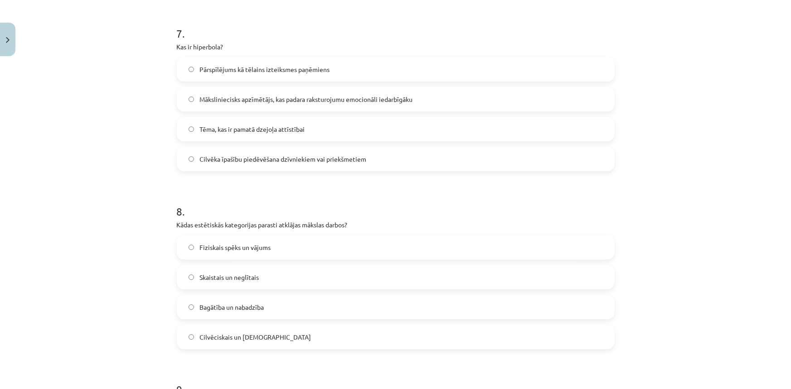
scroll to position [1252, 0]
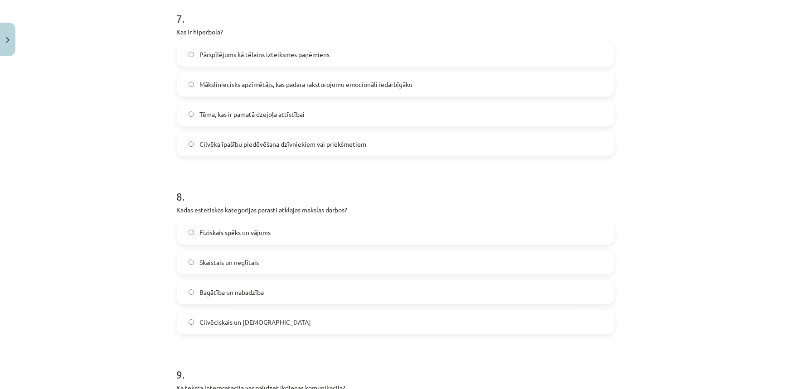
click at [269, 56] on span "Pārspīlējums kā tēlains izteiksmes paņēmiens" at bounding box center [264, 55] width 130 height 10
click at [226, 261] on span "Skaistais un neglītais" at bounding box center [228, 263] width 59 height 10
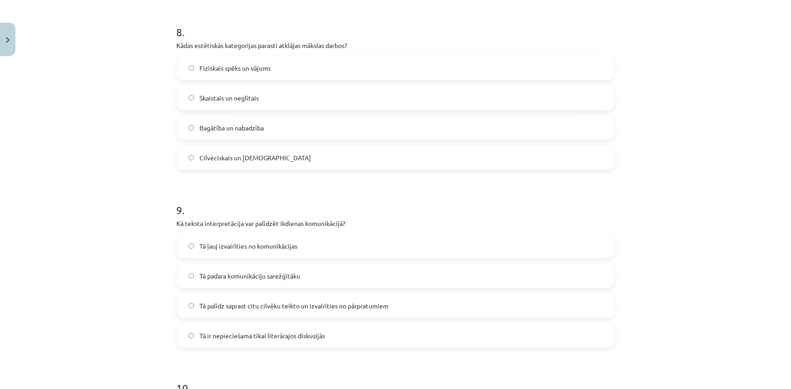
scroll to position [1417, 0]
click at [336, 304] on span "Tā palīdz saprast citu cilvēku teikto un izvairīties no pārpratumiem" at bounding box center [293, 306] width 189 height 10
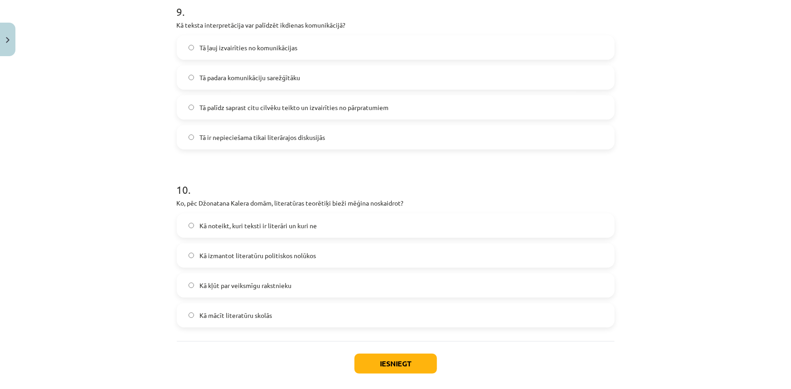
scroll to position [1658, 0]
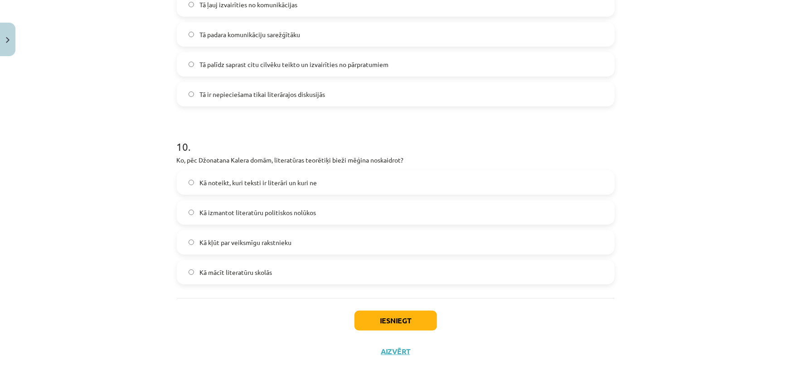
click at [299, 181] on span "Kā noteikt, kuri teksti ir literāri un kuri ne" at bounding box center [257, 183] width 117 height 10
click at [402, 309] on div "Iesniegt Aizvērt" at bounding box center [396, 329] width 438 height 63
click at [402, 317] on button "Iesniegt" at bounding box center [395, 321] width 82 height 20
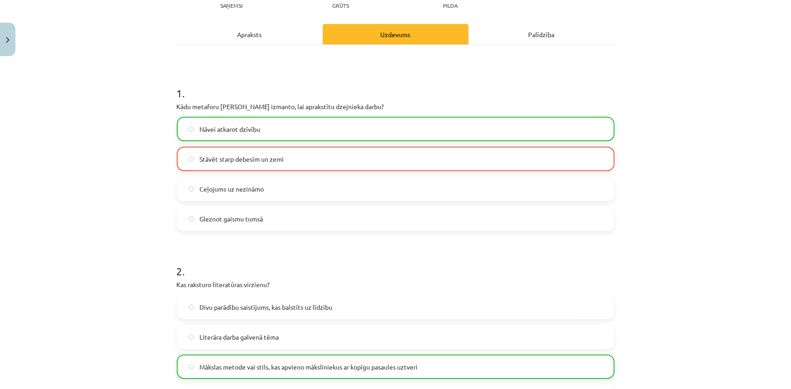
scroll to position [0, 0]
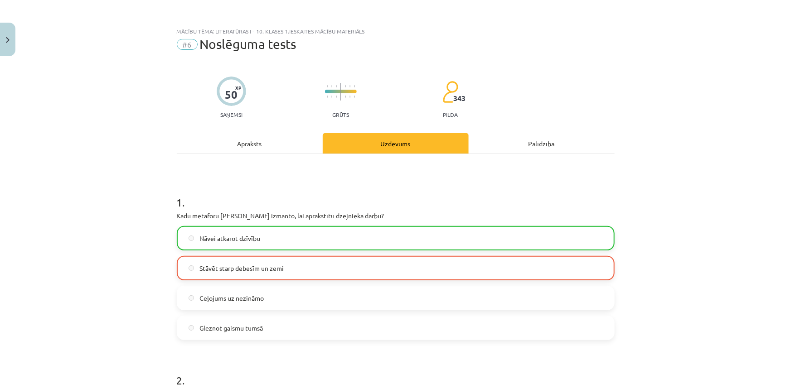
click at [264, 229] on label "Nāvei atkarot dzīvību" at bounding box center [396, 238] width 436 height 23
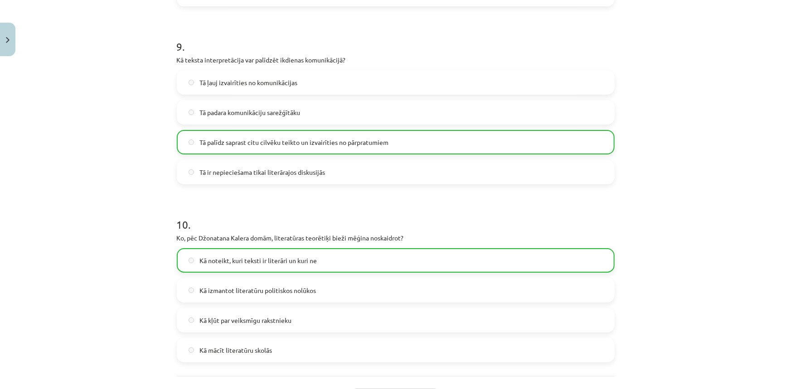
scroll to position [1686, 0]
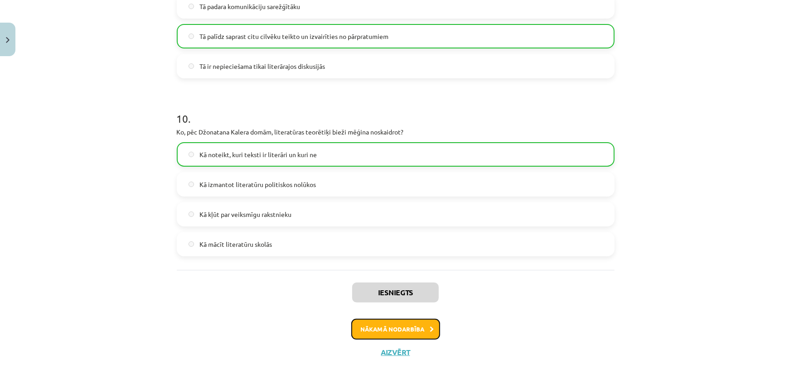
click at [406, 335] on button "Nākamā nodarbība" at bounding box center [395, 329] width 89 height 21
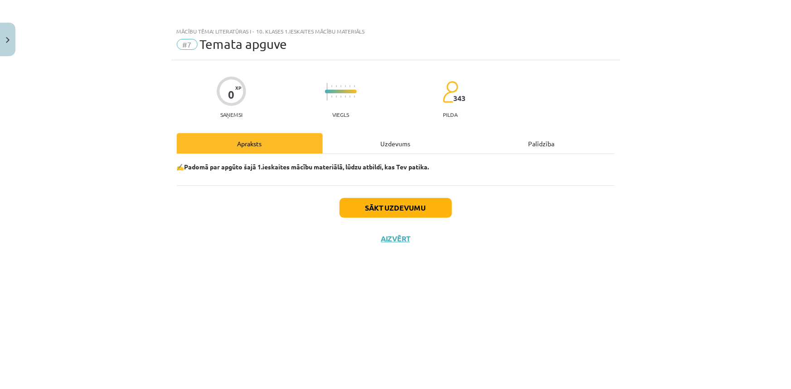
scroll to position [0, 0]
click at [387, 203] on button "Sākt uzdevumu" at bounding box center [395, 208] width 112 height 20
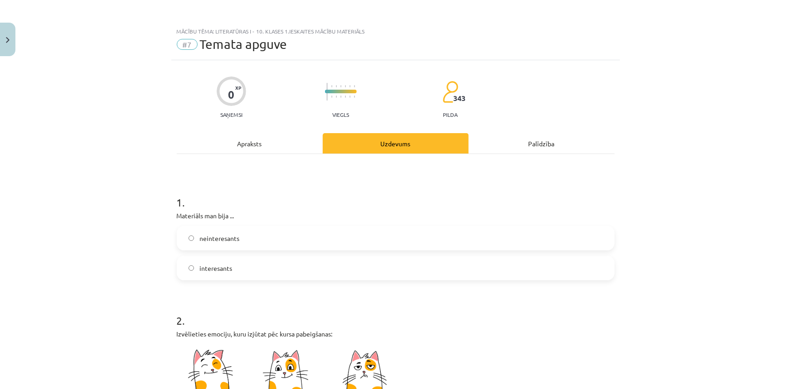
click at [211, 269] on span "interesants" at bounding box center [215, 269] width 33 height 10
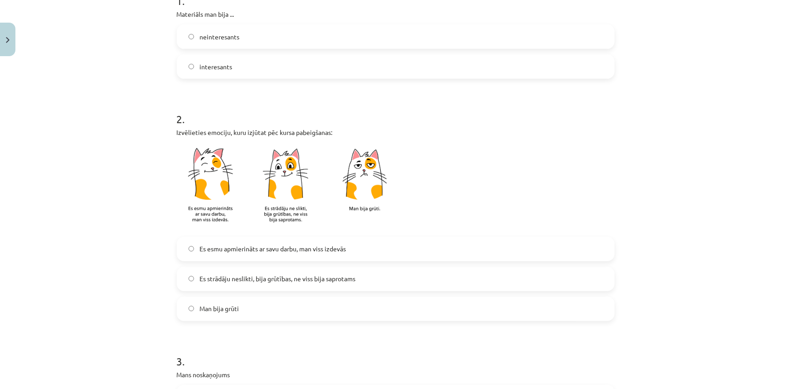
scroll to position [247, 0]
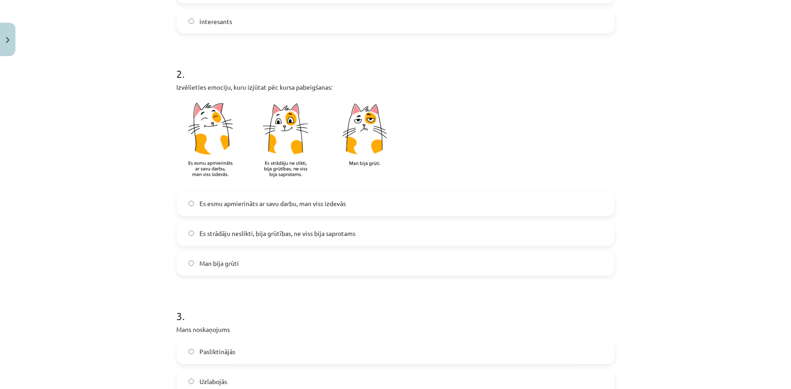
click at [241, 237] on span "Es strādāju neslikti, bija grūtības, ne viss bija saprotams" at bounding box center [277, 234] width 156 height 10
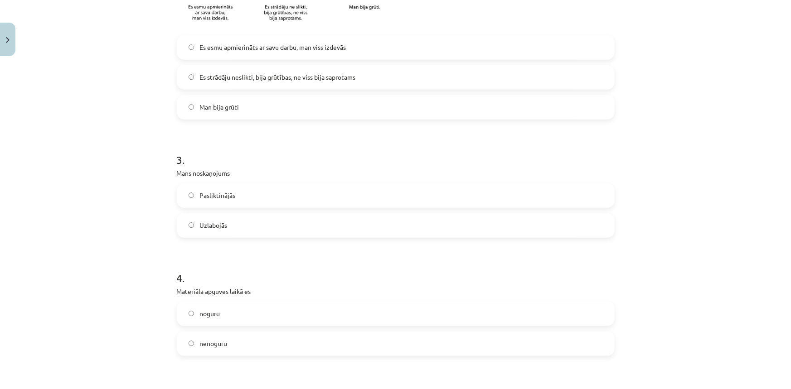
scroll to position [412, 0]
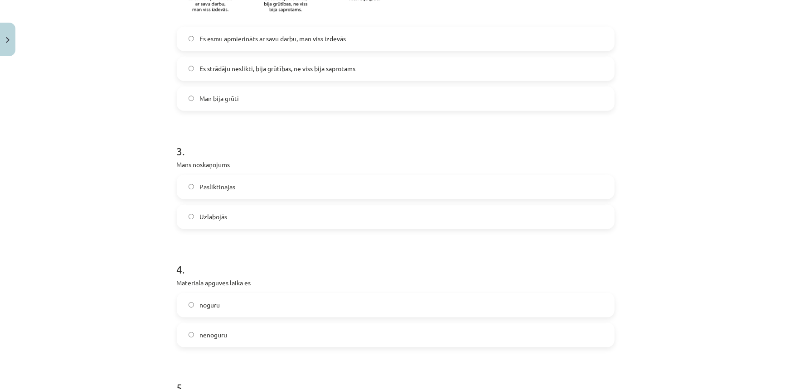
click at [221, 214] on span "Uzlabojās" at bounding box center [213, 217] width 28 height 10
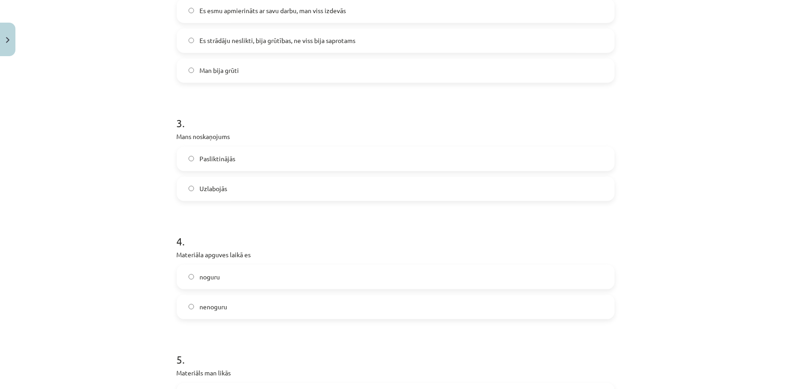
scroll to position [453, 0]
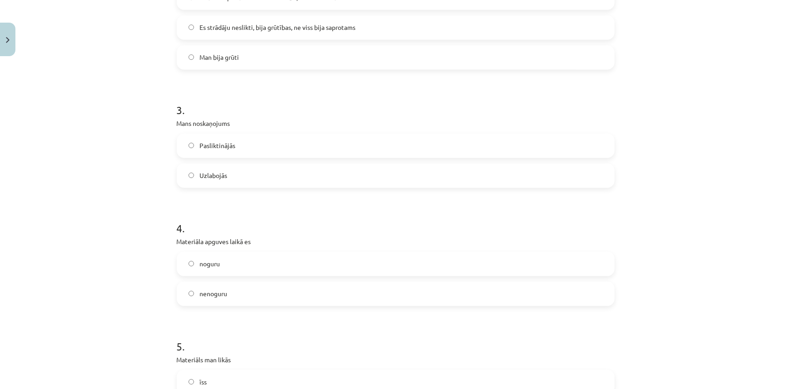
click at [241, 297] on label "nenoguru" at bounding box center [396, 294] width 436 height 23
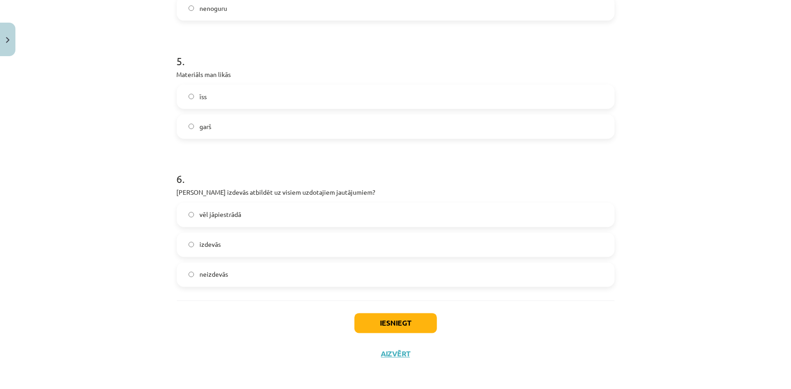
scroll to position [741, 0]
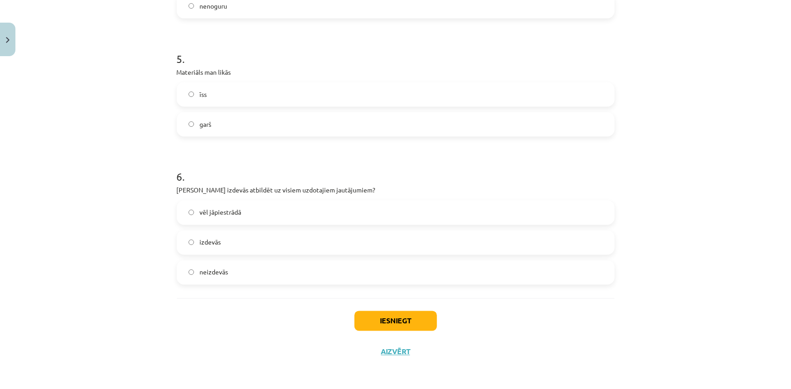
click at [223, 129] on label "garš" at bounding box center [396, 124] width 436 height 23
click at [219, 210] on span "vēl jāpiestrādā" at bounding box center [220, 213] width 42 height 10
click at [376, 318] on button "Iesniegt" at bounding box center [395, 321] width 82 height 20
click at [377, 320] on button "Iesniegt" at bounding box center [395, 321] width 82 height 20
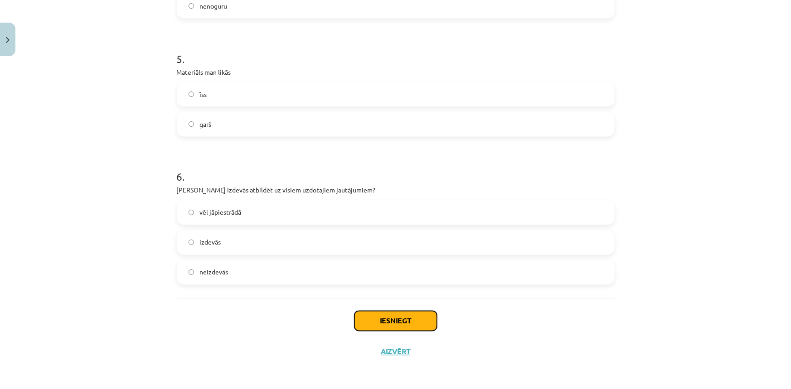
click at [377, 320] on button "Iesniegt" at bounding box center [395, 321] width 82 height 20
click at [386, 352] on button "Aizvērt" at bounding box center [395, 351] width 34 height 9
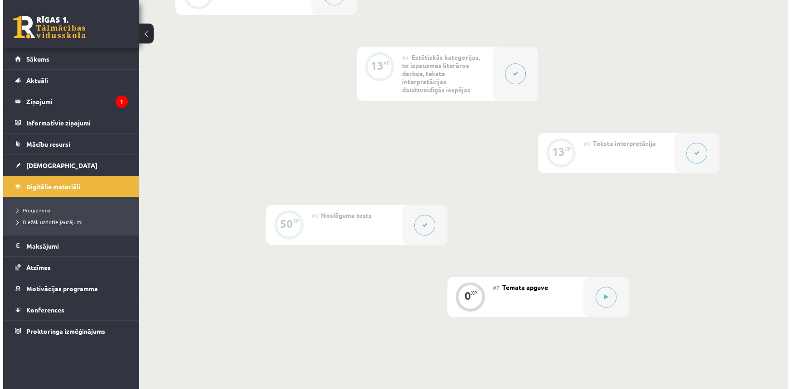
scroll to position [500, 0]
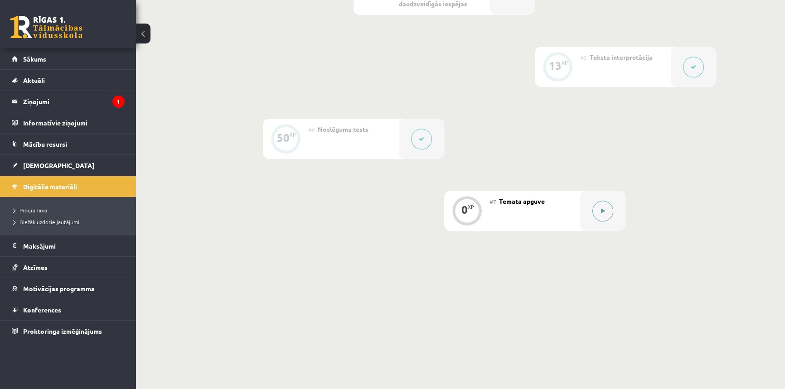
click at [596, 210] on button at bounding box center [602, 211] width 21 height 21
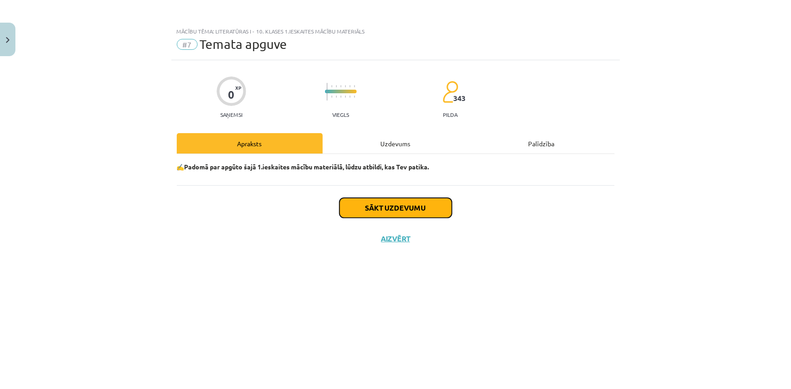
click at [432, 200] on button "Sākt uzdevumu" at bounding box center [395, 208] width 112 height 20
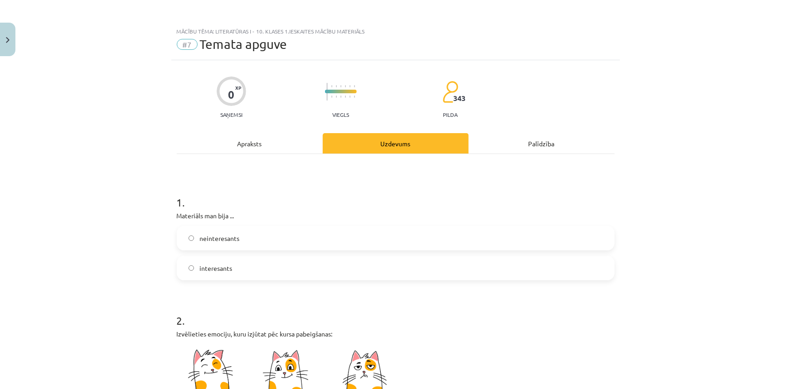
click at [226, 267] on span "interesants" at bounding box center [215, 269] width 33 height 10
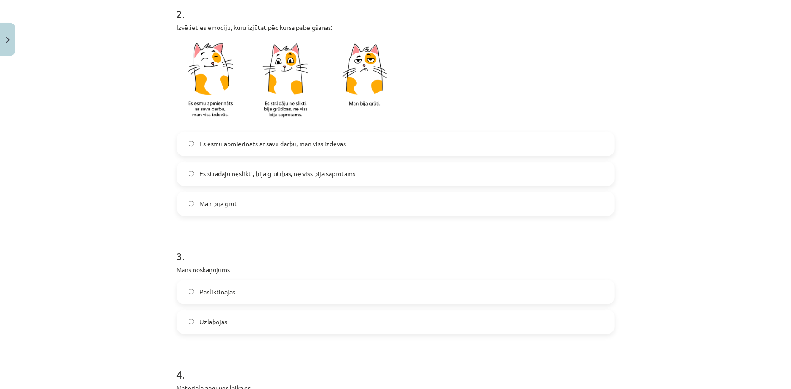
scroll to position [329, 0]
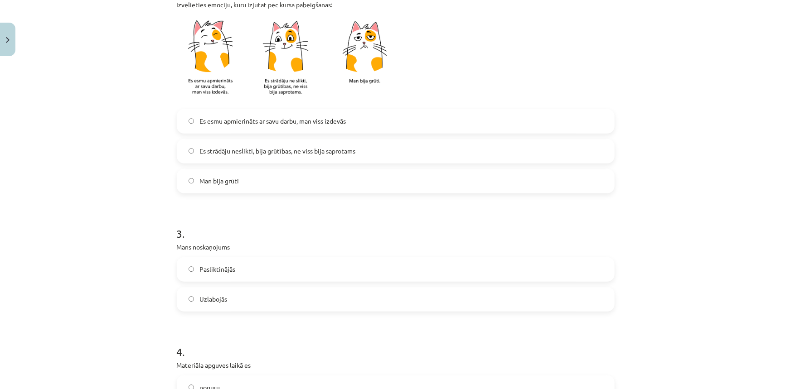
click at [290, 154] on span "Es strādāju neslikti, bija grūtības, ne viss bija saprotams" at bounding box center [277, 151] width 156 height 10
click at [215, 298] on span "Uzlabojās" at bounding box center [213, 299] width 28 height 10
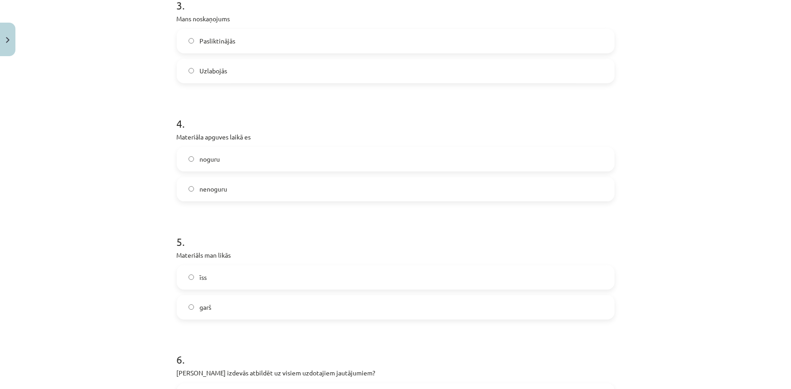
scroll to position [535, 0]
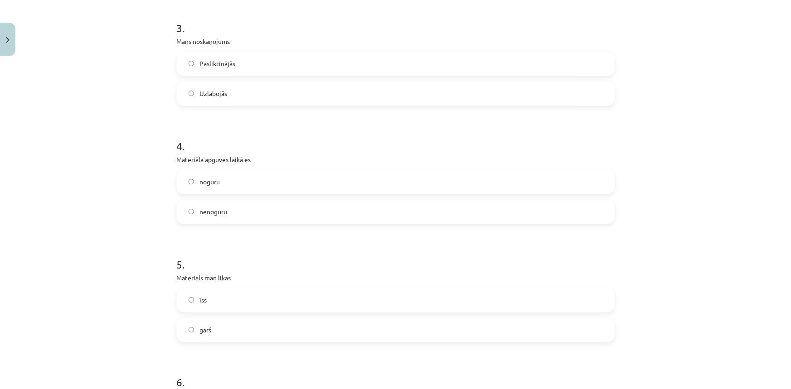
click at [229, 212] on label "nenoguru" at bounding box center [396, 212] width 436 height 23
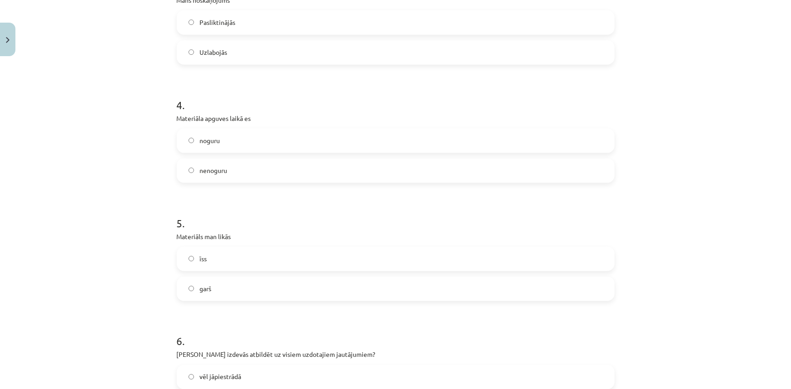
click at [212, 288] on label "garš" at bounding box center [396, 289] width 436 height 23
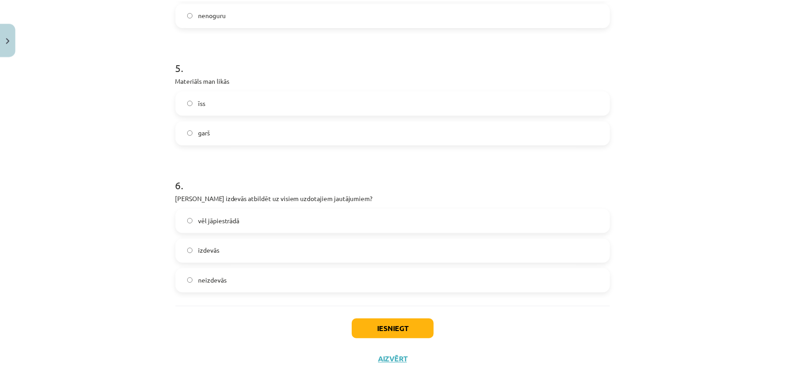
scroll to position [741, 0]
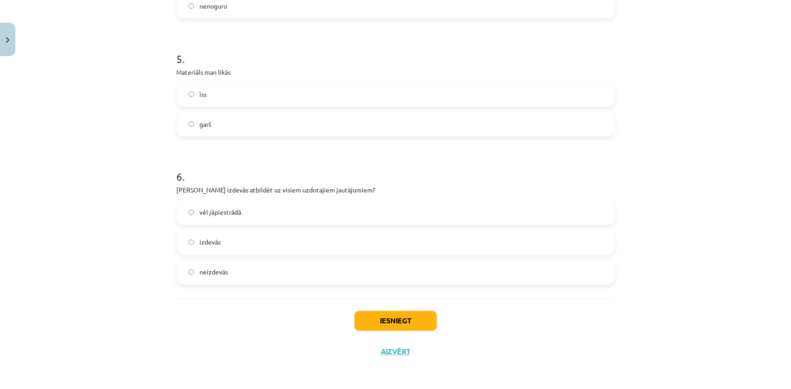
click at [228, 217] on label "vēl jāpiestrādā" at bounding box center [396, 213] width 436 height 23
click at [391, 322] on button "Iesniegt" at bounding box center [395, 321] width 82 height 20
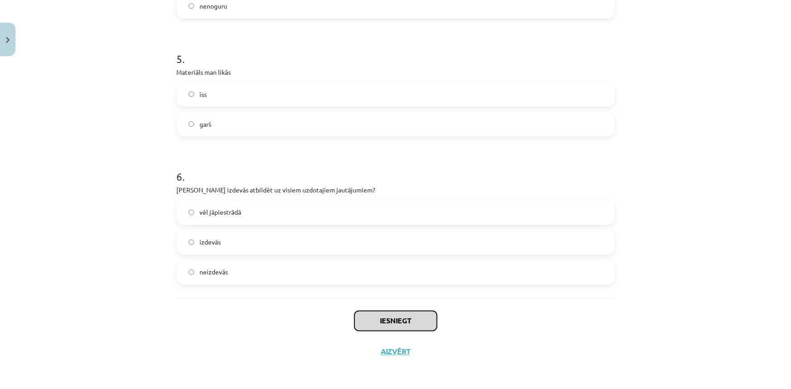
click at [391, 322] on button "Iesniegt" at bounding box center [395, 321] width 82 height 20
click at [390, 322] on button "Iesniegt" at bounding box center [395, 321] width 82 height 20
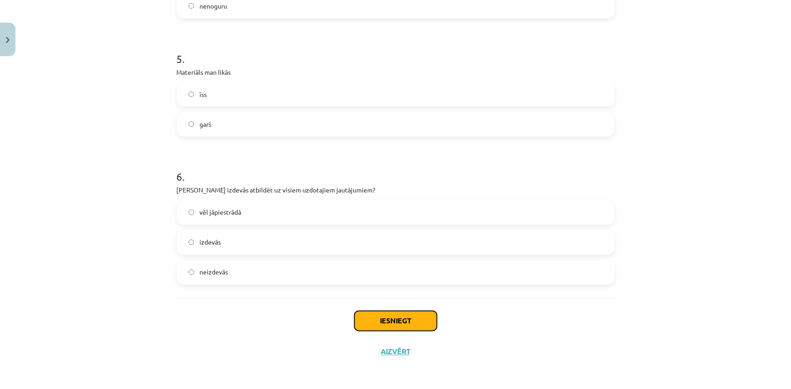
click at [389, 324] on button "Iesniegt" at bounding box center [395, 321] width 82 height 20
click at [389, 328] on button "Iesniegt" at bounding box center [395, 321] width 82 height 20
click at [389, 329] on button "Iesniegt" at bounding box center [395, 321] width 82 height 20
click at [266, 95] on label "īss" at bounding box center [396, 94] width 436 height 23
click at [257, 125] on label "garš" at bounding box center [396, 124] width 436 height 23
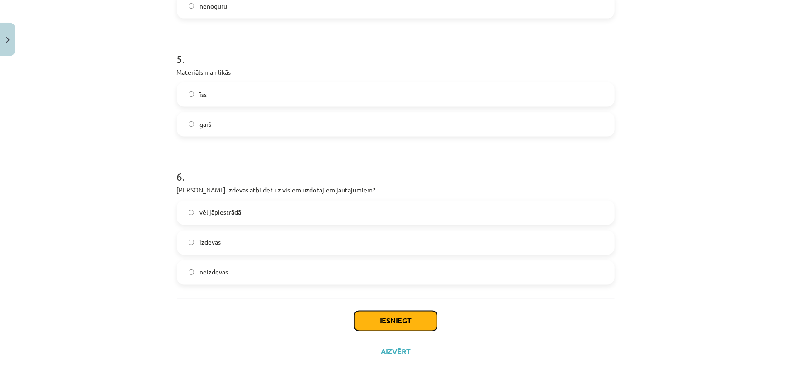
click at [401, 314] on button "Iesniegt" at bounding box center [395, 321] width 82 height 20
click at [401, 318] on button "Iesniegt" at bounding box center [395, 321] width 82 height 20
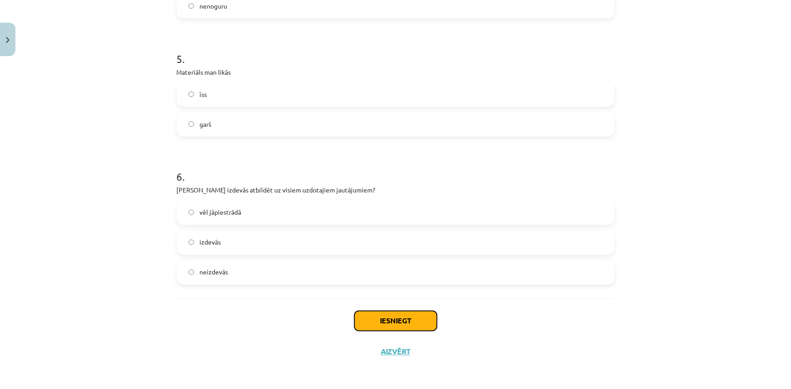
click at [401, 318] on button "Iesniegt" at bounding box center [395, 321] width 82 height 20
click at [362, 257] on div "vēl jāpiestrādā izdevās neizdevās" at bounding box center [396, 243] width 438 height 84
click at [363, 249] on label "izdevās" at bounding box center [396, 243] width 436 height 23
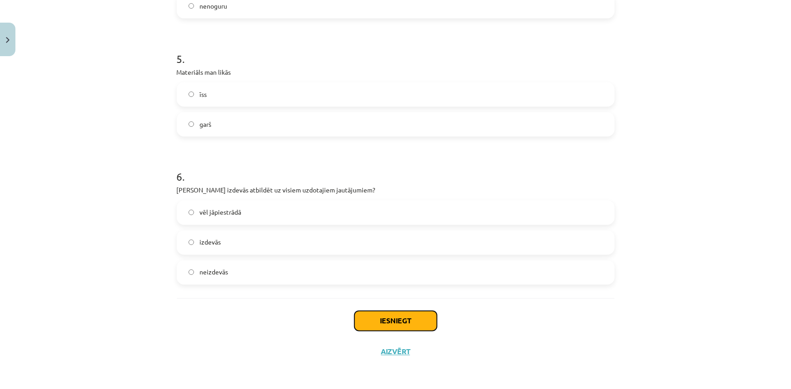
click at [393, 323] on button "Iesniegt" at bounding box center [395, 321] width 82 height 20
click at [211, 206] on label "vēl jāpiestrādā" at bounding box center [396, 213] width 436 height 23
drag, startPoint x: 375, startPoint y: 314, endPoint x: 366, endPoint y: 323, distance: 12.5
click at [366, 323] on button "Iesniegt" at bounding box center [395, 321] width 82 height 20
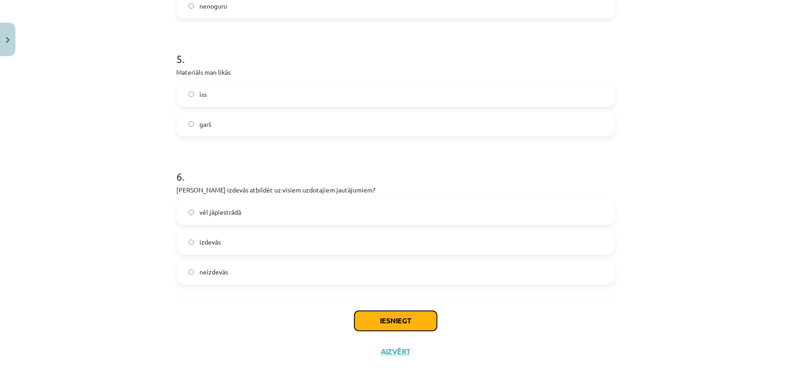
click at [366, 323] on button "Iesniegt" at bounding box center [395, 321] width 82 height 20
click at [9, 34] on button "Close" at bounding box center [7, 40] width 15 height 34
click at [33, 15] on div "Mācību tēma: Literatūras i - 10. klases 1.ieskaites mācību materiāls #7 Temata …" at bounding box center [395, 194] width 791 height 389
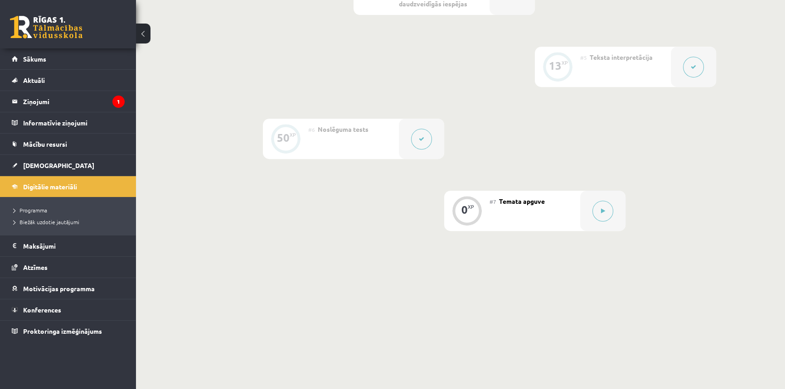
click at [40, 33] on link at bounding box center [46, 27] width 72 height 23
